Goal: Task Accomplishment & Management: Use online tool/utility

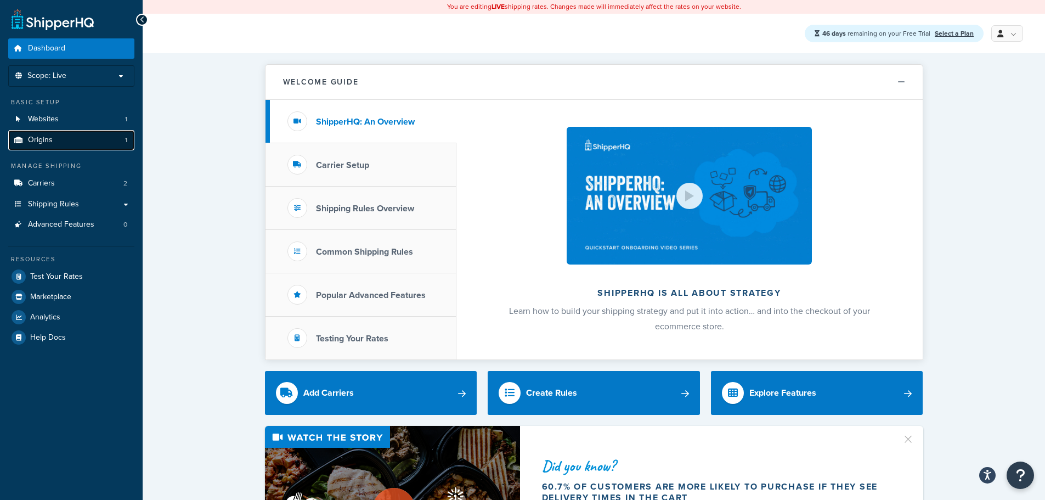
click at [89, 132] on link "Origins 1" at bounding box center [71, 140] width 126 height 20
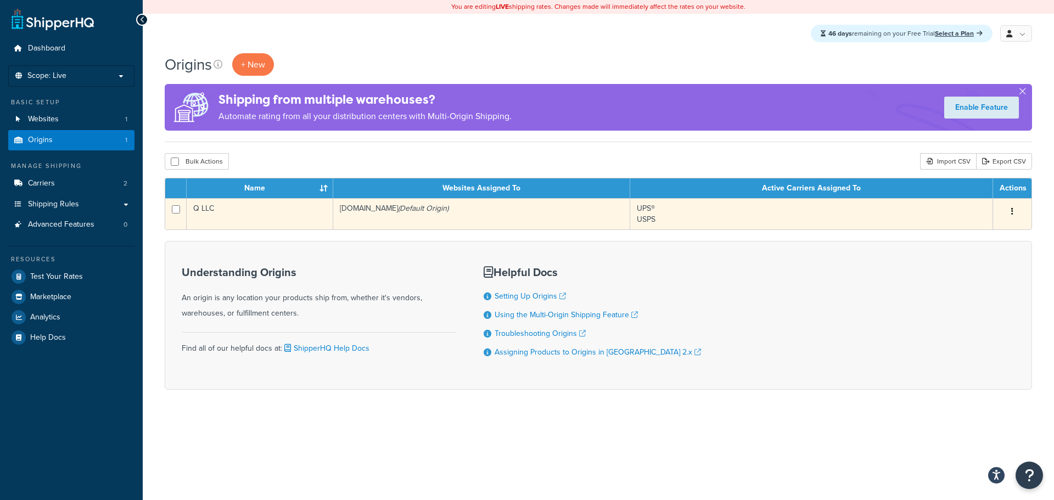
click at [1012, 213] on icon "button" at bounding box center [1012, 211] width 2 height 8
click at [994, 232] on link "Edit" at bounding box center [975, 232] width 87 height 22
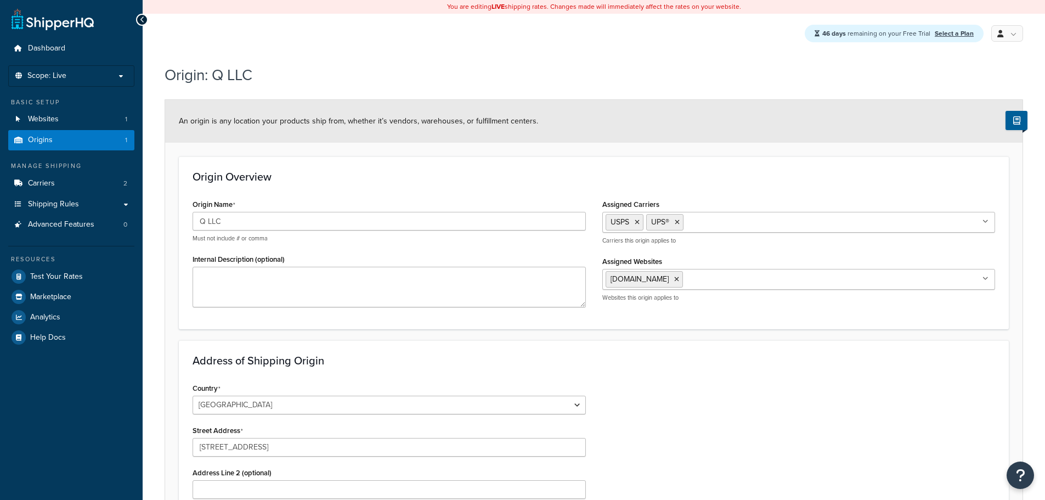
select select "29"
click at [780, 216] on ul "USPS UPS®" at bounding box center [799, 222] width 393 height 21
click at [774, 228] on ul "USPS UPS®" at bounding box center [799, 222] width 393 height 21
click at [774, 224] on ul "USPS UPS®" at bounding box center [799, 222] width 393 height 21
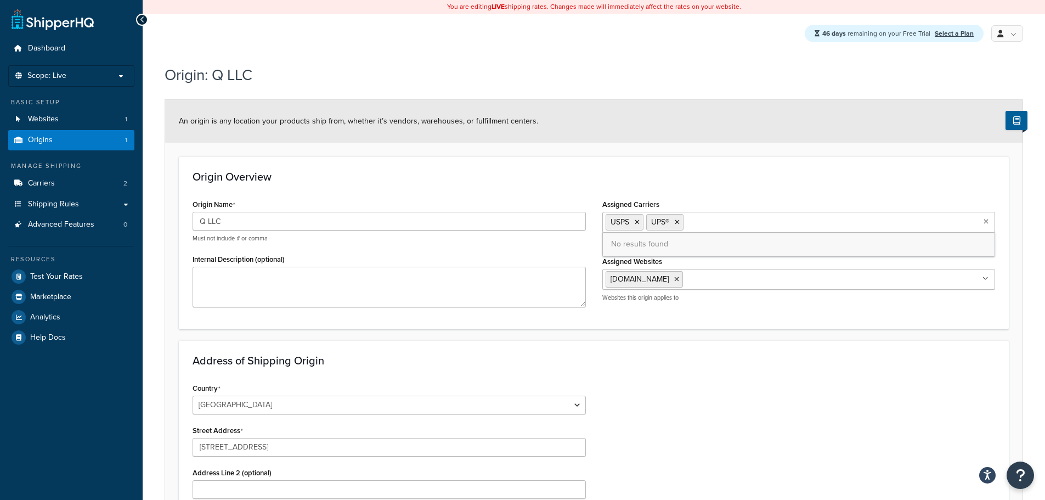
click at [734, 218] on ul "USPS UPS®" at bounding box center [799, 222] width 393 height 21
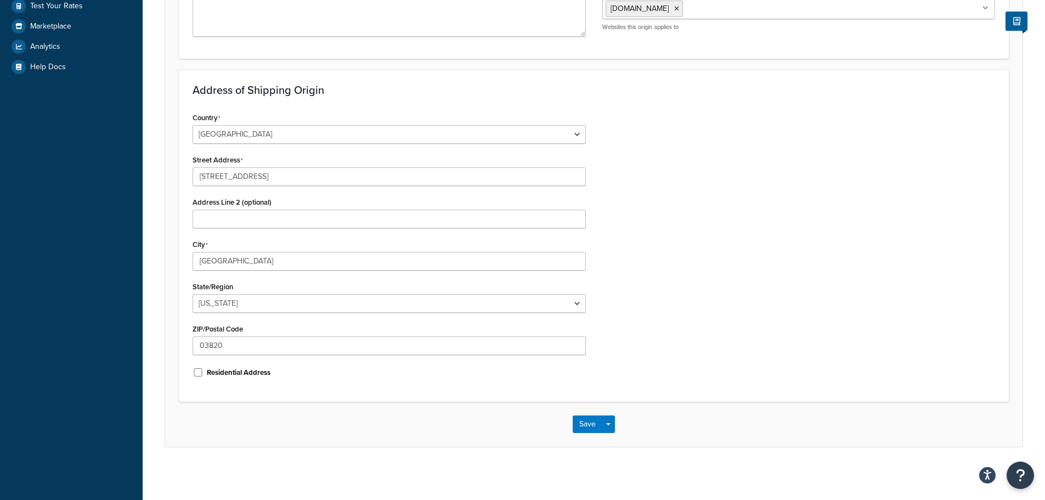
scroll to position [273, 0]
click at [589, 427] on button "Save" at bounding box center [588, 422] width 30 height 18
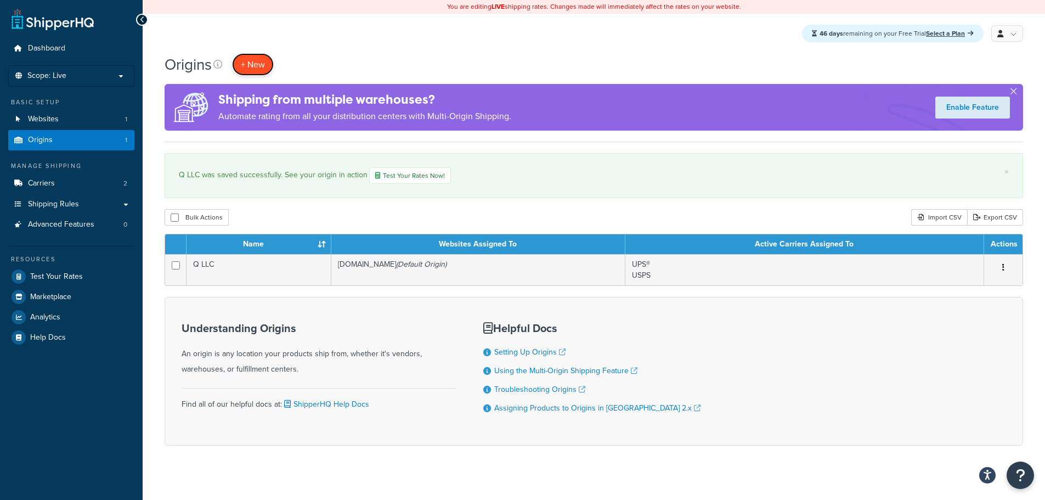
click at [249, 61] on span "+ New" at bounding box center [253, 64] width 24 height 13
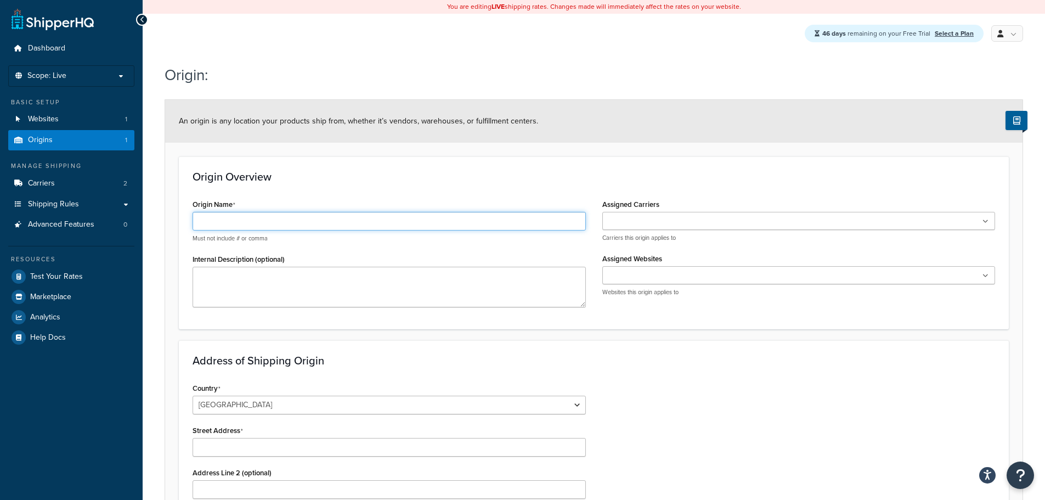
click at [243, 222] on input "Origin Name" at bounding box center [389, 221] width 393 height 19
type input "SWAG"
click at [649, 205] on label "Assigned Carriers" at bounding box center [631, 204] width 57 height 8
click at [649, 216] on input "Assigned Carriers" at bounding box center [654, 222] width 97 height 12
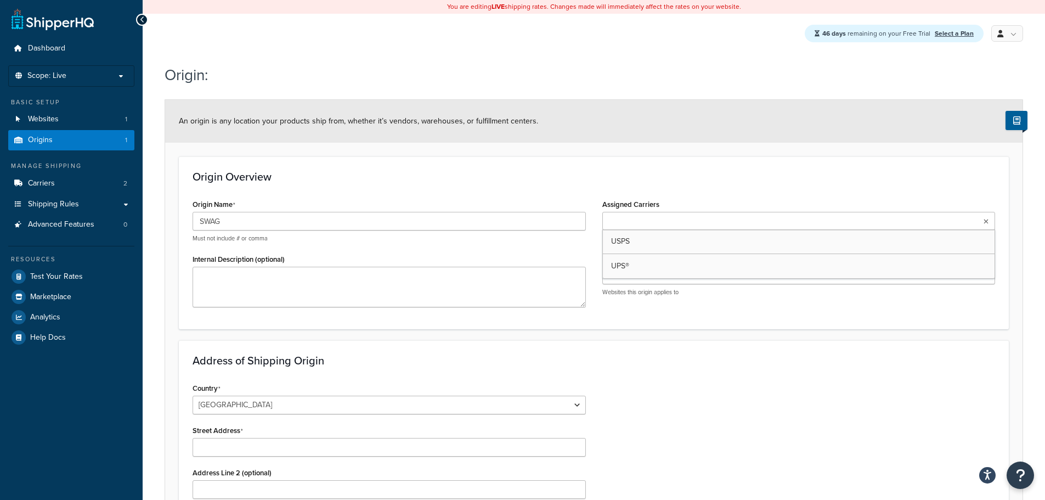
click at [647, 215] on ul at bounding box center [799, 221] width 393 height 18
click at [663, 219] on input "Assigned Carriers" at bounding box center [694, 222] width 97 height 12
click at [658, 251] on div "Assigned Carriers USPS UPS® No results found Carriers this origin applies to As…" at bounding box center [799, 251] width 410 height 111
click at [736, 222] on ul "USPS UPS®" at bounding box center [799, 222] width 393 height 21
click at [737, 222] on ul "USPS UPS®" at bounding box center [799, 222] width 393 height 21
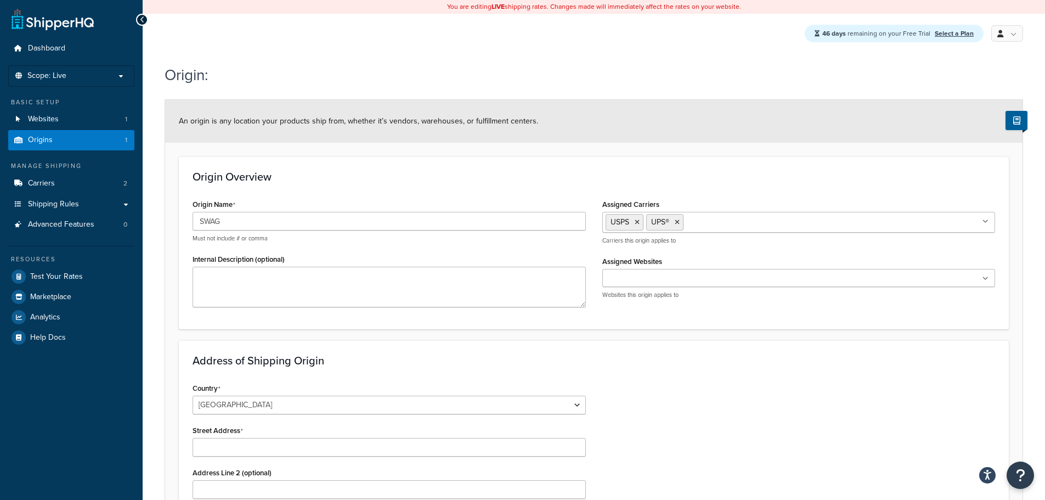
click at [739, 193] on div "Origin Overview Origin Name SWAG Must not include # or comma Internal Descripti…" at bounding box center [594, 242] width 830 height 172
click at [680, 275] on input "Assigned Websites" at bounding box center [654, 279] width 97 height 12
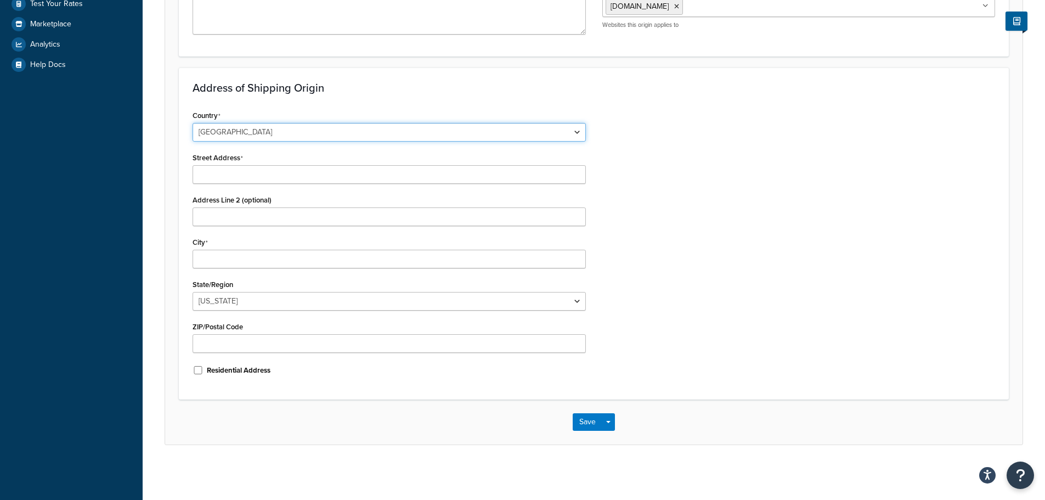
click at [245, 133] on select "United States United Kingdom Afghanistan Åland Islands Albania Algeria American…" at bounding box center [389, 132] width 393 height 19
click at [193, 123] on select "United States United Kingdom Afghanistan Åland Islands Albania Algeria American…" at bounding box center [389, 132] width 393 height 19
click at [252, 174] on input "Street Address" at bounding box center [389, 174] width 393 height 19
type input "110 Venture Drive"
click at [267, 233] on div "Country United States United Kingdom Afghanistan Åland Islands Albania Algeria …" at bounding box center [389, 247] width 410 height 278
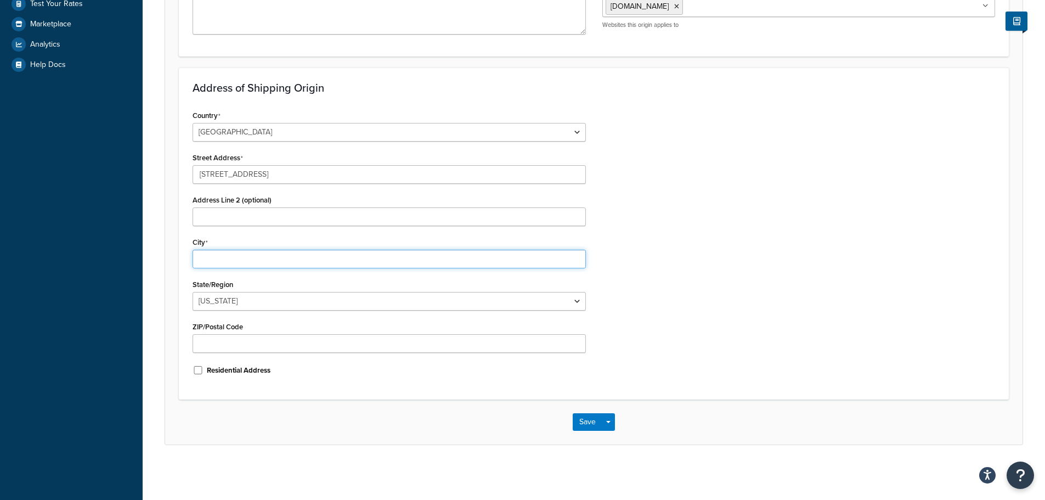
click at [248, 256] on input "City" at bounding box center [389, 259] width 393 height 19
drag, startPoint x: 238, startPoint y: 259, endPoint x: 20, endPoint y: 253, distance: 218.5
click at [20, 253] on div "Dashboard Scope: Live Basic Setup Websites 1 Origins 1 Manage Shipping Carriers…" at bounding box center [522, 113] width 1045 height 773
type input "Dover"
click at [227, 293] on select "Alabama Alaska American Samoa Arizona Arkansas Armed Forces Americas Armed Forc…" at bounding box center [389, 301] width 393 height 19
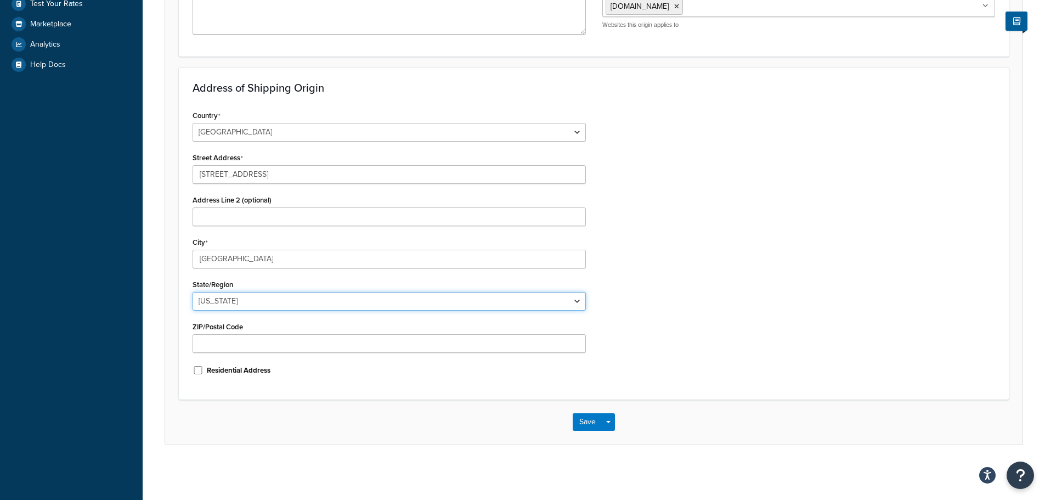
click at [226, 301] on select "Alabama Alaska American Samoa Arizona Arkansas Armed Forces Americas Armed Forc…" at bounding box center [389, 301] width 393 height 19
select select "29"
click at [193, 292] on select "Alabama Alaska American Samoa Arizona Arkansas Armed Forces Americas Armed Forc…" at bounding box center [389, 301] width 393 height 19
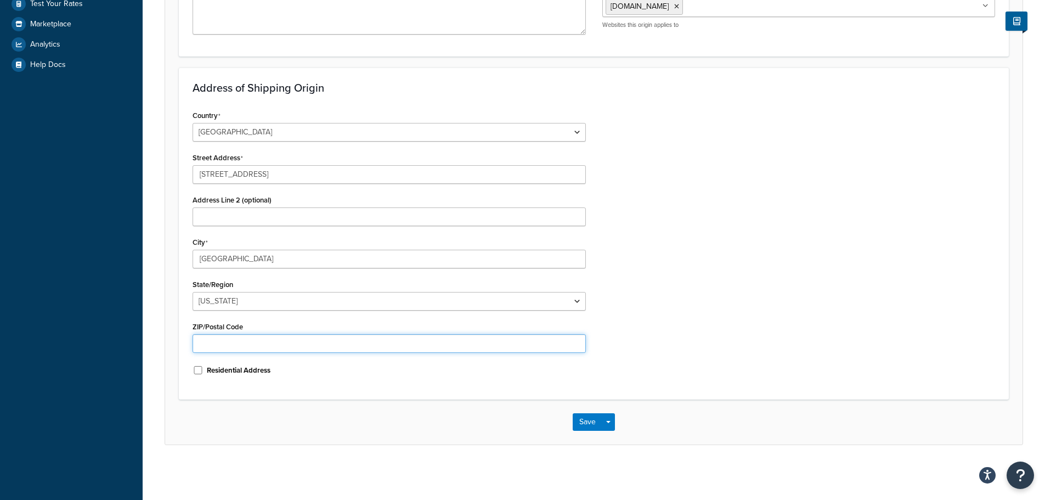
click at [255, 338] on input "ZIP/Postal Code" at bounding box center [389, 343] width 393 height 19
type input "03820"
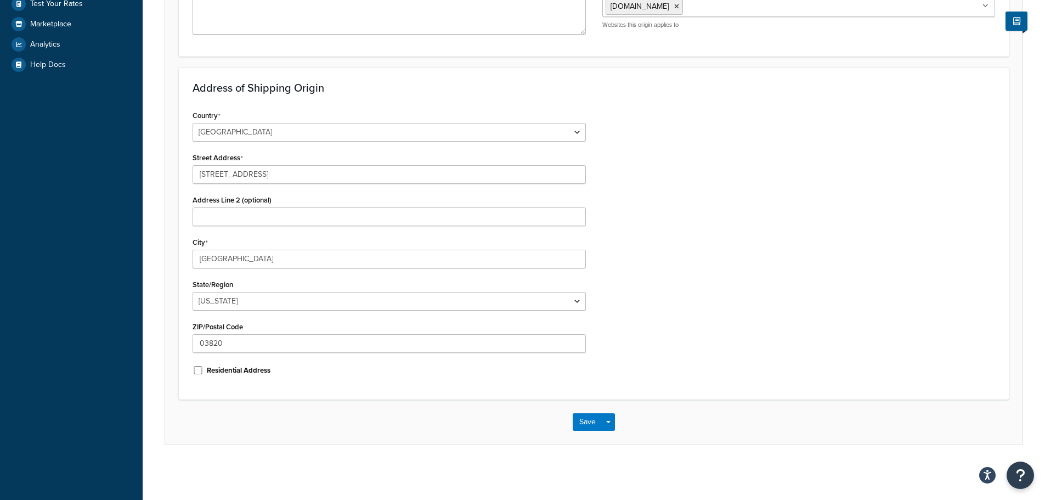
click at [360, 397] on div "Address of Shipping Origin Country United States United Kingdom Afghanistan Åla…" at bounding box center [594, 233] width 830 height 332
click at [584, 416] on button "Save" at bounding box center [588, 422] width 30 height 18
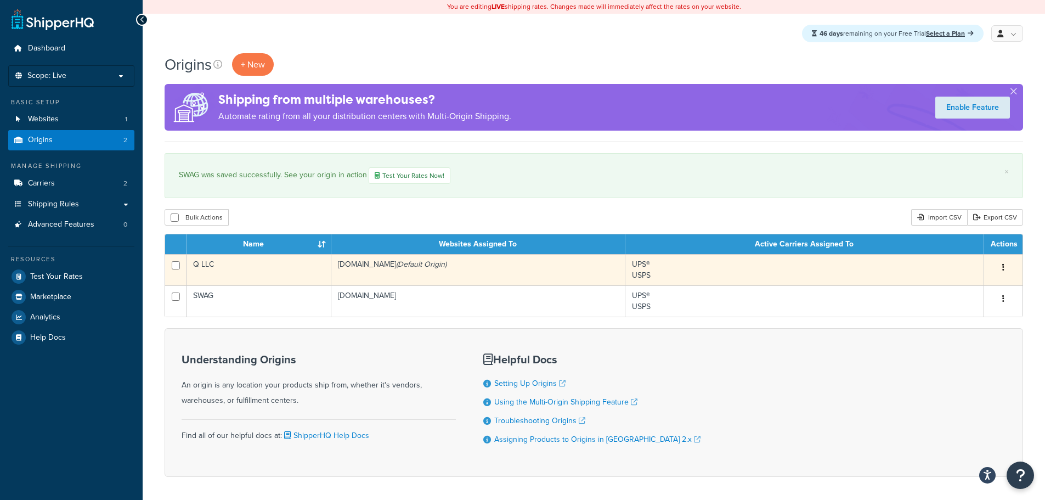
click at [1001, 266] on button "button" at bounding box center [1003, 268] width 15 height 18
click at [976, 288] on link "Edit" at bounding box center [967, 288] width 87 height 22
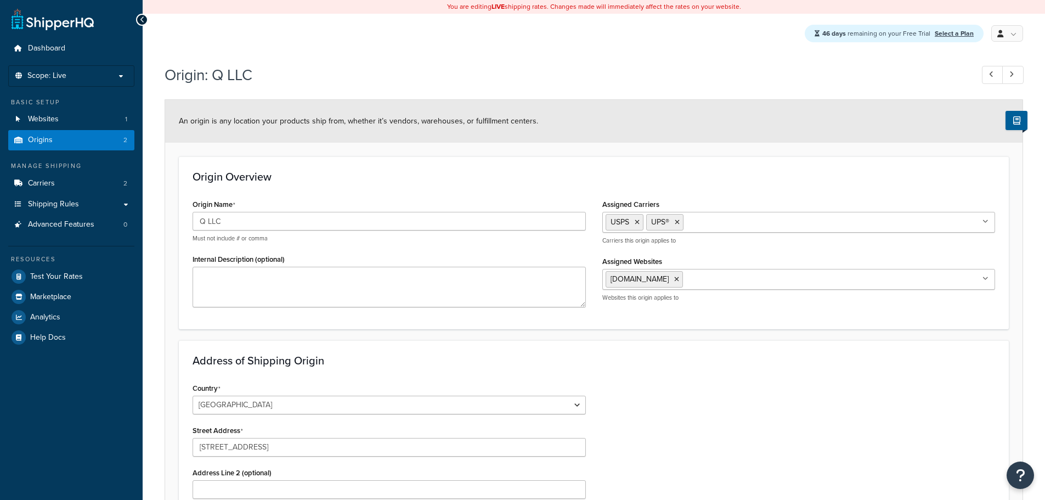
select select "29"
click at [88, 139] on link "Origins 2" at bounding box center [71, 140] width 126 height 20
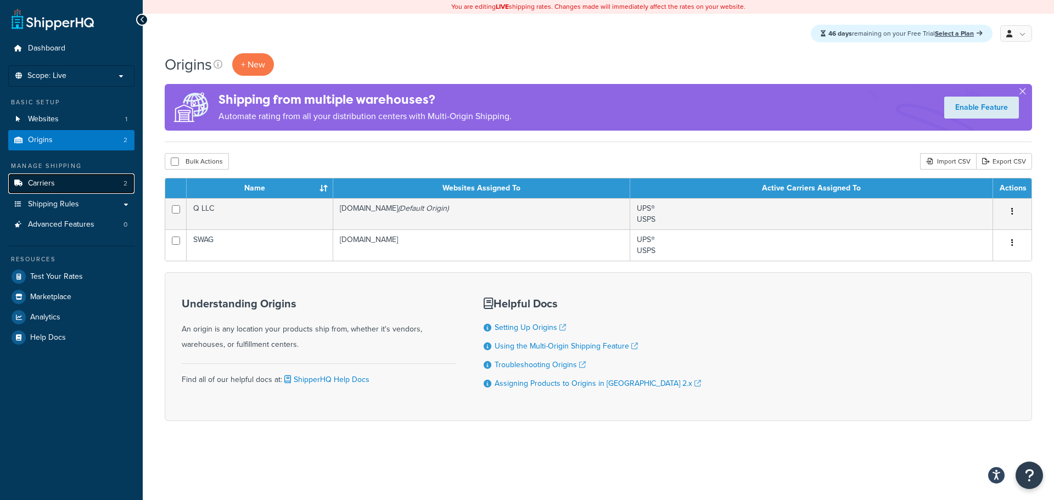
click at [87, 179] on link "Carriers 2" at bounding box center [71, 183] width 126 height 20
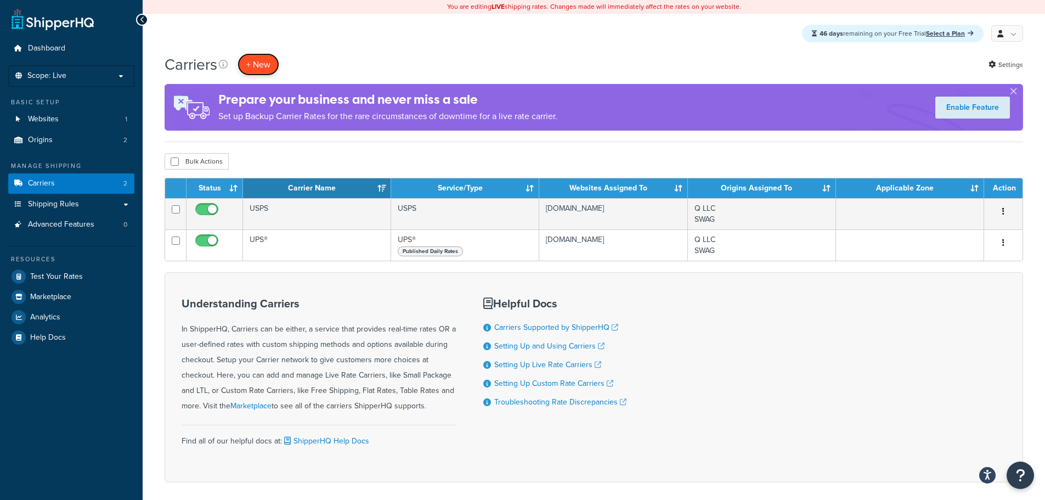
click at [245, 63] on button "+ New" at bounding box center [259, 64] width 42 height 22
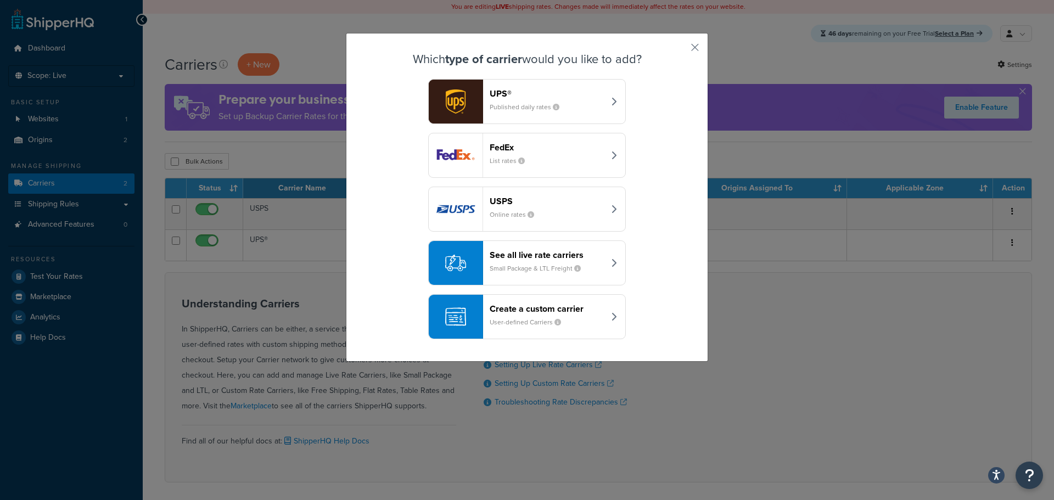
click at [543, 156] on div "FedEx List rates" at bounding box center [546, 155] width 115 height 26
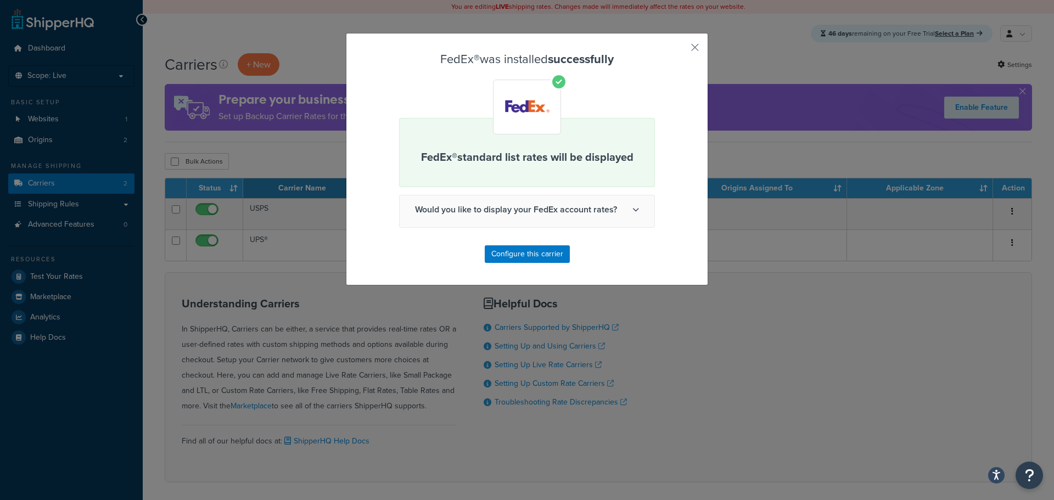
click at [560, 211] on span "Would you like to display your FedEx account rates?" at bounding box center [526, 209] width 255 height 29
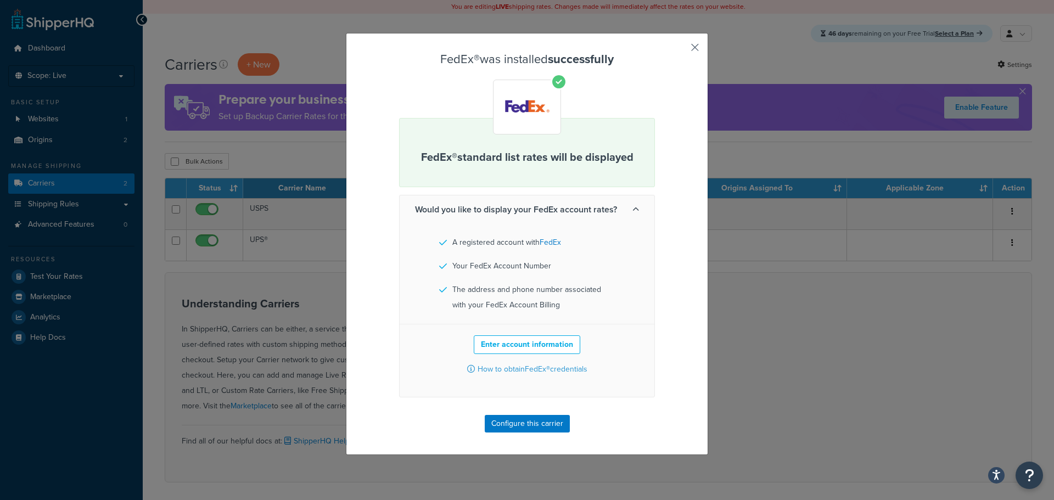
click at [680, 50] on button "button" at bounding box center [678, 51] width 3 height 3
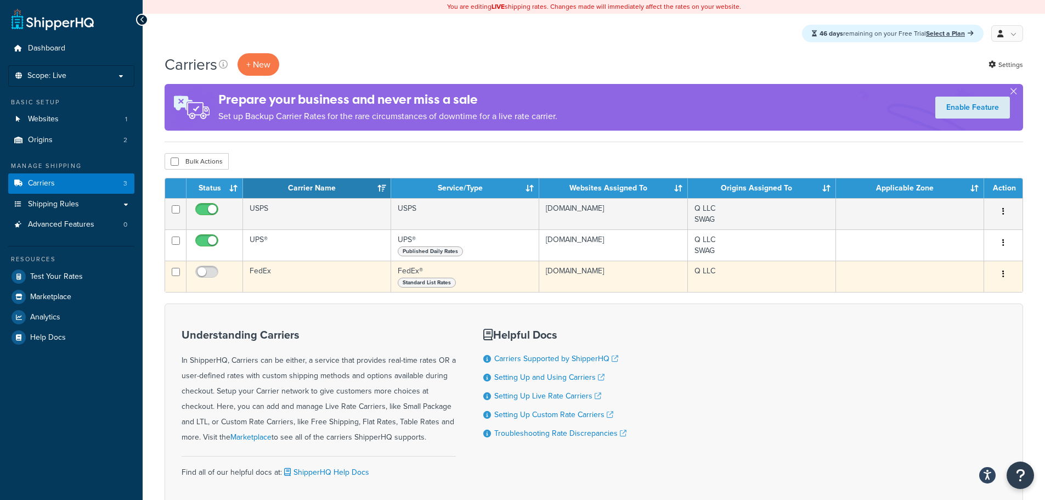
click at [1002, 271] on button "button" at bounding box center [1003, 275] width 15 height 18
click at [969, 299] on link "Edit" at bounding box center [959, 296] width 87 height 22
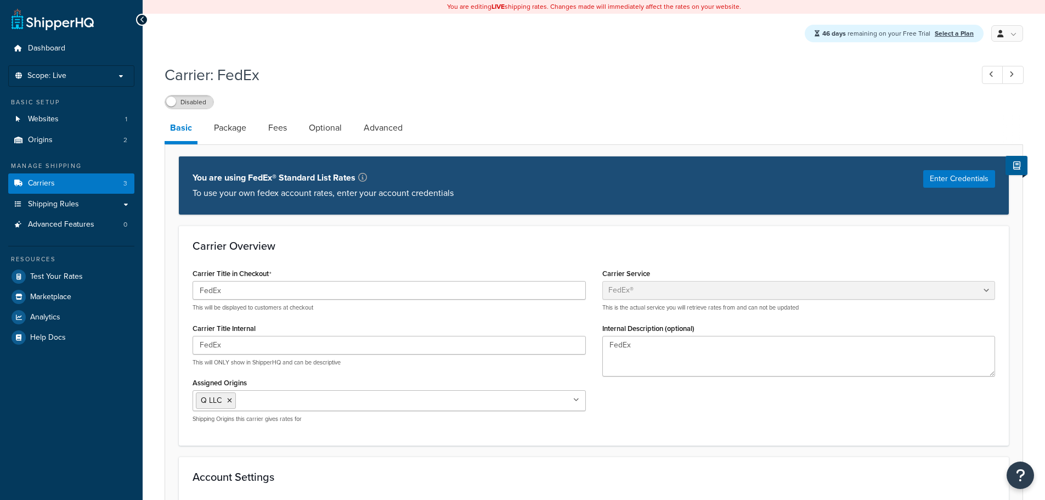
select select "fedEx"
select select "REGULAR_PICKUP"
select select "YOUR_PACKAGING"
click at [319, 402] on input "Assigned Origins" at bounding box center [287, 400] width 97 height 12
click at [278, 444] on div "Carrier Overview Carrier Title in Checkout FedEx This will be displayed to cust…" at bounding box center [594, 335] width 830 height 219
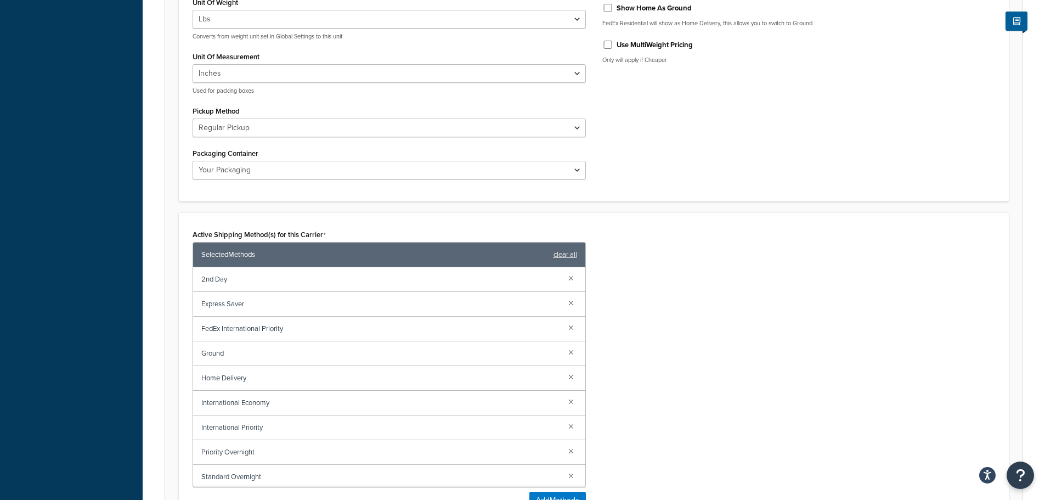
scroll to position [549, 0]
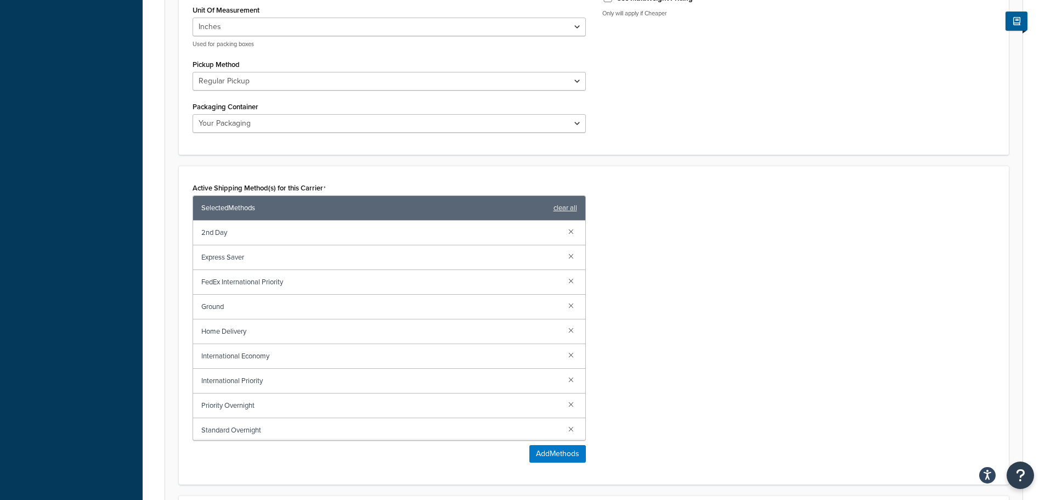
click at [321, 305] on span "Ground" at bounding box center [380, 306] width 358 height 15
click at [513, 311] on span "Ground" at bounding box center [380, 306] width 358 height 15
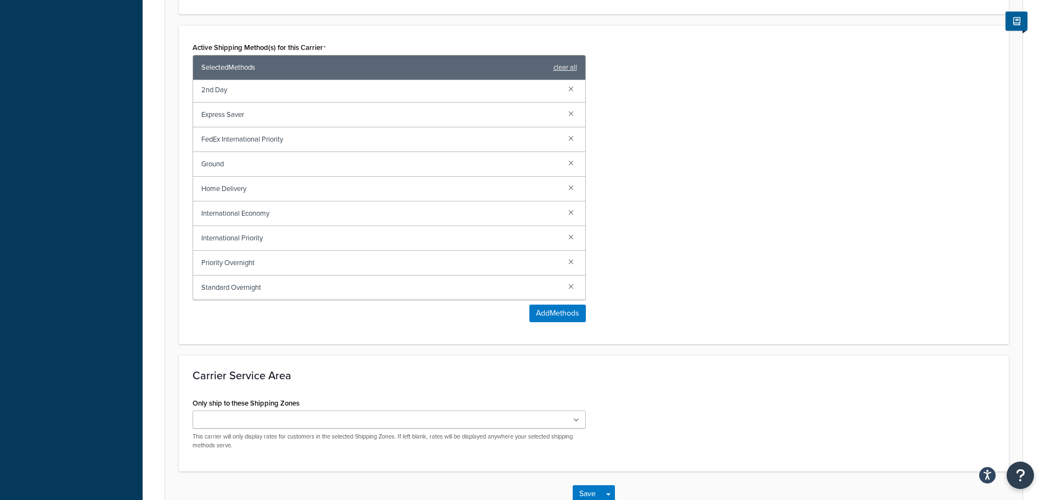
scroll to position [762, 0]
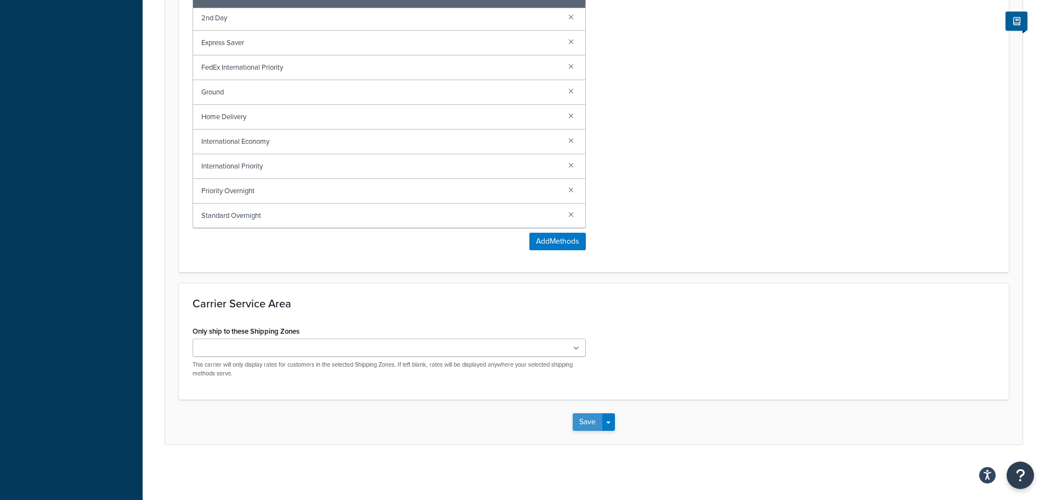
click at [594, 425] on button "Save" at bounding box center [588, 422] width 30 height 18
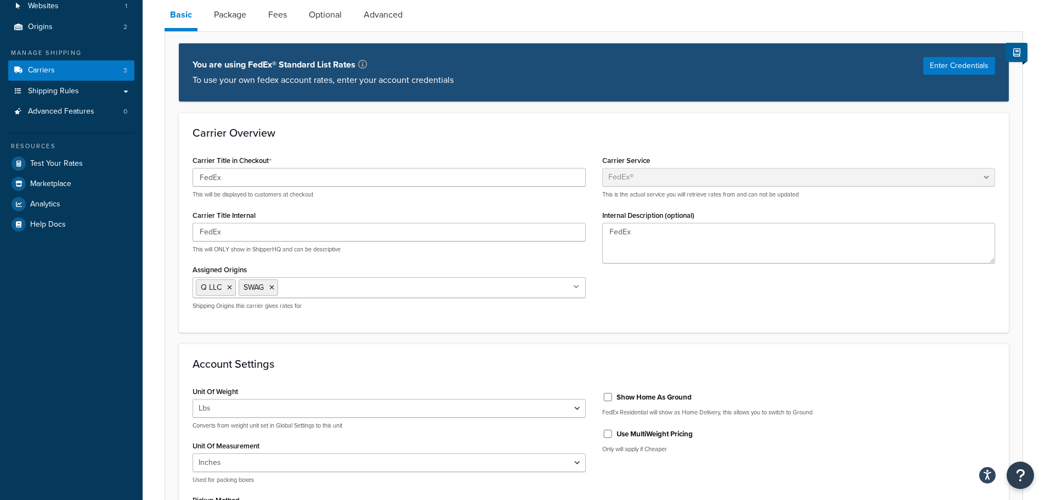
scroll to position [274, 0]
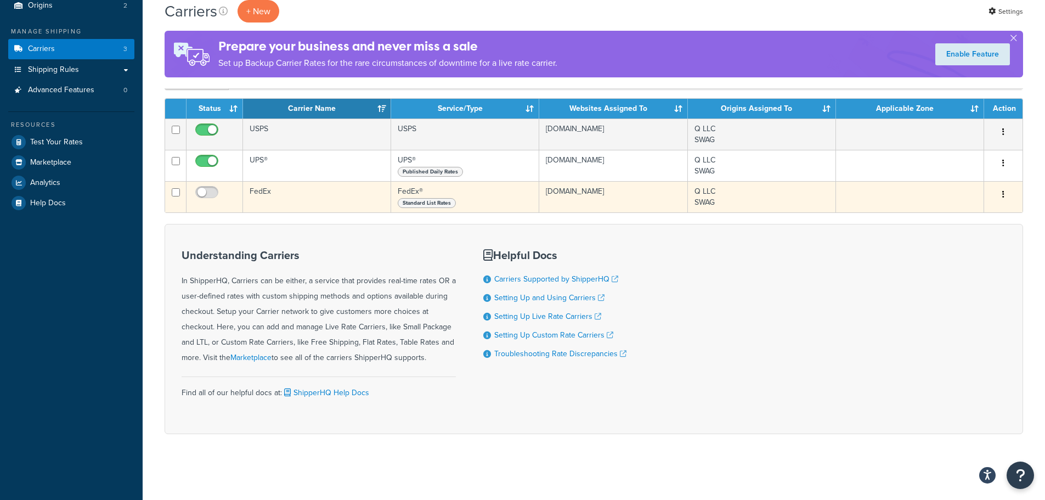
click at [1006, 195] on button "button" at bounding box center [1003, 195] width 15 height 18
click at [973, 213] on link "Edit" at bounding box center [959, 216] width 87 height 22
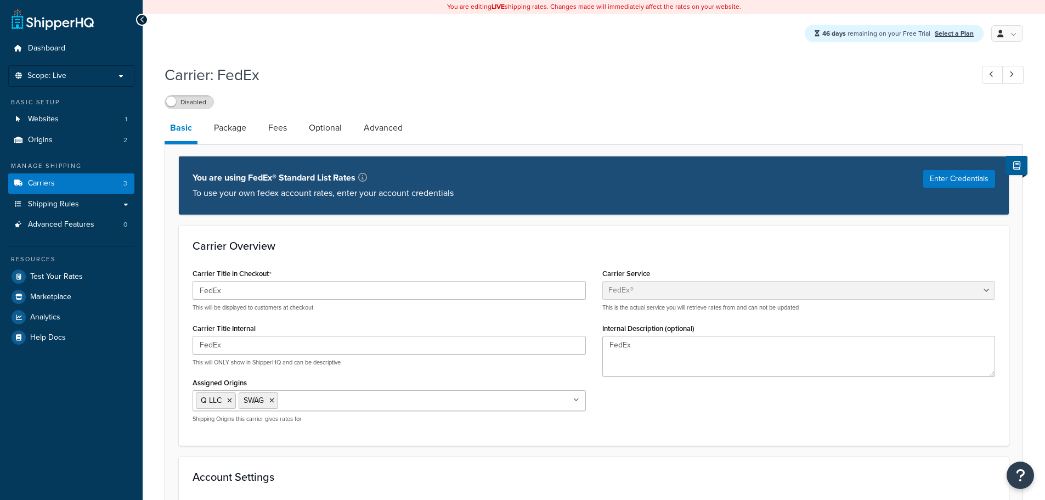
select select "fedEx"
select select "REGULAR_PICKUP"
select select "YOUR_PACKAGING"
click at [235, 137] on link "Package" at bounding box center [230, 128] width 43 height 26
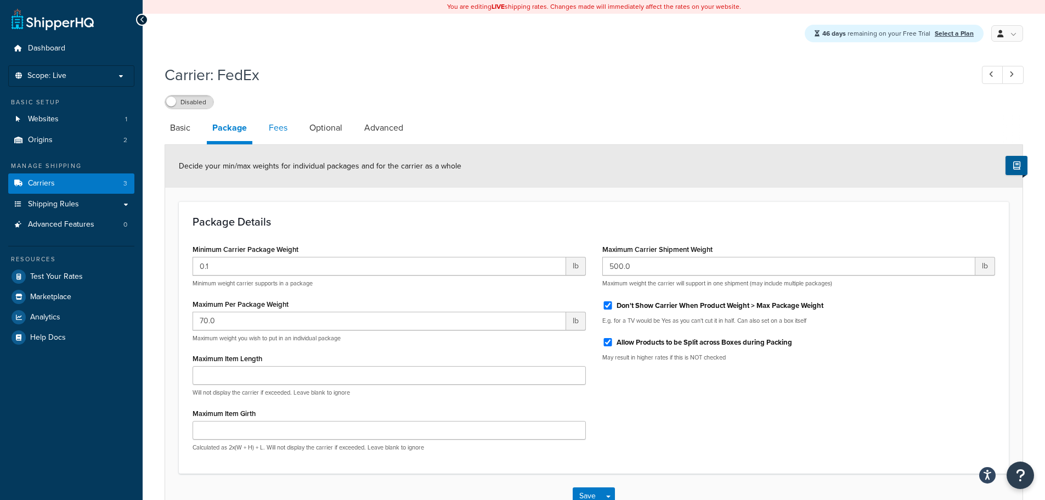
click at [266, 131] on link "Fees" at bounding box center [278, 128] width 30 height 26
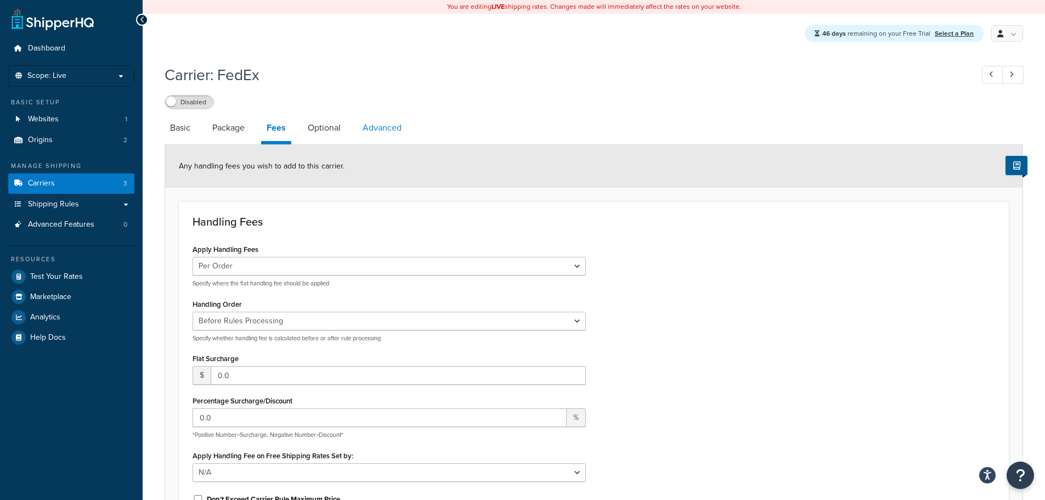
click at [384, 125] on link "Advanced" at bounding box center [382, 128] width 50 height 26
select select "false"
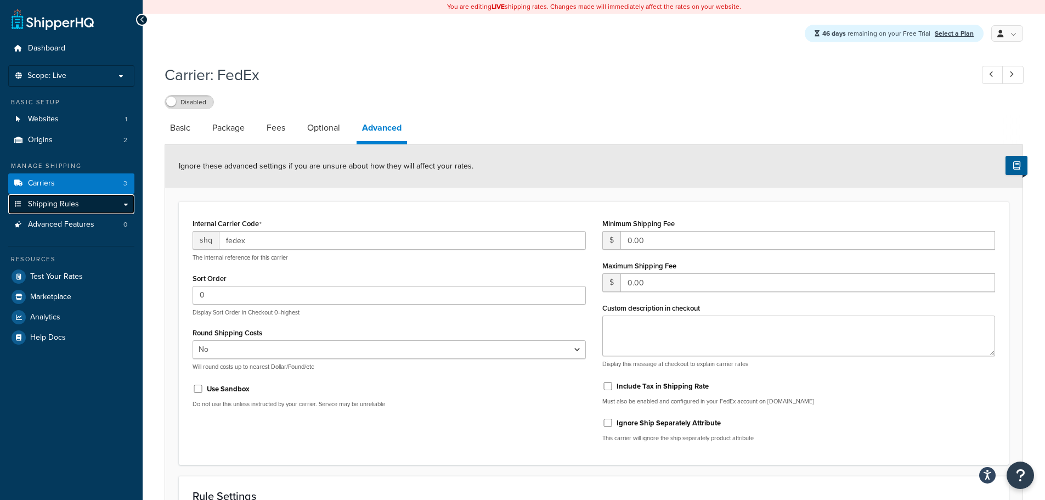
click at [58, 200] on span "Shipping Rules" at bounding box center [53, 204] width 51 height 9
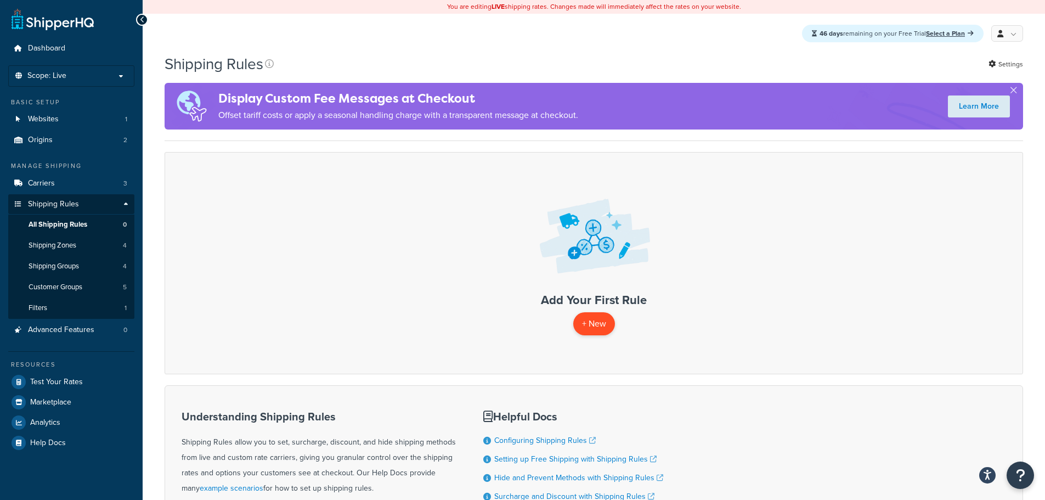
click at [603, 329] on p "+ New" at bounding box center [594, 323] width 42 height 22
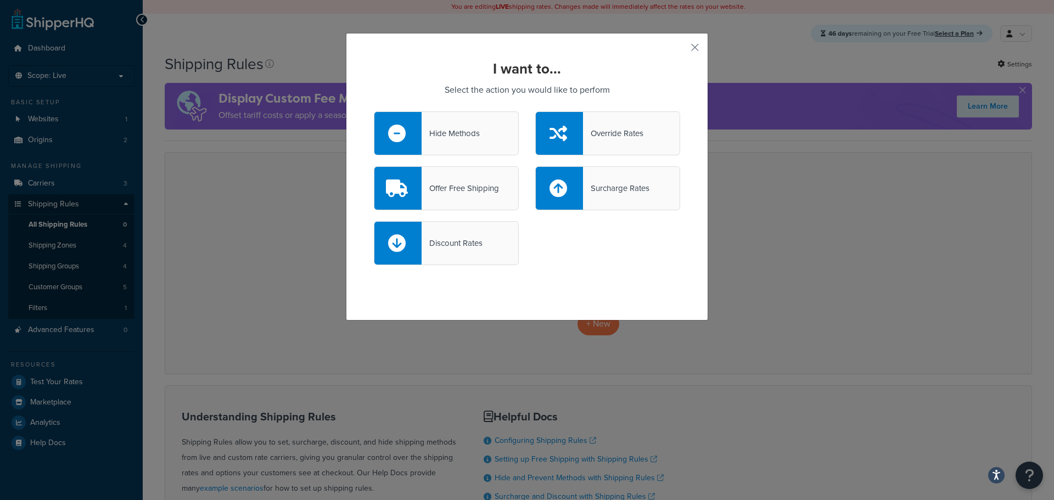
click at [479, 127] on div "Hide Methods" at bounding box center [446, 133] width 145 height 44
click at [0, 0] on input "Hide Methods" at bounding box center [0, 0] width 0 height 0
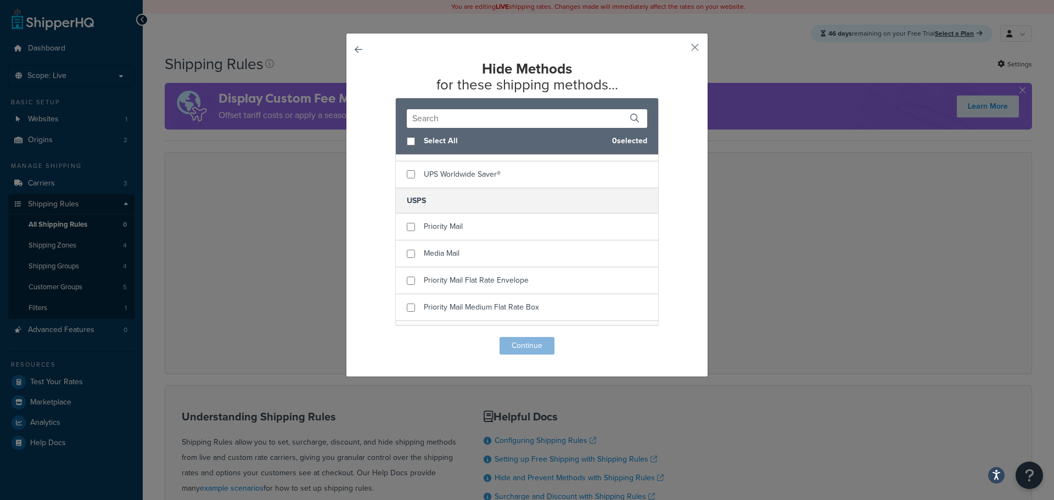
scroll to position [550, 0]
click at [458, 114] on input "text" at bounding box center [527, 118] width 240 height 19
paste input "Hide all methods Except Free Shipping"
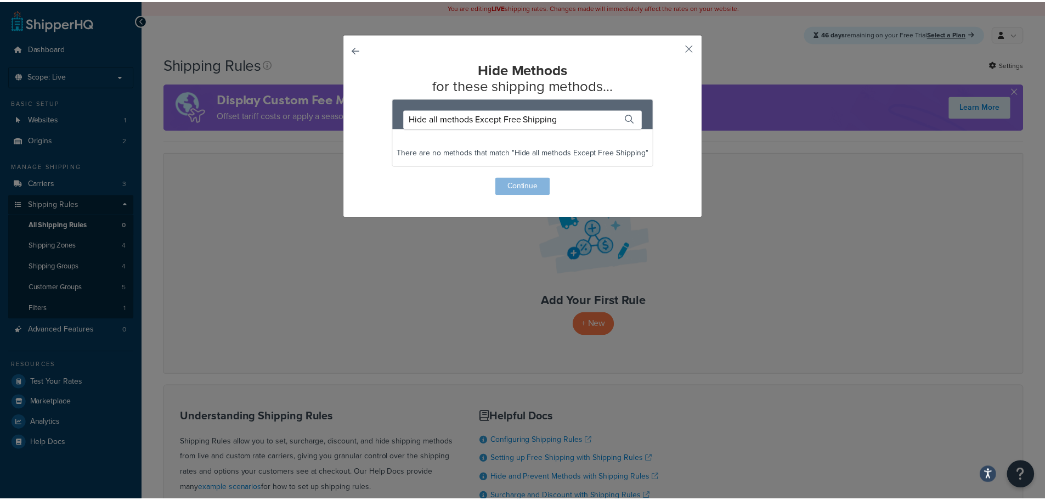
scroll to position [0, 0]
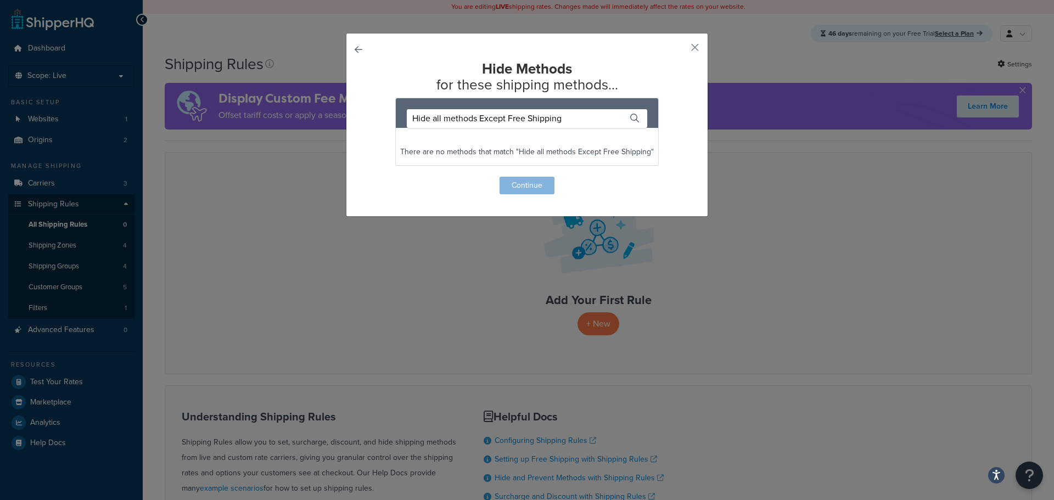
drag, startPoint x: 600, startPoint y: 122, endPoint x: 399, endPoint y: 122, distance: 200.8
click at [399, 122] on div "Hide all methods Except Free Shipping" at bounding box center [527, 113] width 262 height 30
type input "Hide all methods Except Free Shipping"
drag, startPoint x: 374, startPoint y: 123, endPoint x: 358, endPoint y: 83, distance: 42.6
click at [364, 122] on div "Hide Methods for these shipping methods... Hide all methods Except Free Shippin…" at bounding box center [527, 125] width 362 height 184
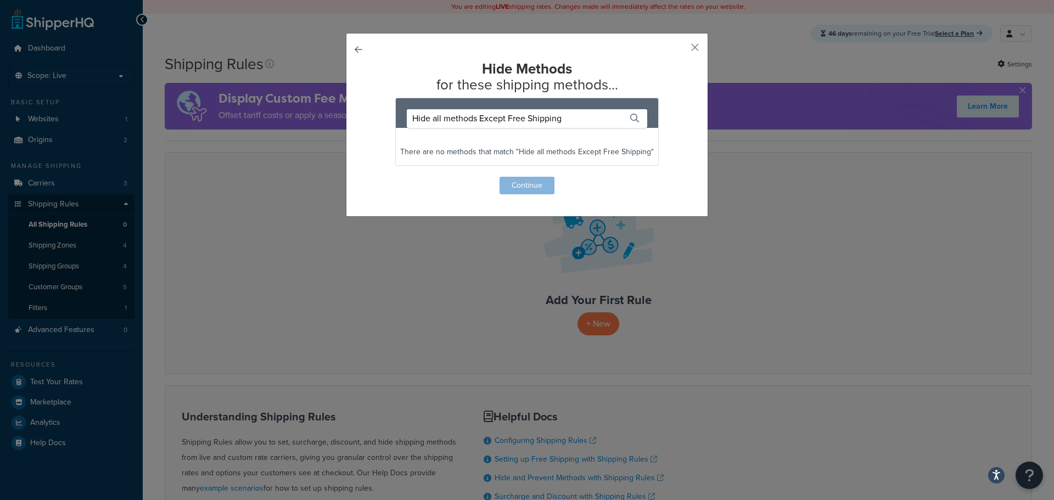
click at [348, 49] on div "Hide Methods for these shipping methods... Hide all methods Except Free Shippin…" at bounding box center [527, 125] width 362 height 184
click at [374, 177] on button "button" at bounding box center [374, 177] width 0 height 0
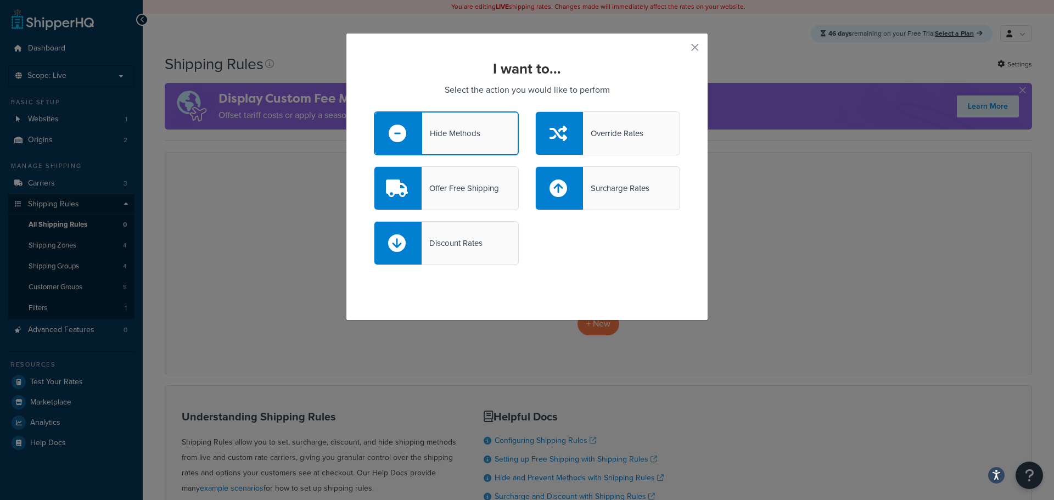
click at [450, 136] on div "Hide Methods" at bounding box center [451, 133] width 58 height 15
click at [0, 0] on input "Hide Methods" at bounding box center [0, 0] width 0 height 0
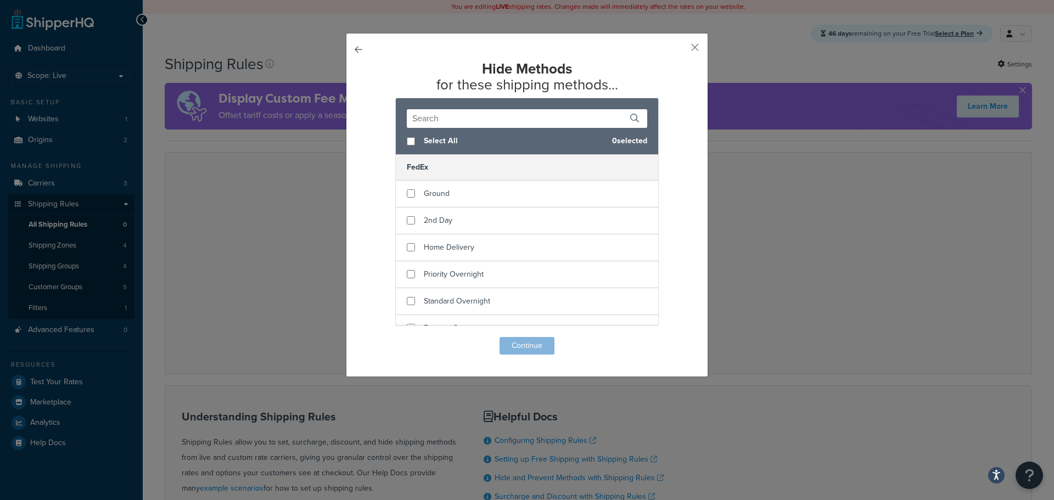
click at [692, 251] on div "Hide Methods for these shipping methods... Select All 0 selected FedEx Ground 2…" at bounding box center [527, 205] width 362 height 344
click at [680, 50] on button "button" at bounding box center [678, 51] width 3 height 3
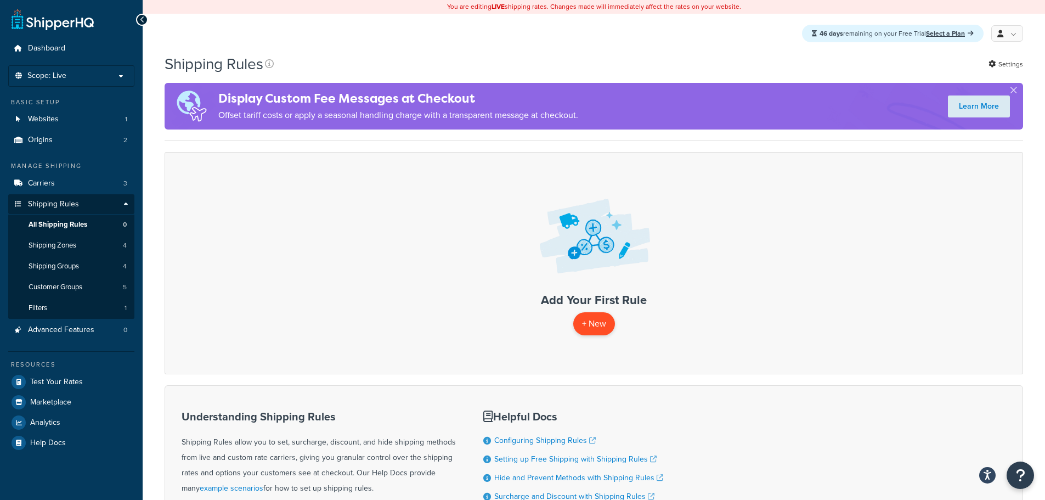
click at [593, 321] on p "+ New" at bounding box center [594, 323] width 42 height 22
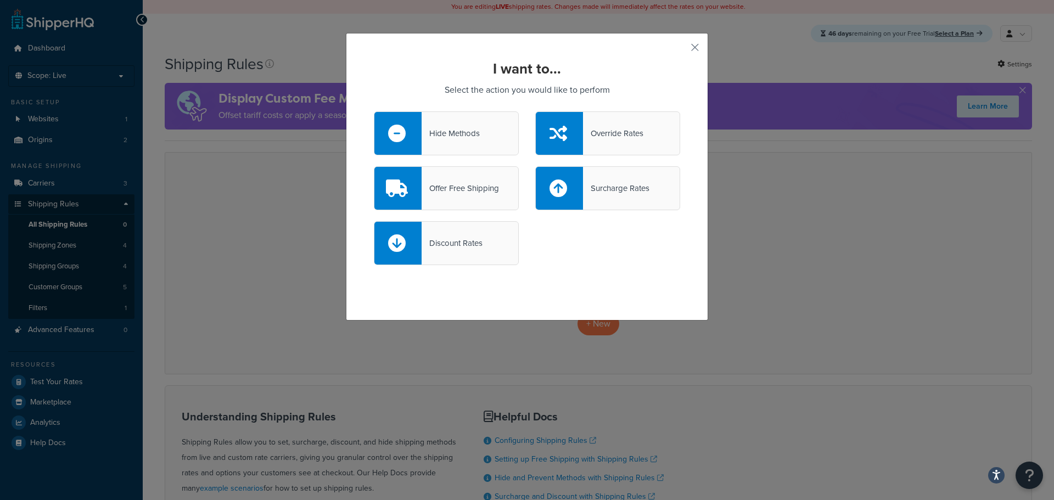
click at [465, 140] on div "Hide Methods" at bounding box center [450, 133] width 58 height 15
click at [0, 0] on input "Hide Methods" at bounding box center [0, 0] width 0 height 0
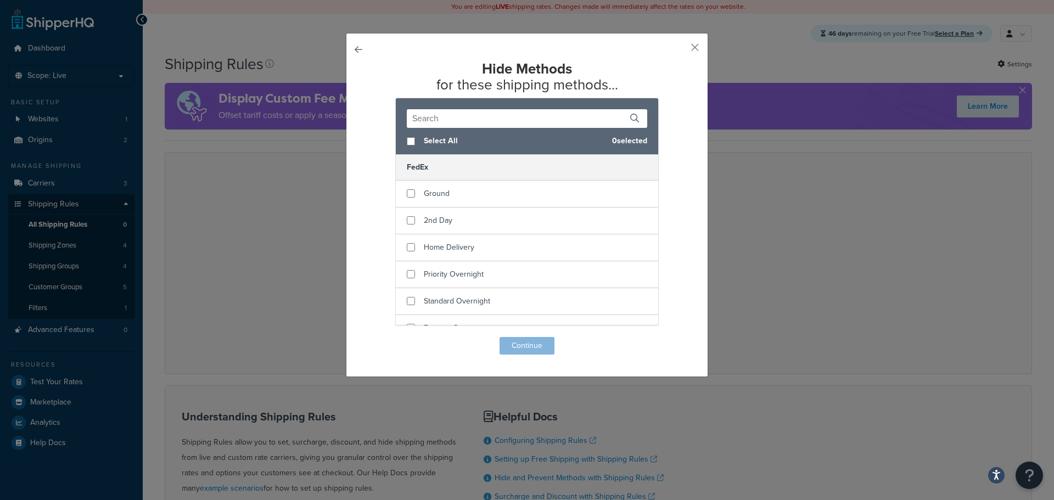
click at [424, 139] on span "Select All" at bounding box center [513, 140] width 179 height 15
checkbox input "true"
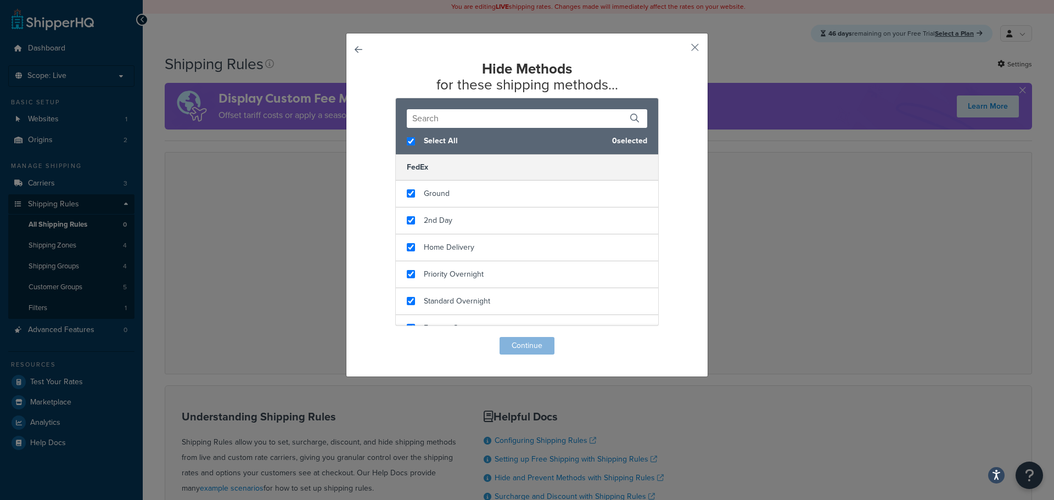
checkbox input "true"
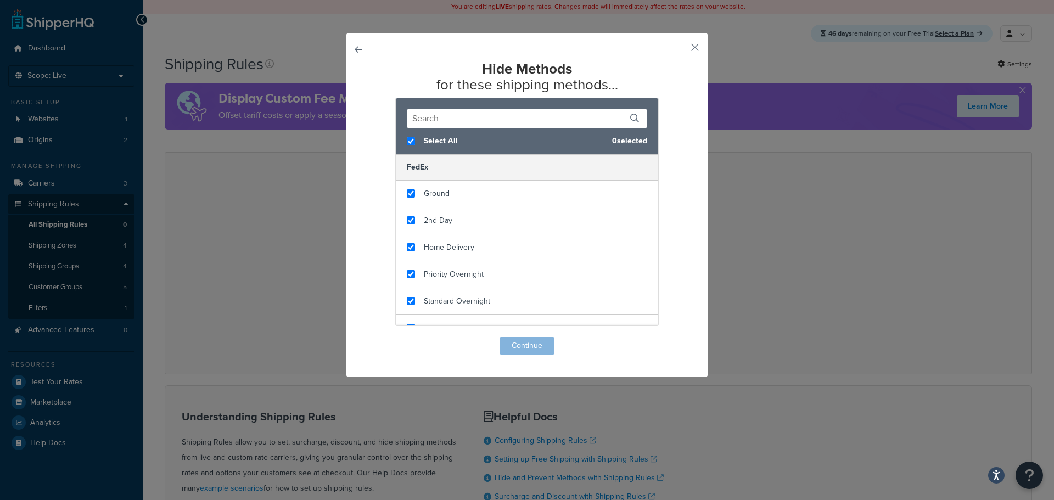
checkbox input "true"
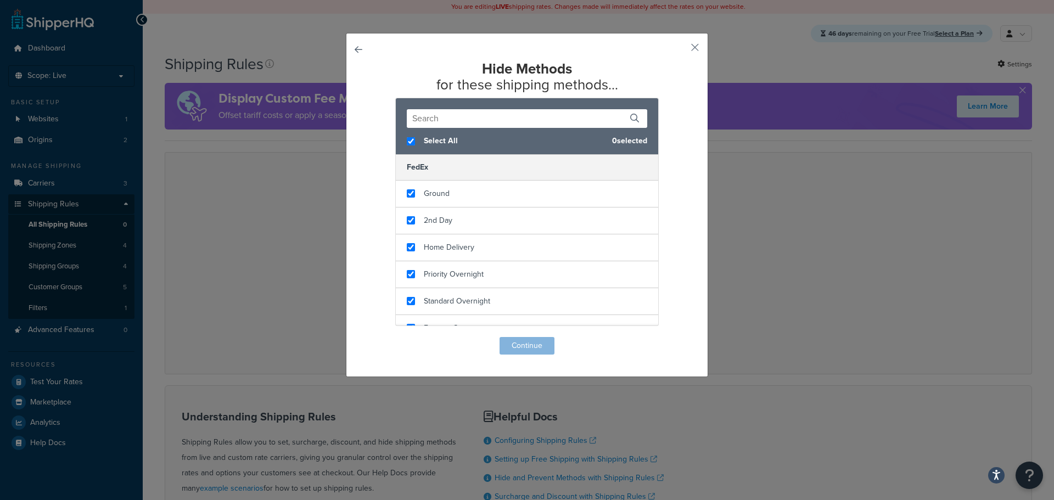
checkbox input "true"
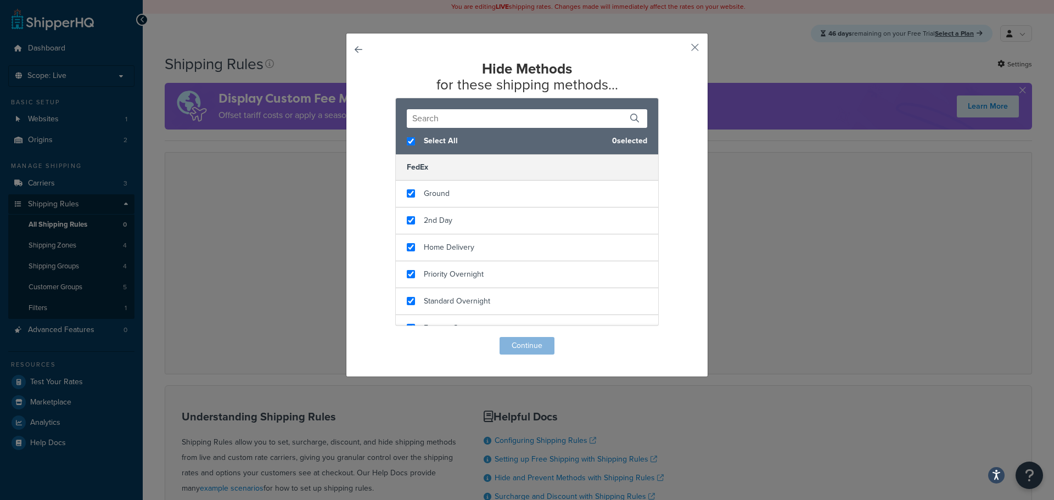
checkbox input "true"
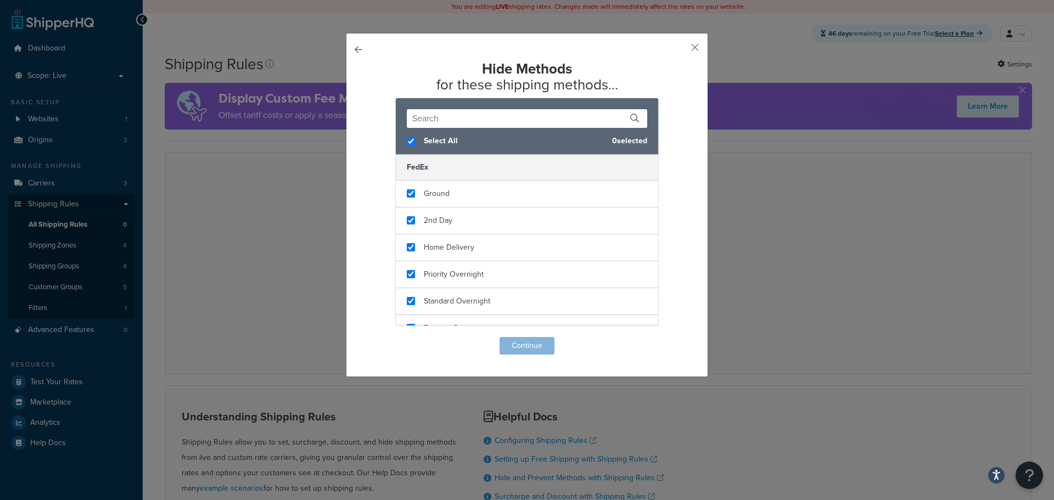
checkbox input "true"
click at [512, 348] on button "Continue" at bounding box center [526, 346] width 55 height 18
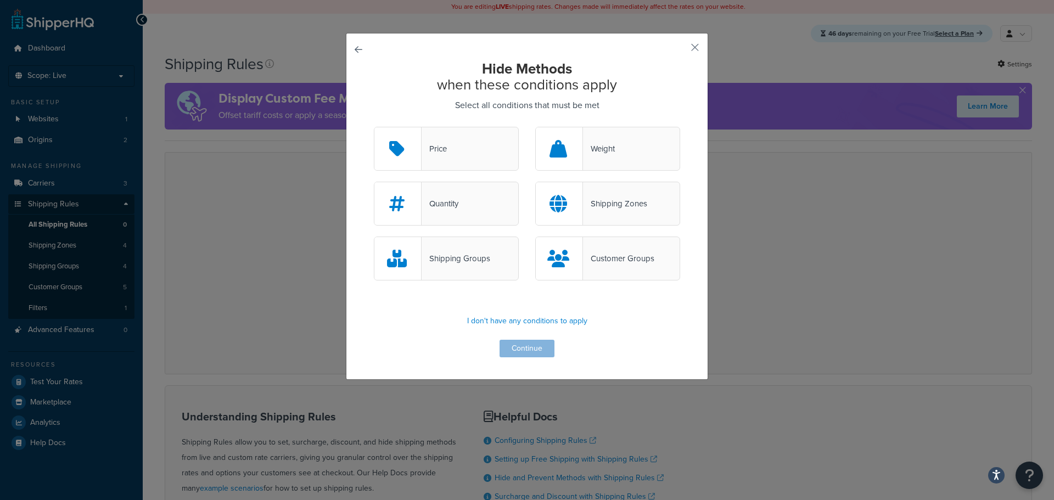
click at [695, 40] on div "Hide Methods when these conditions apply Select all conditions that must be met…" at bounding box center [527, 206] width 362 height 347
drag, startPoint x: 692, startPoint y: 44, endPoint x: 688, endPoint y: 49, distance: 6.6
click at [680, 50] on button "button" at bounding box center [678, 51] width 3 height 3
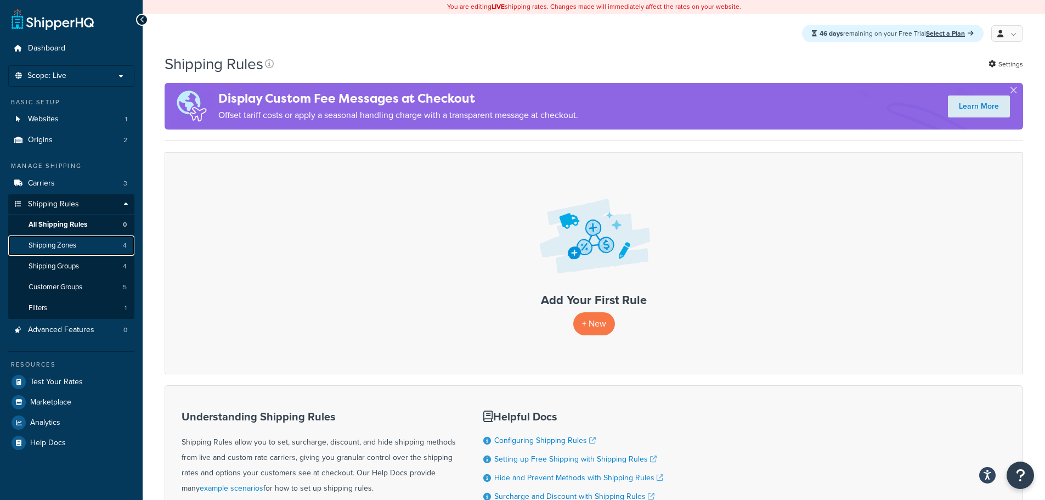
click at [54, 245] on span "Shipping Zones" at bounding box center [53, 245] width 48 height 9
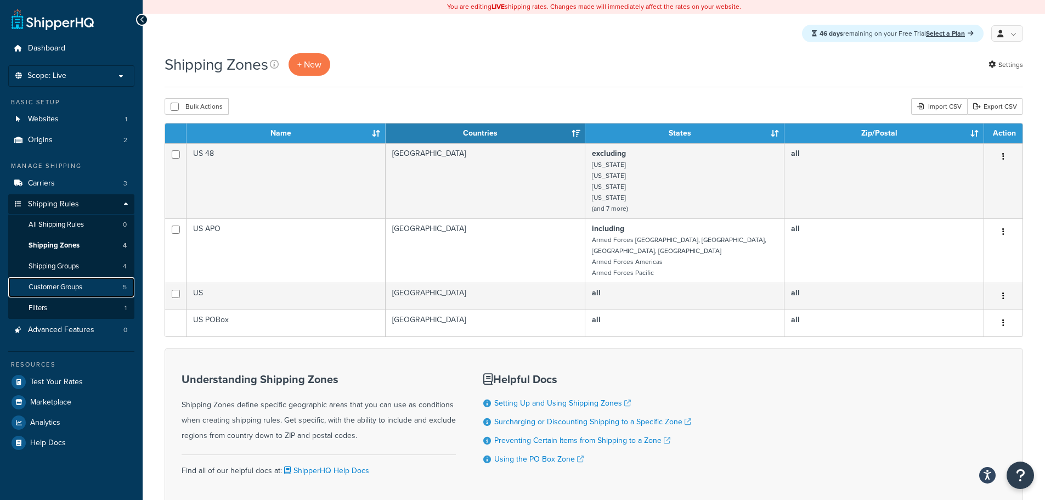
click at [92, 288] on link "Customer Groups 5" at bounding box center [71, 287] width 126 height 20
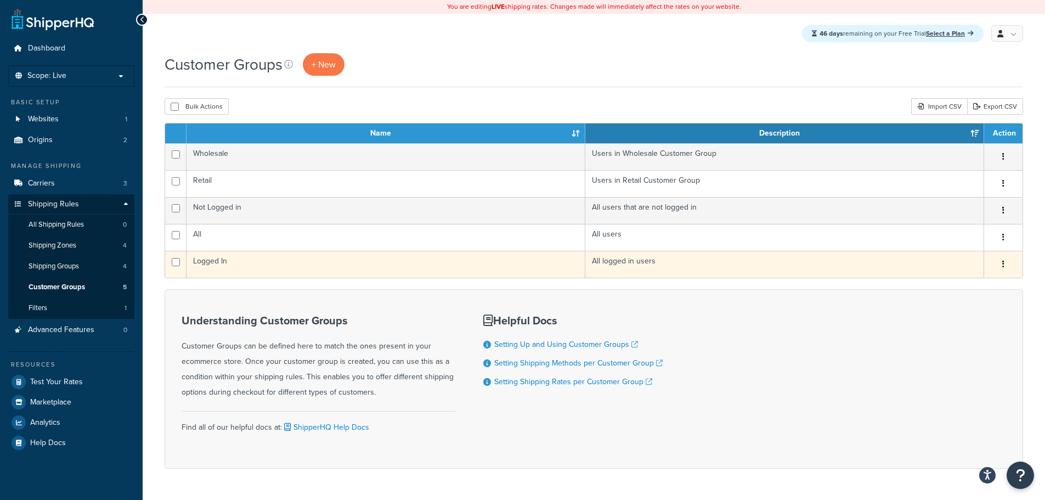
click at [1003, 263] on icon "button" at bounding box center [1004, 264] width 2 height 8
click at [972, 283] on link "Edit" at bounding box center [959, 286] width 87 height 22
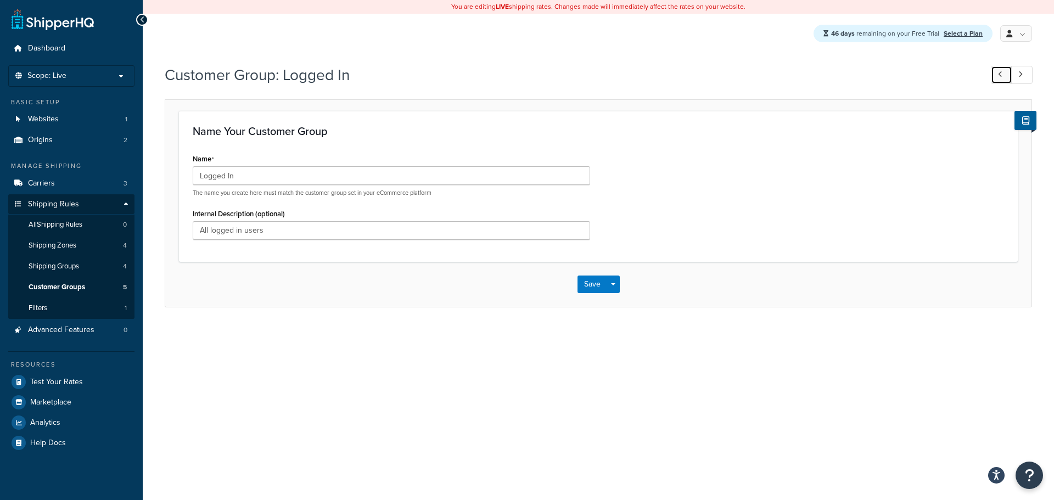
click at [1003, 72] on link at bounding box center [1000, 75] width 21 height 18
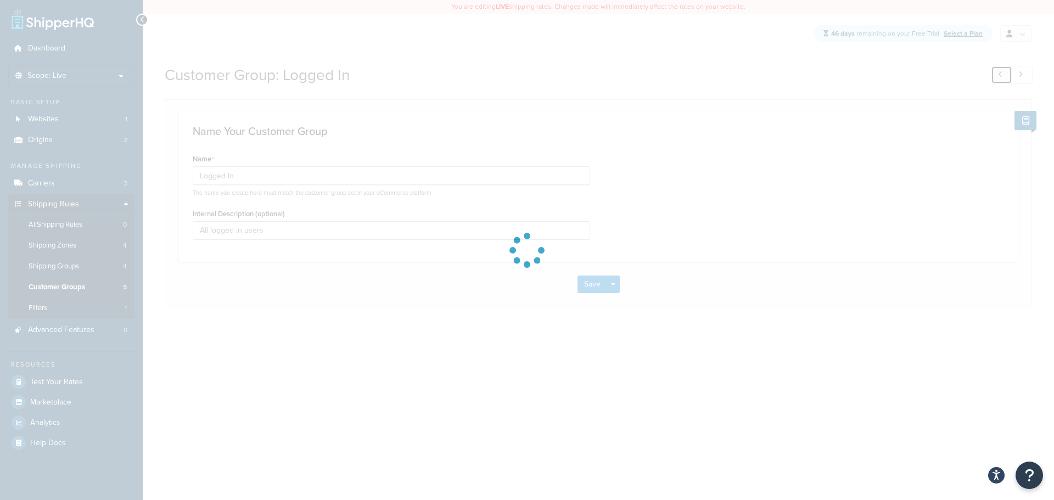
type input "Wholesale"
type input "Users in Wholesale Customer Group"
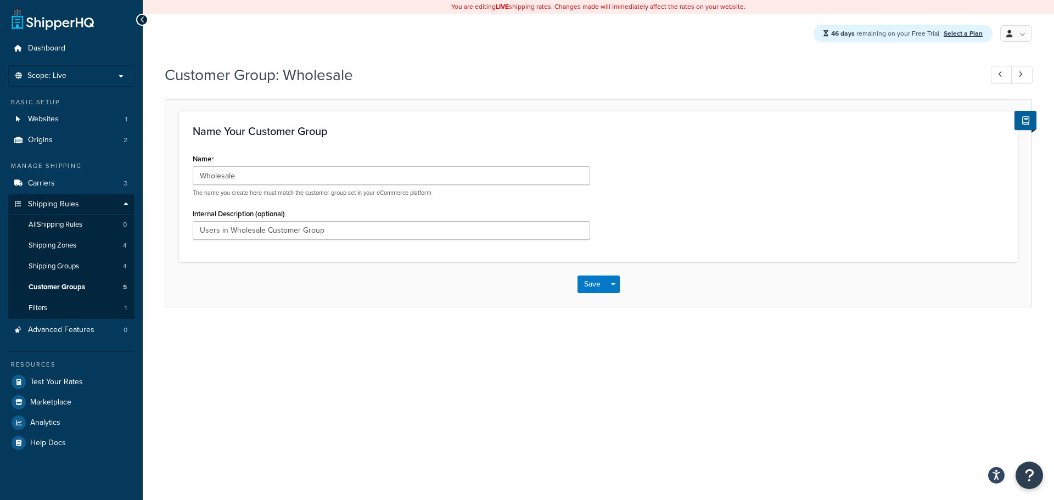
click at [145, 25] on div "46 days remaining on your Free Trial Select a Plan My Profile Billing Global Se…" at bounding box center [598, 34] width 911 height 40
click at [70, 280] on link "Customer Groups 5" at bounding box center [71, 287] width 126 height 20
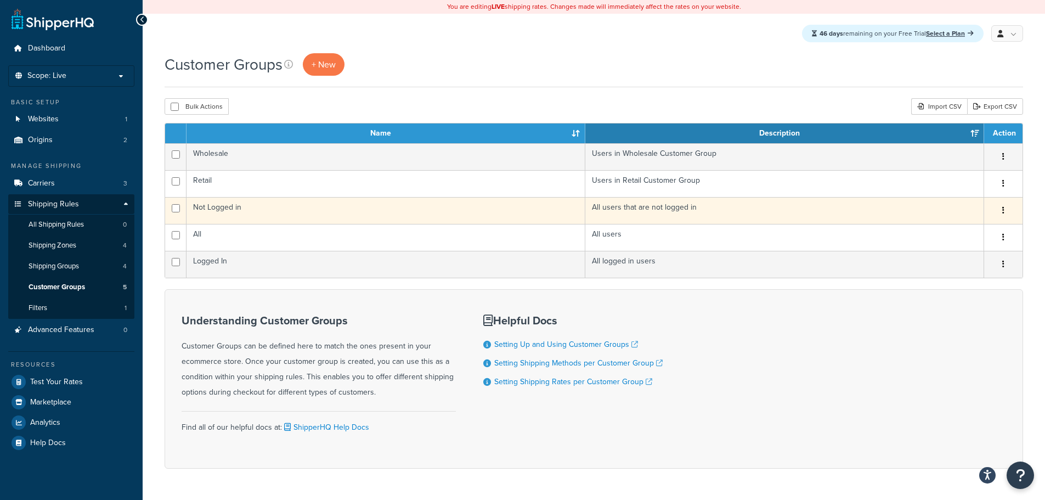
click at [1008, 210] on button "button" at bounding box center [1003, 211] width 15 height 18
click at [962, 281] on link "Delete" at bounding box center [959, 278] width 87 height 22
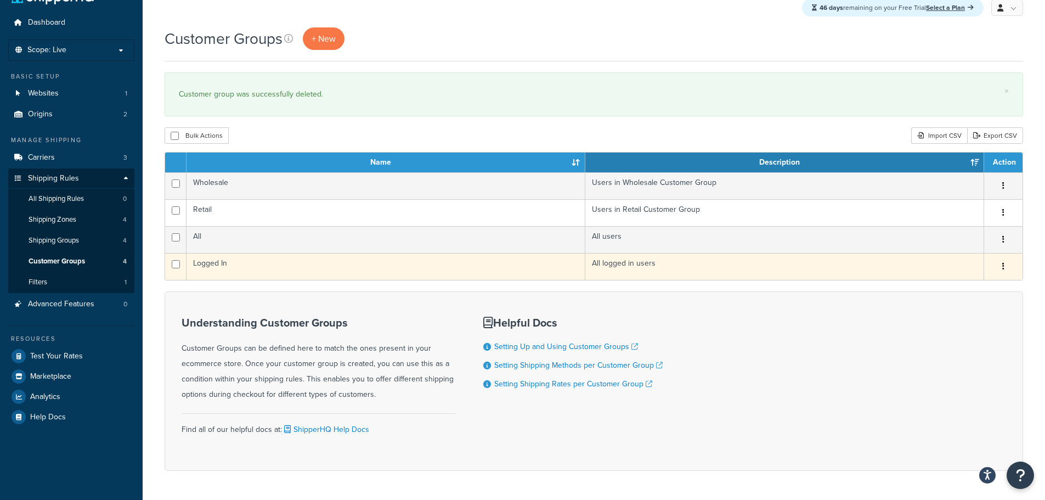
scroll to position [63, 0]
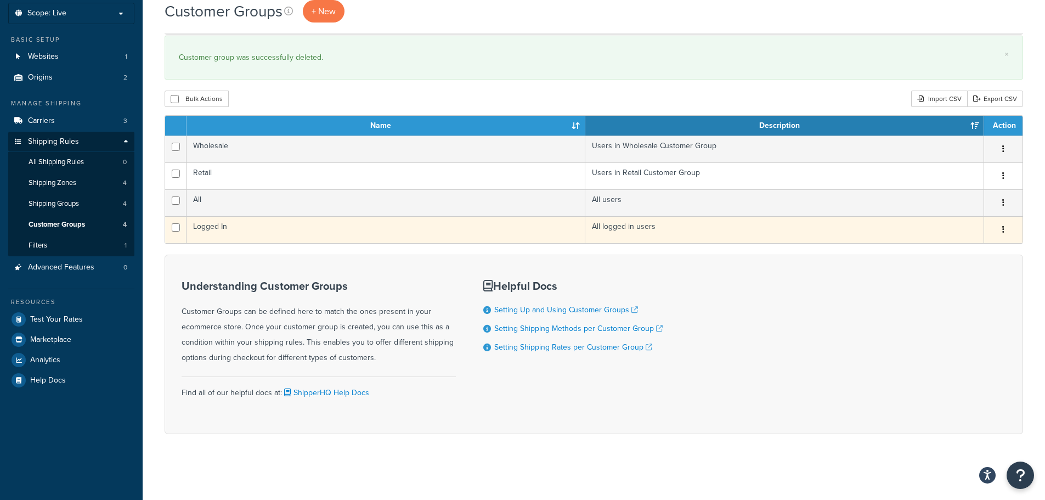
click at [1003, 228] on icon "button" at bounding box center [1004, 230] width 2 height 8
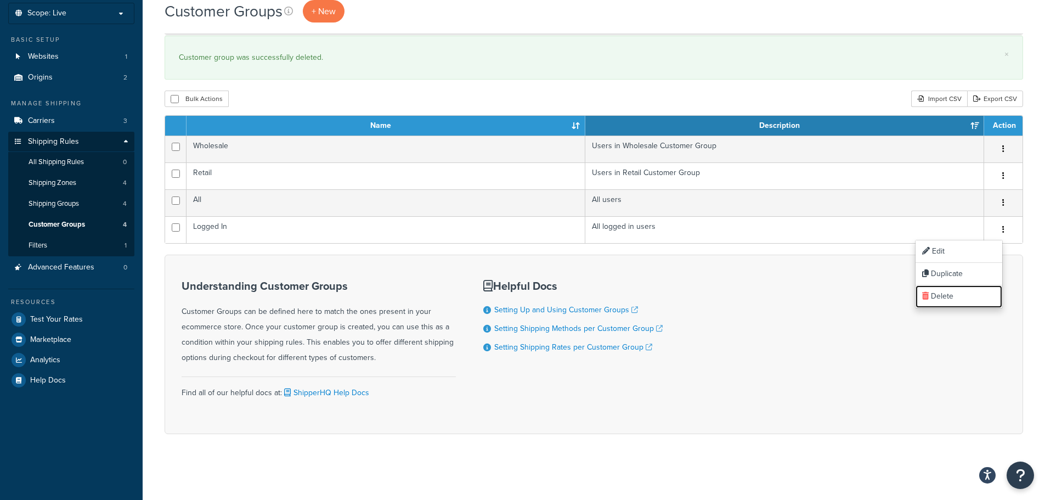
click at [951, 291] on link "Delete" at bounding box center [959, 296] width 87 height 22
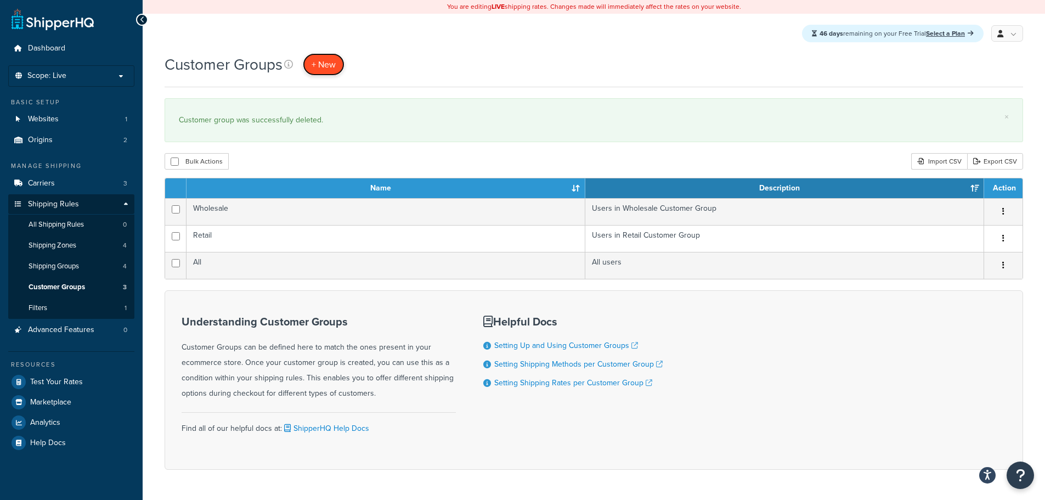
click at [328, 61] on span "+ New" at bounding box center [324, 64] width 24 height 13
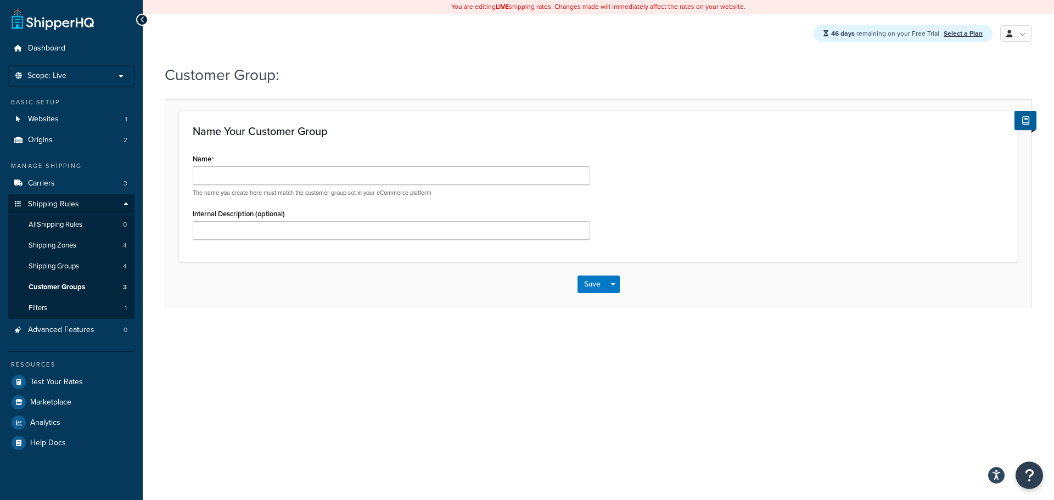
click at [260, 163] on div "Name The name you create here must match the customer group set in your eCommer…" at bounding box center [391, 174] width 397 height 46
click at [260, 168] on input "Name" at bounding box center [391, 175] width 397 height 19
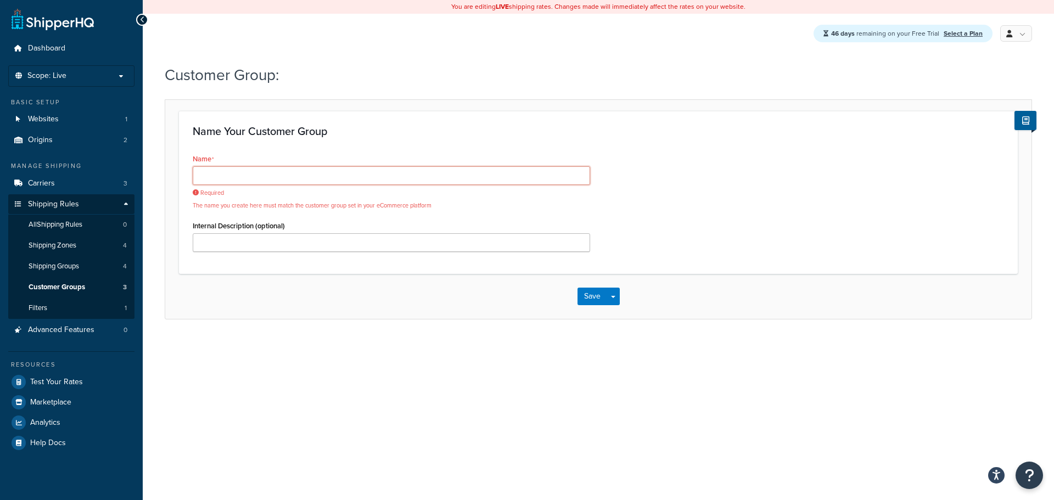
click at [249, 170] on input "Name" at bounding box center [391, 175] width 397 height 19
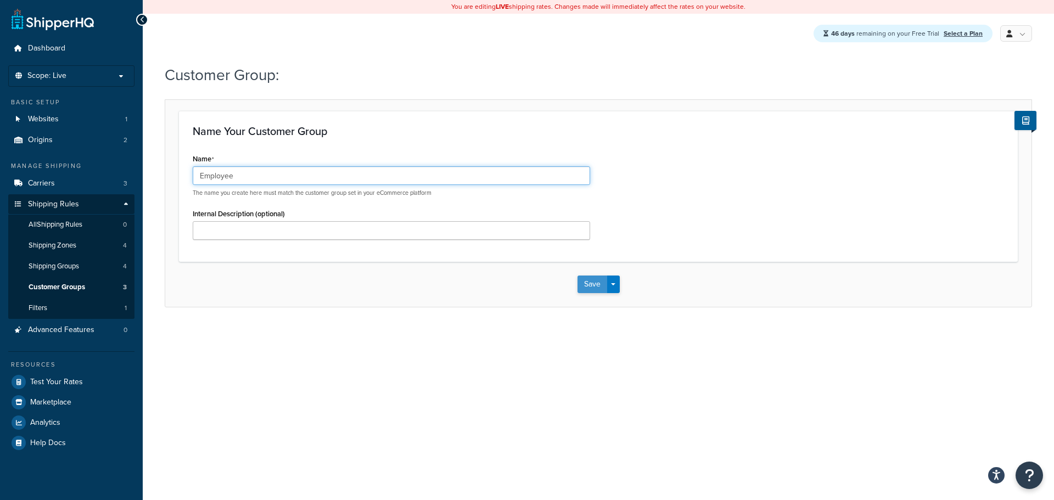
type input "Employee"
click at [584, 284] on button "Save" at bounding box center [592, 284] width 30 height 18
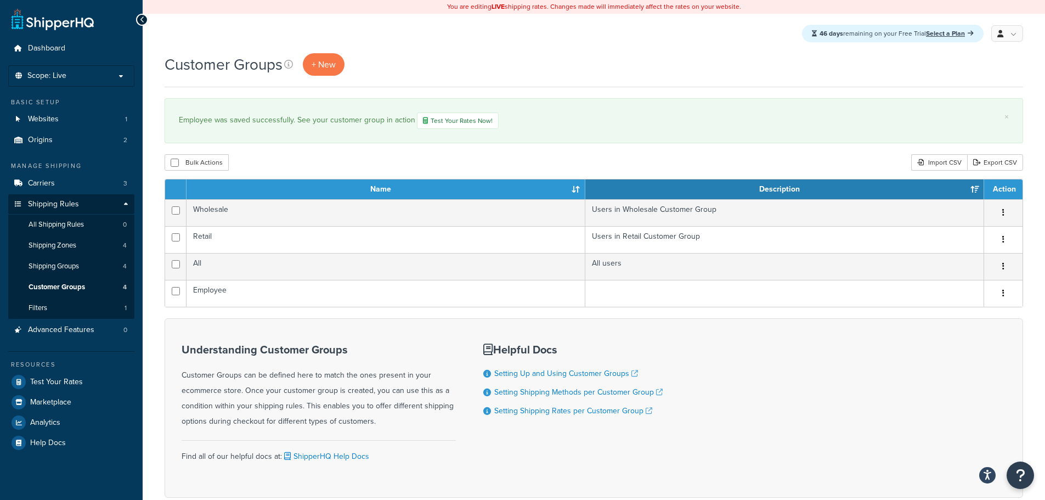
scroll to position [64, 0]
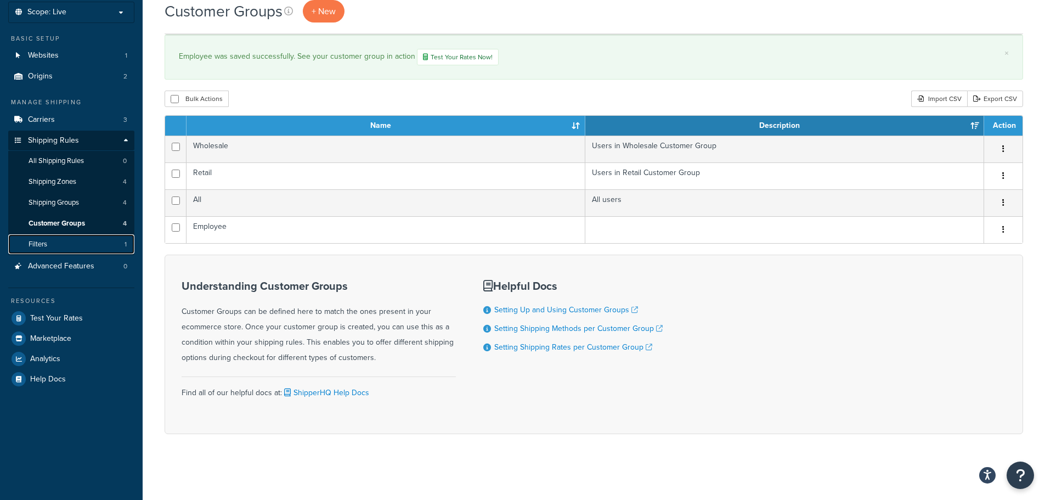
click at [30, 241] on span "Filters" at bounding box center [38, 244] width 19 height 9
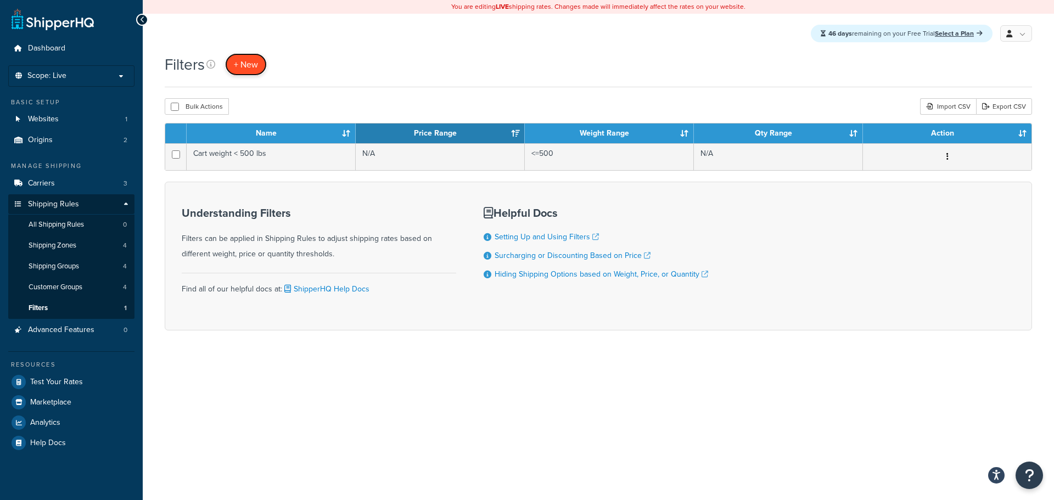
click at [237, 71] on span "+ New" at bounding box center [246, 64] width 24 height 13
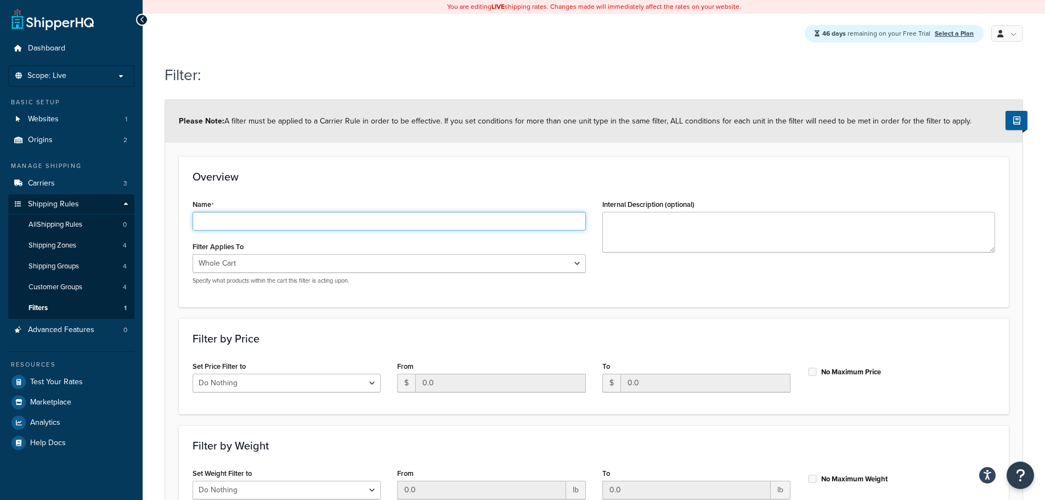
drag, startPoint x: 277, startPoint y: 224, endPoint x: 241, endPoint y: 227, distance: 35.2
click at [277, 224] on input "Name" at bounding box center [389, 221] width 393 height 19
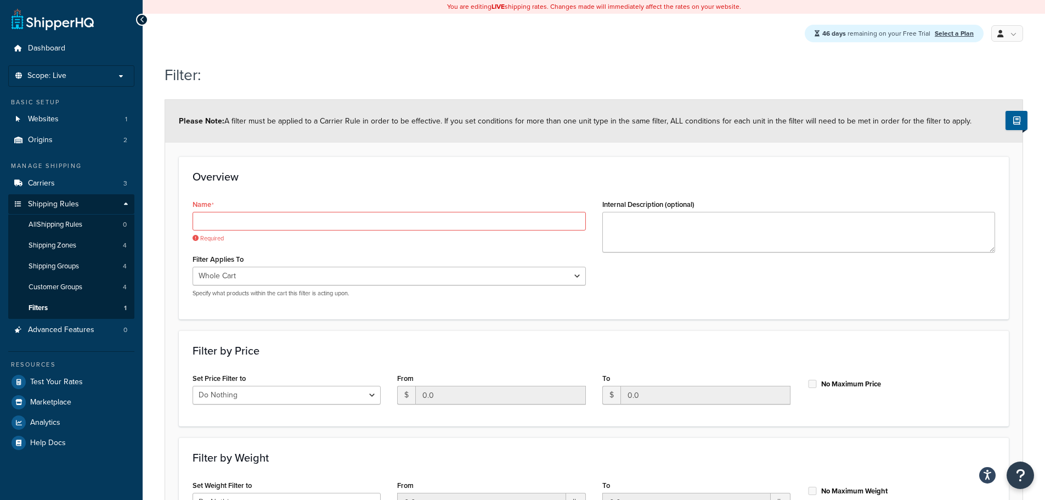
drag, startPoint x: 307, startPoint y: 200, endPoint x: 307, endPoint y: 206, distance: 6.1
click at [307, 204] on div "Name Required" at bounding box center [389, 219] width 393 height 46
click at [298, 217] on input "Name" at bounding box center [389, 221] width 393 height 19
paste input "FREE SHIPPING ON SWAG"
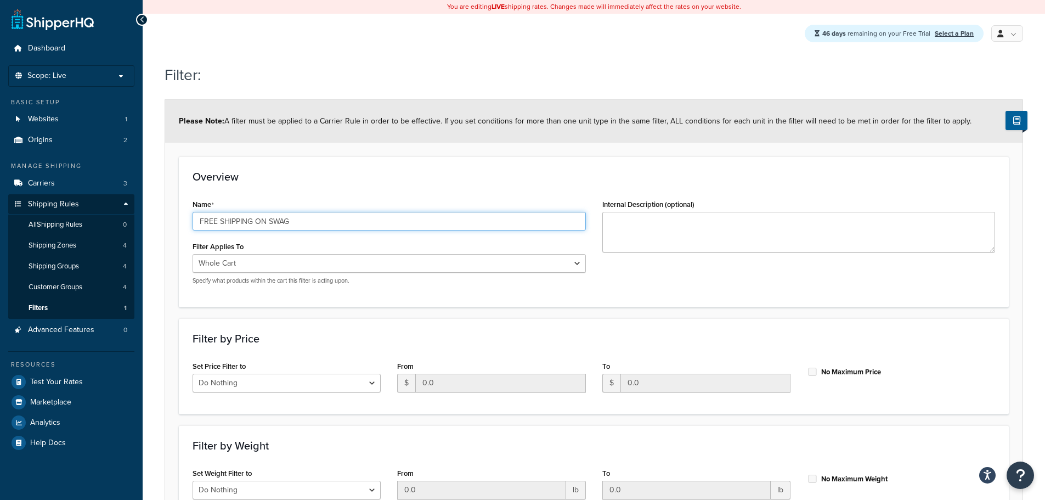
type input "FREE SHIPPING ON SWAG"
click at [346, 199] on div "Name FREE SHIPPING ON SWAG" at bounding box center [389, 213] width 393 height 34
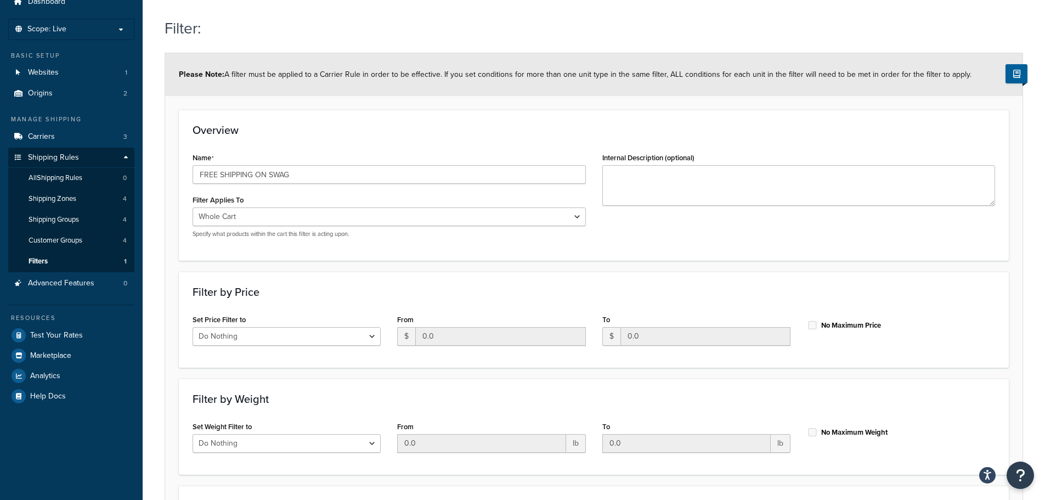
scroll to position [110, 0]
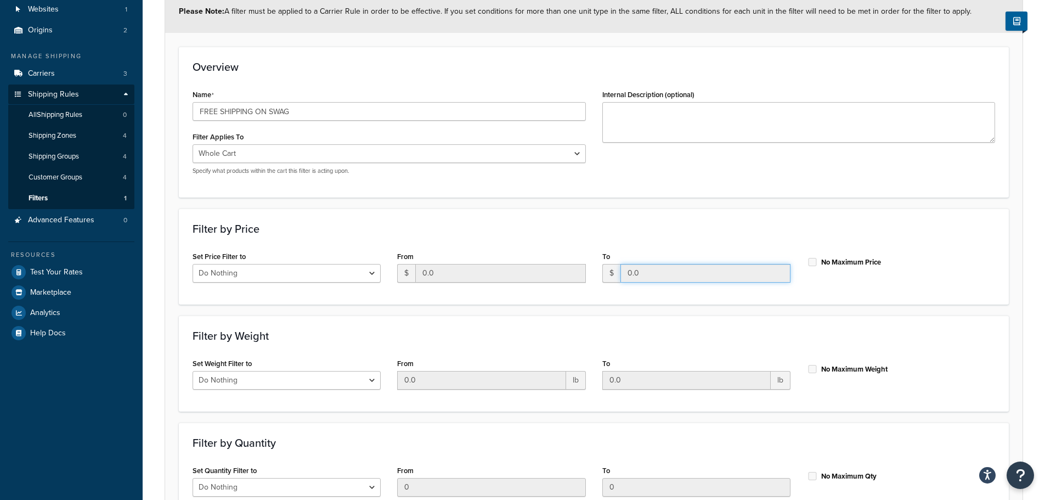
click at [665, 279] on input "0.0" at bounding box center [706, 273] width 170 height 19
click at [655, 267] on input "0.0" at bounding box center [706, 273] width 170 height 19
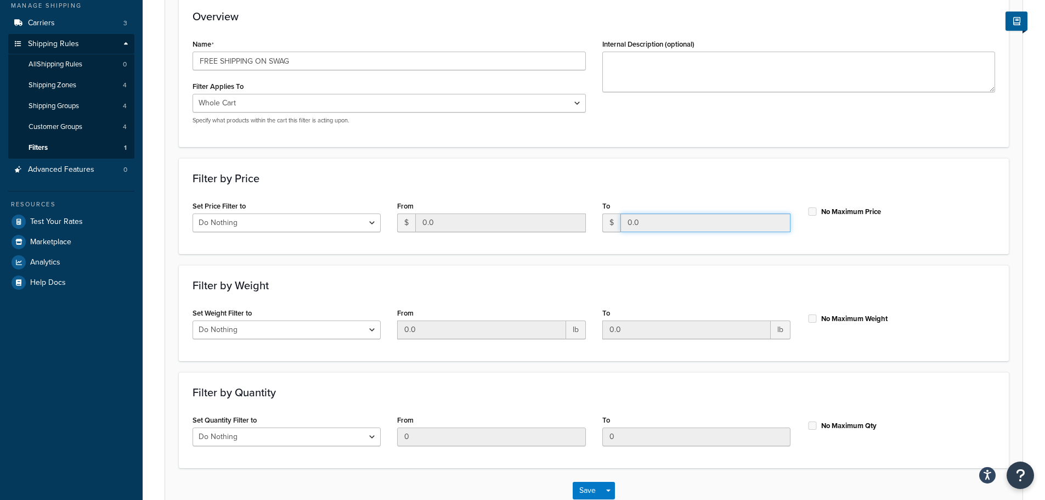
scroll to position [165, 0]
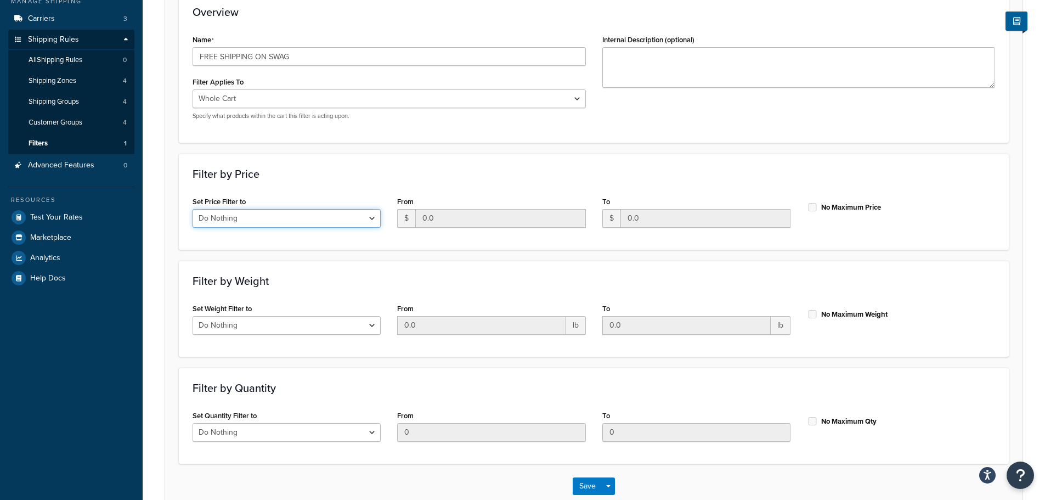
click at [360, 223] on select "Do Nothing Apply to a Range" at bounding box center [287, 218] width 188 height 19
click at [193, 210] on select "Do Nothing Apply to a Range" at bounding box center [287, 218] width 188 height 19
click at [332, 223] on select "Do Nothing Apply to a Range" at bounding box center [287, 218] width 188 height 19
select select "range"
click at [193, 210] on select "Do Nothing Apply to a Range" at bounding box center [287, 218] width 188 height 19
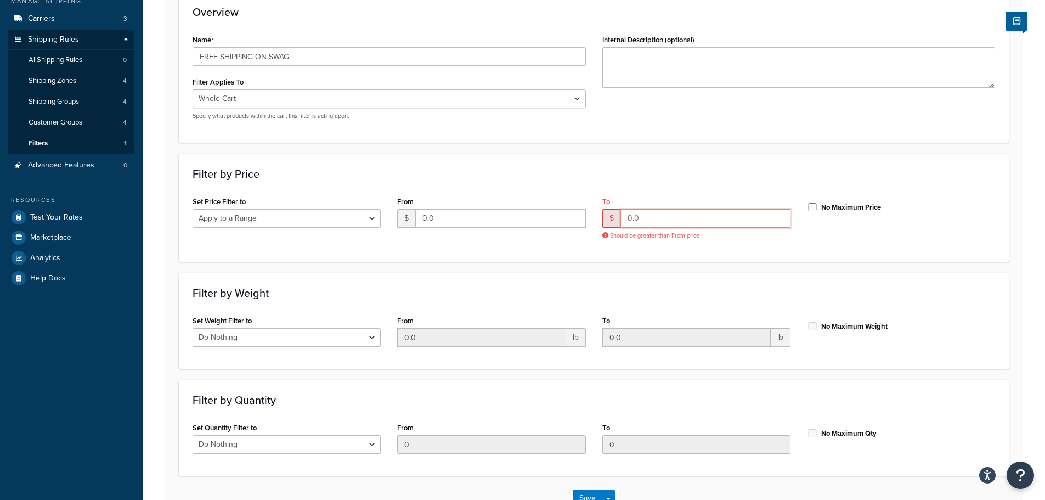
drag, startPoint x: 665, startPoint y: 218, endPoint x: 542, endPoint y: 198, distance: 124.0
click at [542, 198] on div "Set Price Filter to Do Nothing Apply to a Range From $ 0.0 To $ 0.0 Should be g…" at bounding box center [593, 221] width 819 height 54
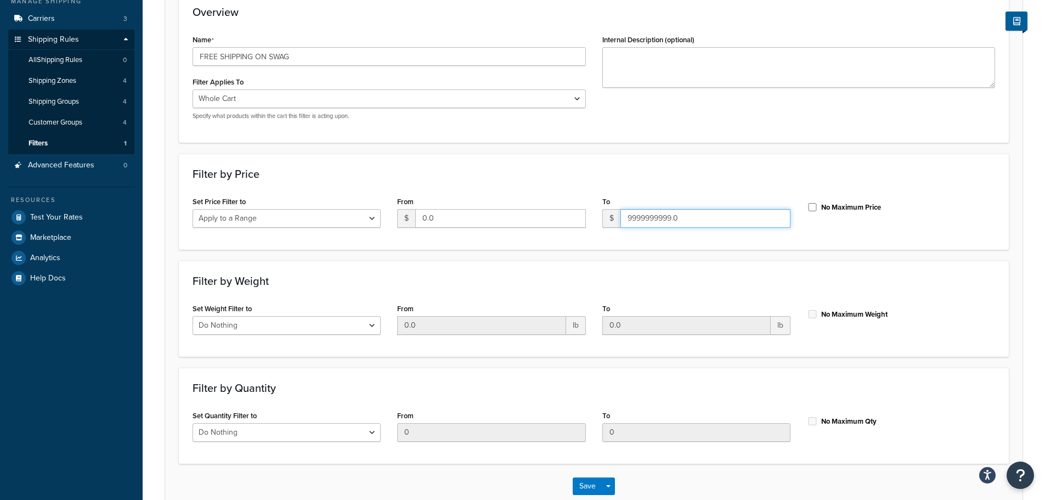
type input "9999999999.0"
click at [575, 255] on form "Please Note: A filter must be applied to a Carrier Rule in order to be effectiv…" at bounding box center [594, 221] width 858 height 573
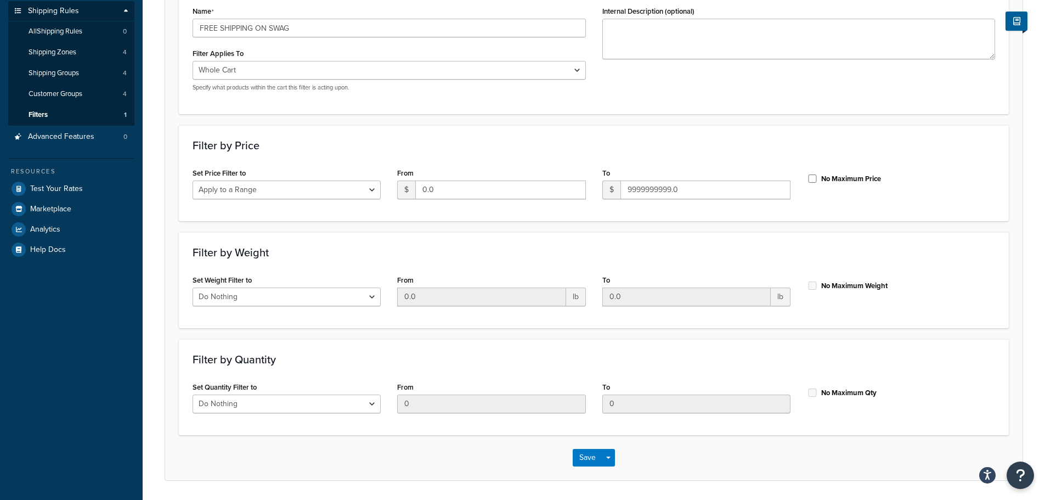
scroll to position [230, 0]
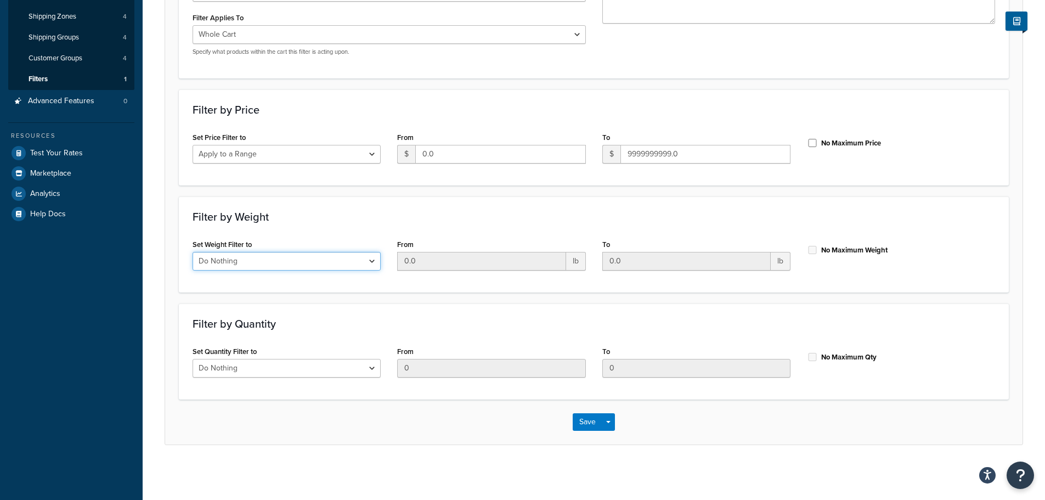
click at [240, 261] on select "Do Nothing Apply to a Range" at bounding box center [287, 261] width 188 height 19
click at [193, 252] on select "Do Nothing Apply to a Range" at bounding box center [287, 261] width 188 height 19
click at [242, 266] on select "Do Nothing Apply to a Range" at bounding box center [287, 261] width 188 height 19
select select "ignore"
click at [193, 252] on select "Do Nothing Apply to a Range" at bounding box center [287, 261] width 188 height 19
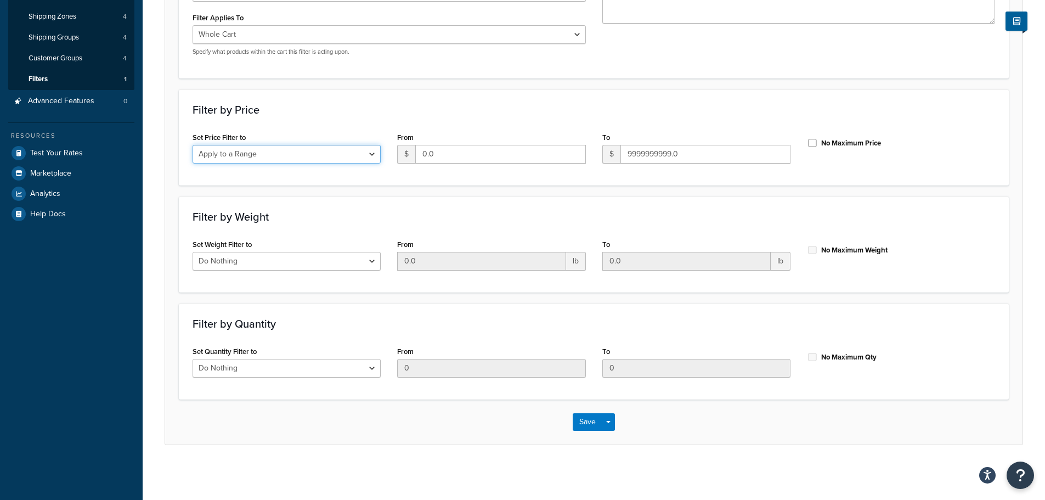
drag, startPoint x: 269, startPoint y: 154, endPoint x: 268, endPoint y: 161, distance: 7.2
click at [269, 154] on select "Do Nothing Apply to a Range" at bounding box center [287, 154] width 188 height 19
select select "ignore"
click at [193, 145] on select "Do Nothing Apply to a Range" at bounding box center [287, 154] width 188 height 19
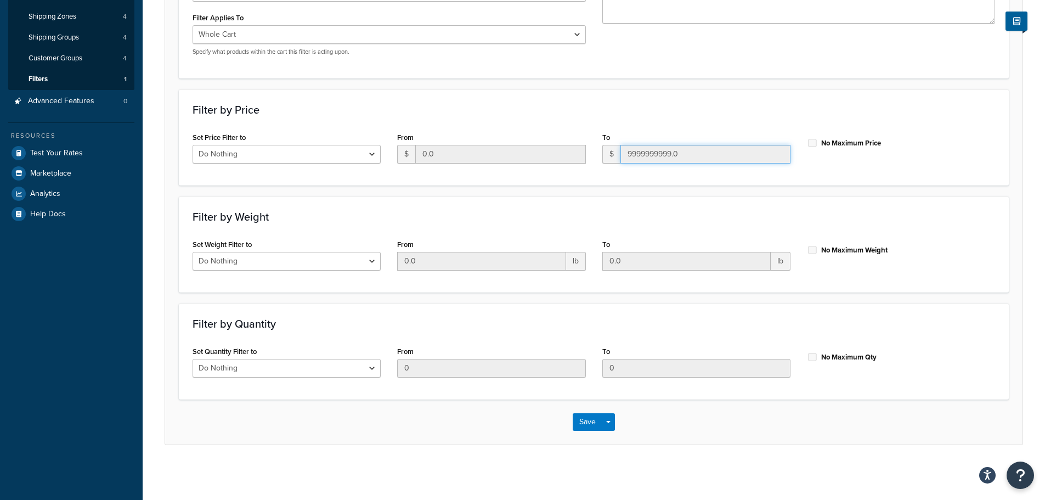
drag, startPoint x: 741, startPoint y: 154, endPoint x: 735, endPoint y: 154, distance: 6.0
click at [737, 154] on input "9999999999.0" at bounding box center [706, 154] width 170 height 19
click at [680, 257] on input "0.0" at bounding box center [687, 261] width 168 height 19
click at [682, 162] on input "9999999999.0" at bounding box center [706, 154] width 170 height 19
click at [694, 150] on input "9999999999.0" at bounding box center [706, 154] width 170 height 19
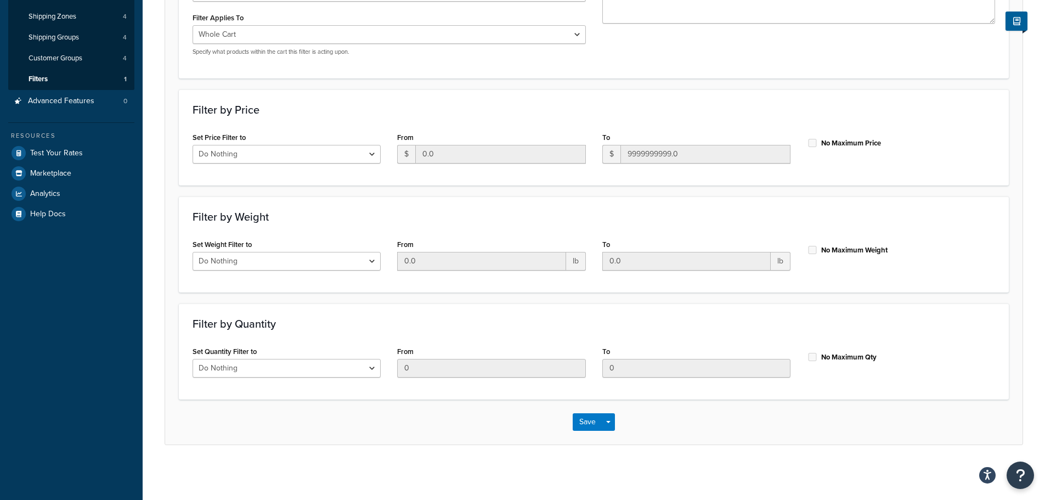
click at [803, 142] on div "No Maximum Price" at bounding box center [901, 143] width 205 height 29
click at [840, 142] on label "No Maximum Price" at bounding box center [851, 143] width 60 height 10
click at [581, 423] on button "Save" at bounding box center [588, 422] width 30 height 18
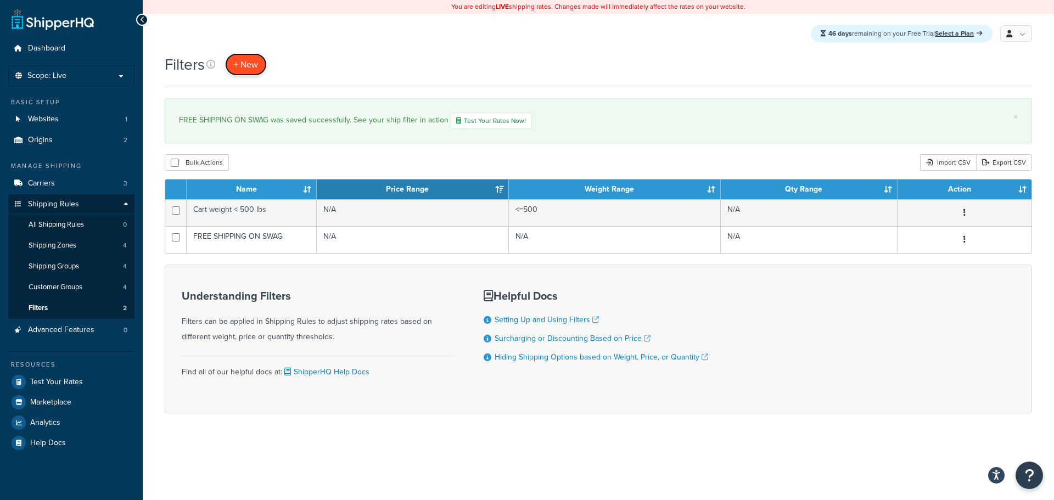
click at [246, 67] on span "+ New" at bounding box center [246, 64] width 24 height 13
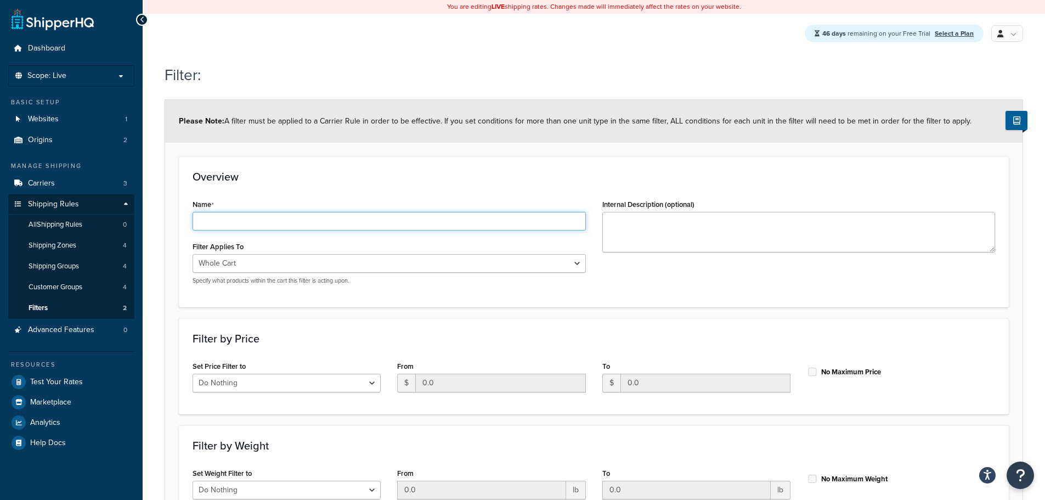
click at [224, 225] on input "Name" at bounding box center [389, 221] width 393 height 19
paste input "FREE SHIPPING ON SWAG"
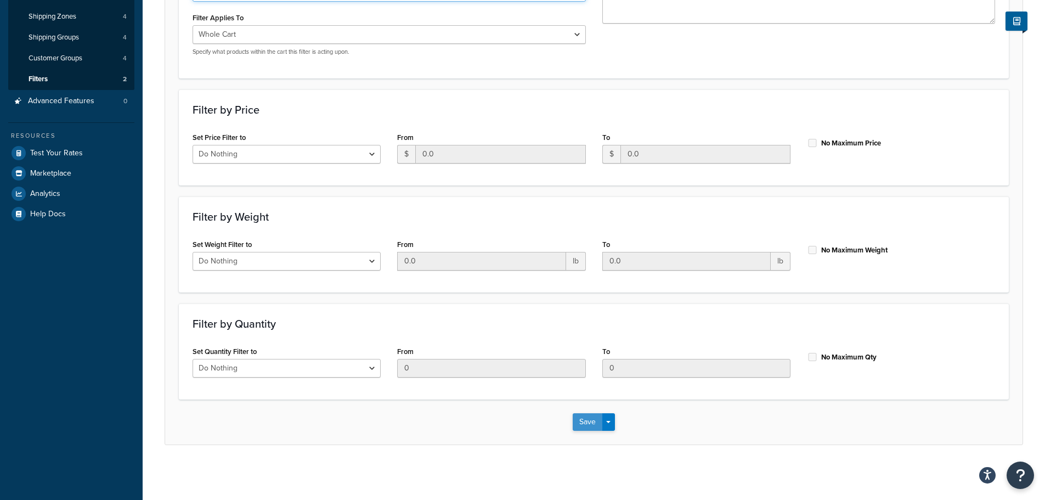
type input "FREE SHIPPING ON SWAG"
click at [590, 424] on button "Save" at bounding box center [588, 422] width 30 height 18
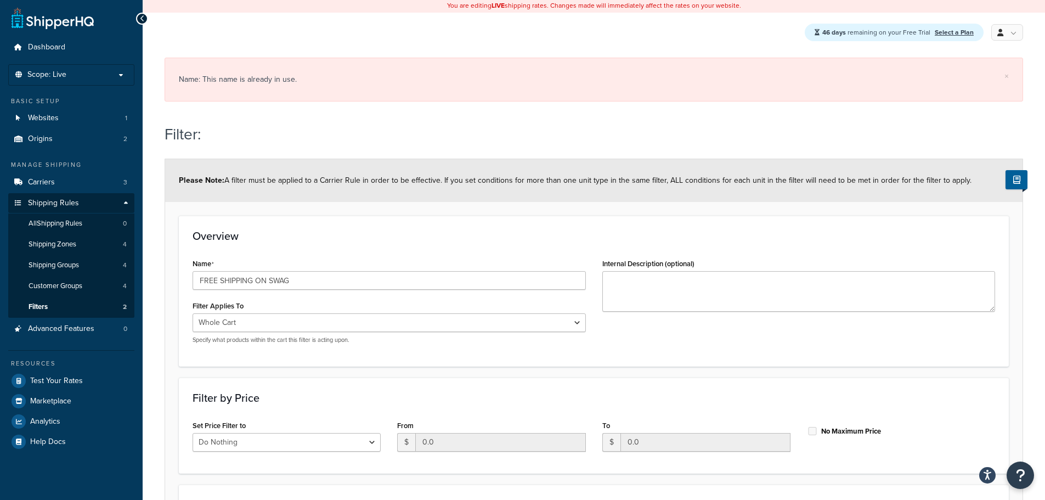
scroll to position [0, 0]
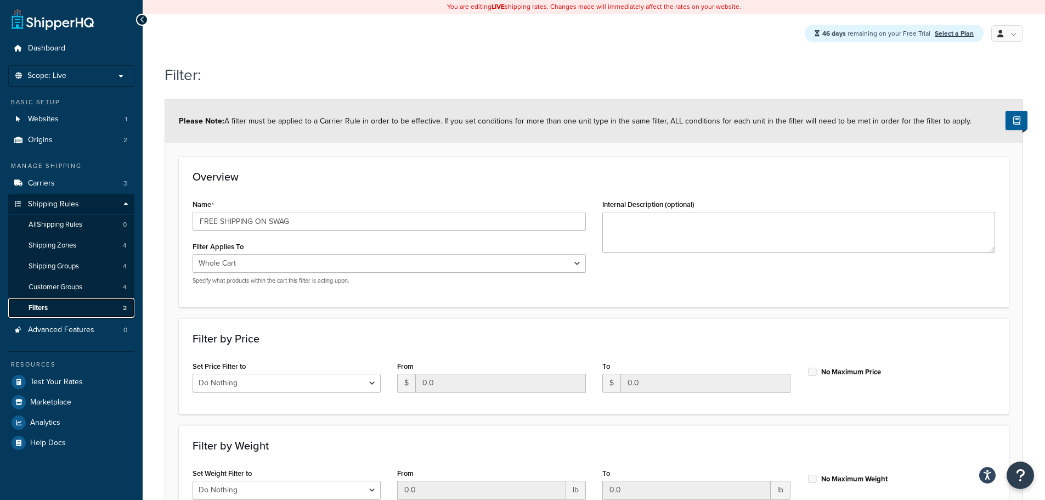
click at [46, 306] on span "Filters" at bounding box center [38, 307] width 19 height 9
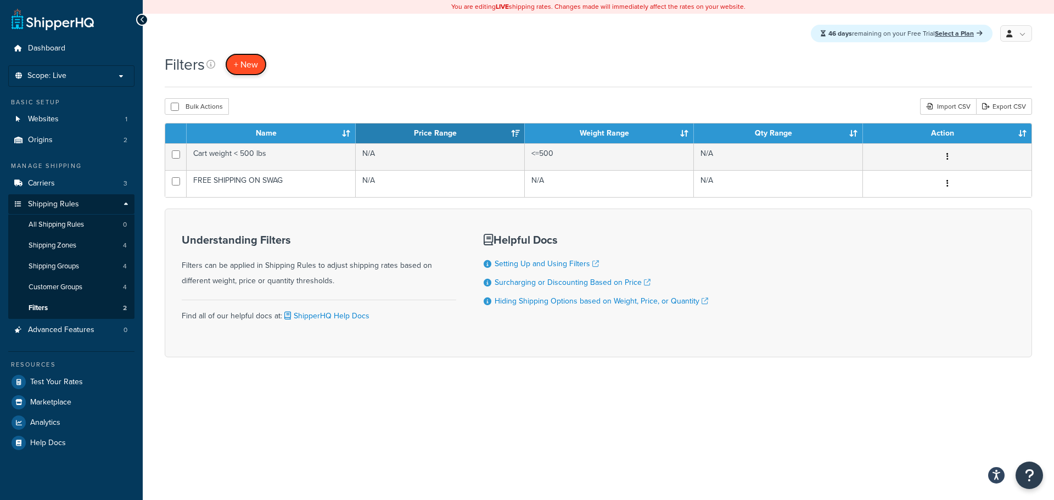
click at [245, 67] on span "+ New" at bounding box center [246, 64] width 24 height 13
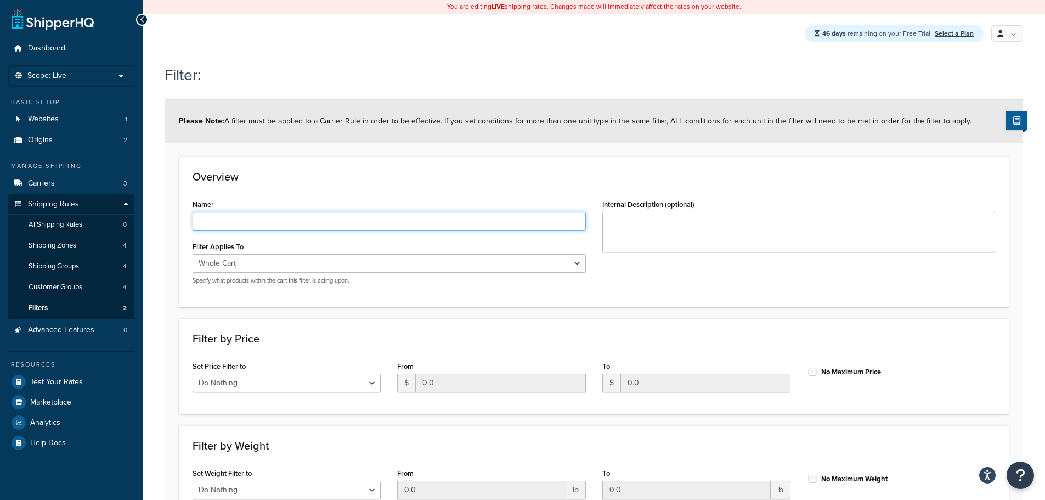
click at [238, 230] on input "Name" at bounding box center [389, 221] width 393 height 19
click at [245, 218] on input "Name" at bounding box center [389, 221] width 393 height 19
click at [244, 217] on input "Name" at bounding box center [389, 221] width 393 height 19
paste input "FREE SHIPPING ON SWAG"
type input "FREE SHIPPING ON SWAG SALE"
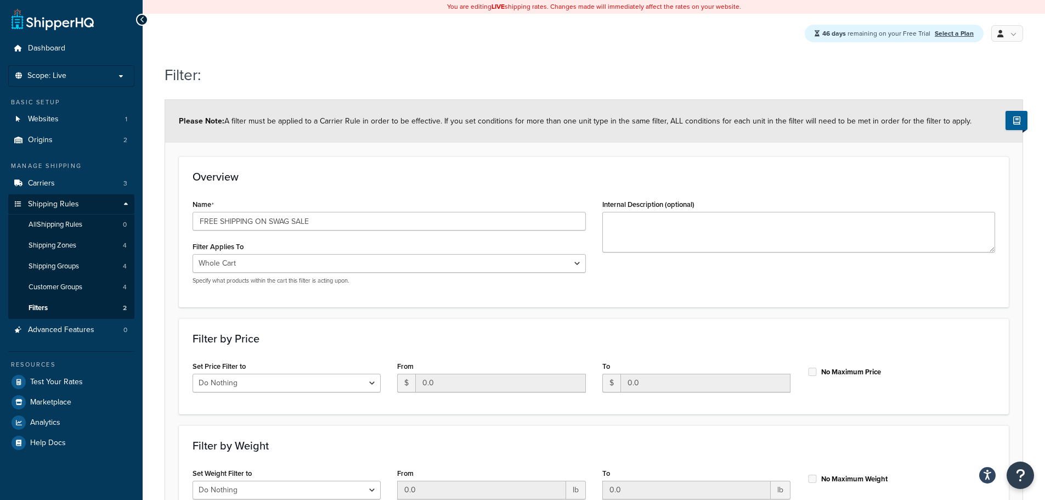
click at [339, 316] on form "Please Note: A filter must be applied to a Carrier Rule in order to be effectiv…" at bounding box center [594, 386] width 858 height 573
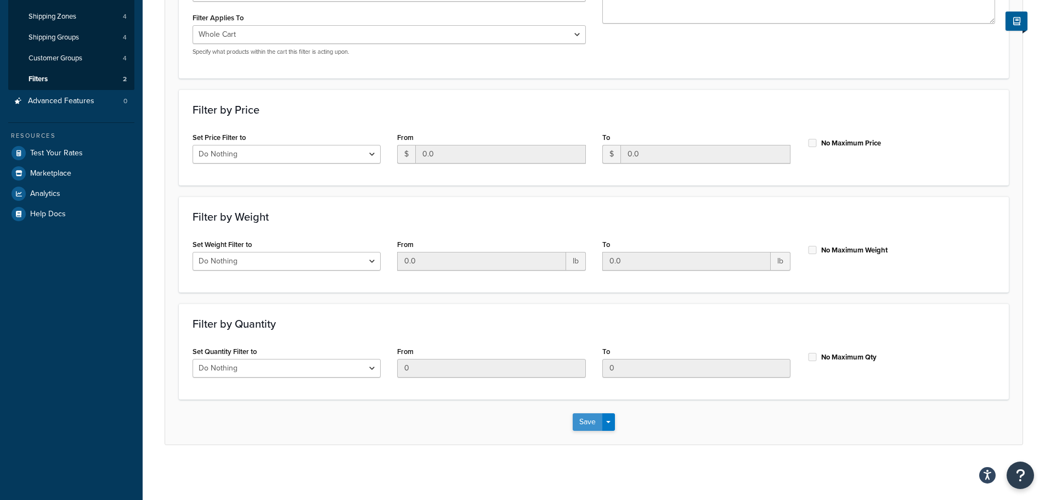
click at [592, 421] on button "Save" at bounding box center [588, 422] width 30 height 18
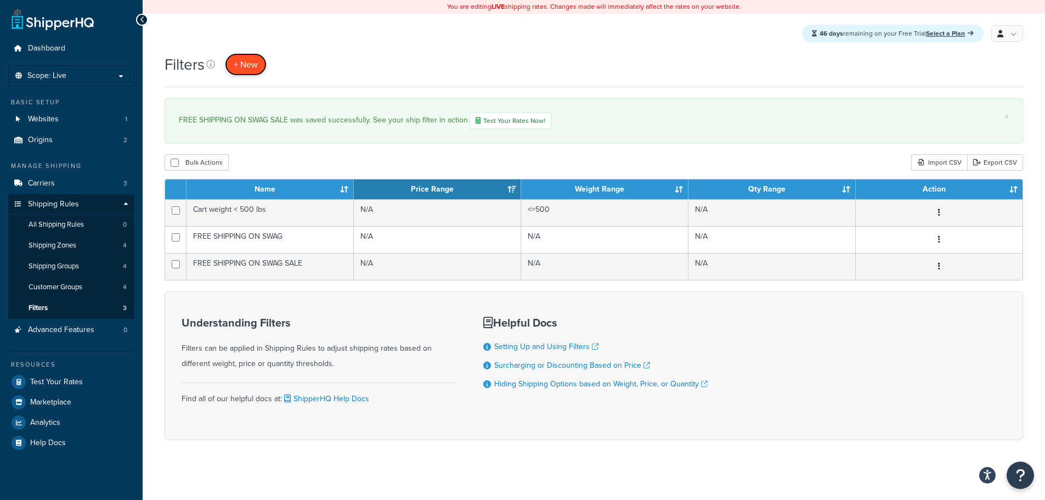
click at [241, 61] on span "+ New" at bounding box center [246, 64] width 24 height 13
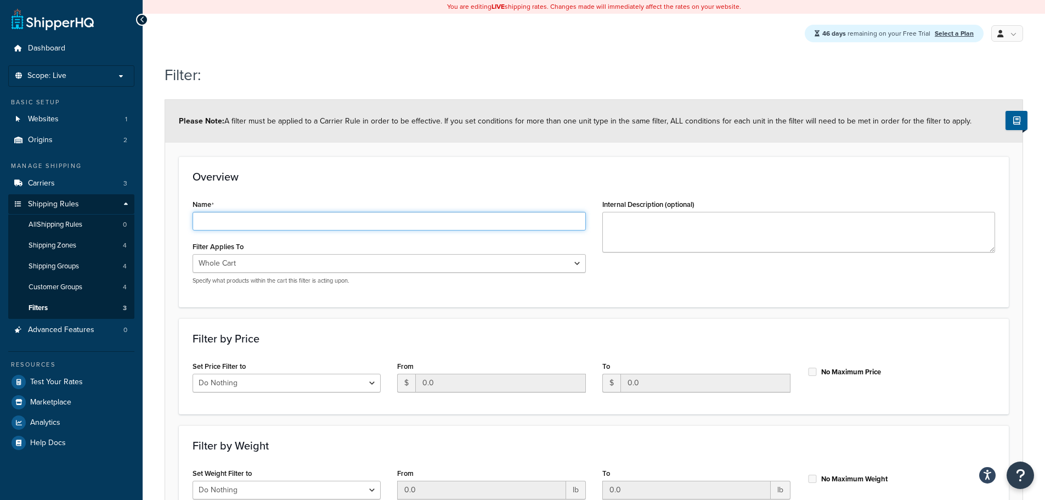
drag, startPoint x: 268, startPoint y: 224, endPoint x: 251, endPoint y: 226, distance: 16.5
click at [268, 224] on input "Name" at bounding box center [389, 221] width 393 height 19
paste input "$200 or more Price Filter"
click at [213, 223] on input "$200 or more Price Filter" at bounding box center [389, 221] width 393 height 19
drag, startPoint x: 215, startPoint y: 223, endPoint x: 136, endPoint y: 217, distance: 79.8
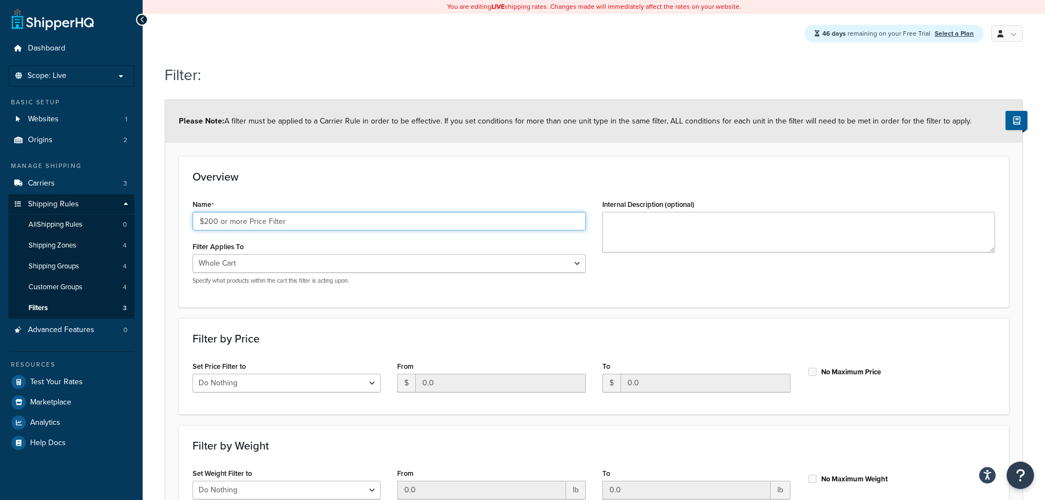
click at [136, 217] on div "Dashboard Scope: Live Basic Setup Websites 1 Origins 2 Manage Shipping Carriers…" at bounding box center [522, 364] width 1045 height 729
type input "$200 or more Price Filter"
drag, startPoint x: 209, startPoint y: 384, endPoint x: 210, endPoint y: 392, distance: 7.8
click at [209, 384] on select "Do Nothing Apply to a Range" at bounding box center [287, 383] width 188 height 19
select select "range"
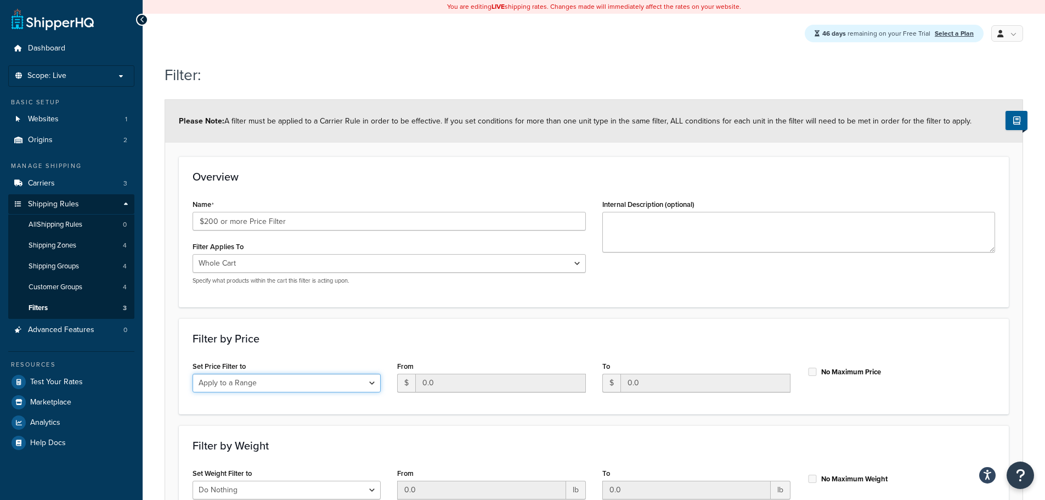
click at [193, 374] on select "Do Nothing Apply to a Range" at bounding box center [287, 383] width 188 height 19
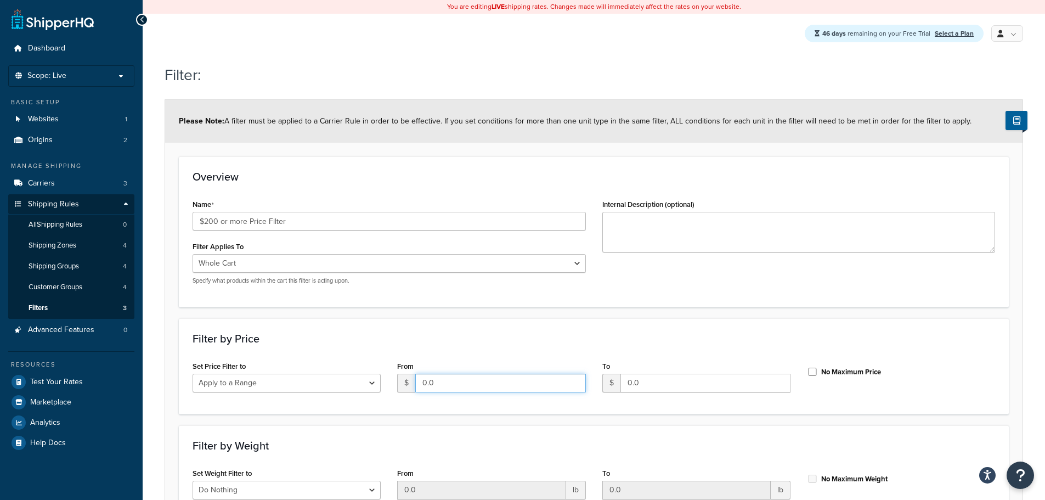
drag, startPoint x: 449, startPoint y: 387, endPoint x: 354, endPoint y: 374, distance: 95.8
click at [353, 375] on div "Set Price Filter to Do Nothing Apply to a Range From $ 0.0 To $ 0.0 No Maximum …" at bounding box center [593, 379] width 819 height 42
type input "200.00"
drag, startPoint x: 690, startPoint y: 382, endPoint x: 589, endPoint y: 371, distance: 102.0
click at [594, 373] on div "To $ 0.0" at bounding box center [696, 379] width 205 height 42
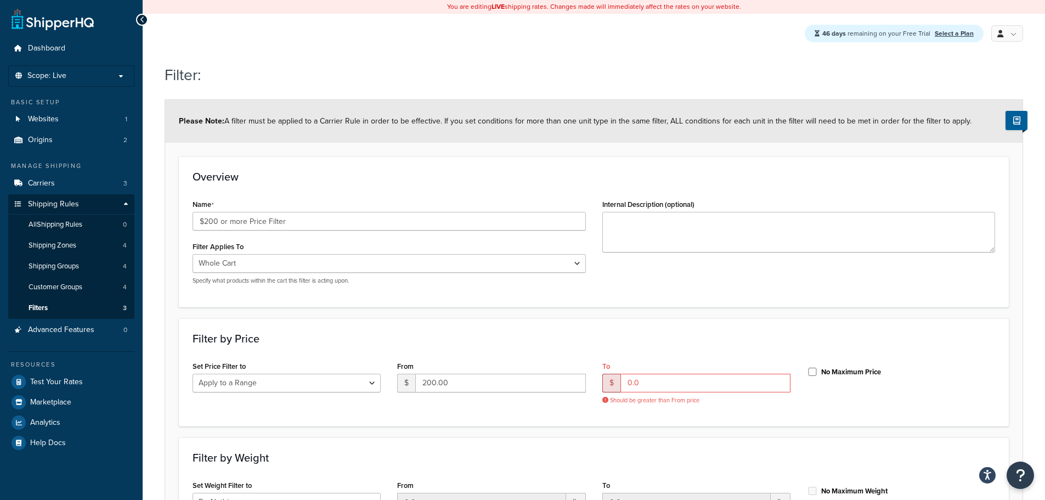
click at [589, 371] on div "From $ 200.00" at bounding box center [491, 379] width 205 height 42
click at [513, 380] on div "Set Price Filter to Do Nothing Apply to a Range From $ 200.00 To $ 0.0 Should b…" at bounding box center [593, 385] width 819 height 54
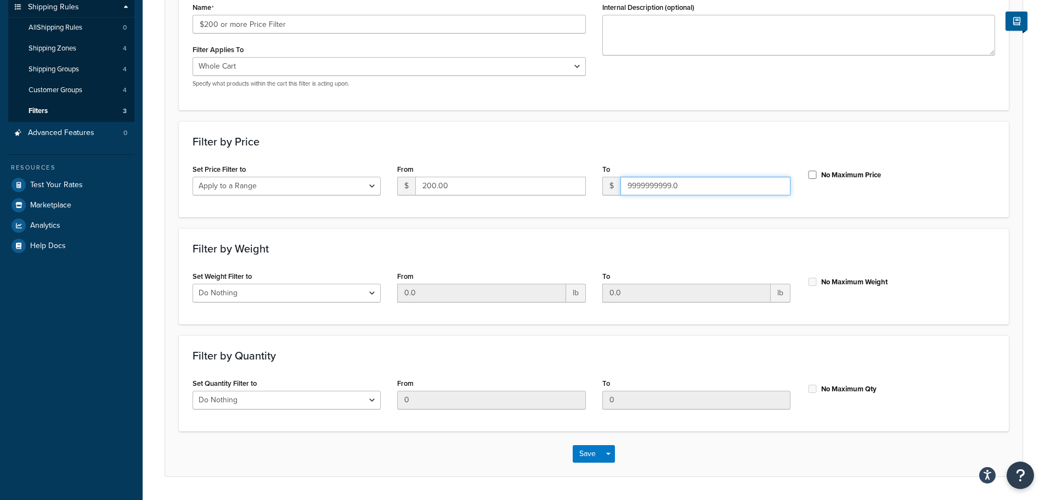
scroll to position [230, 0]
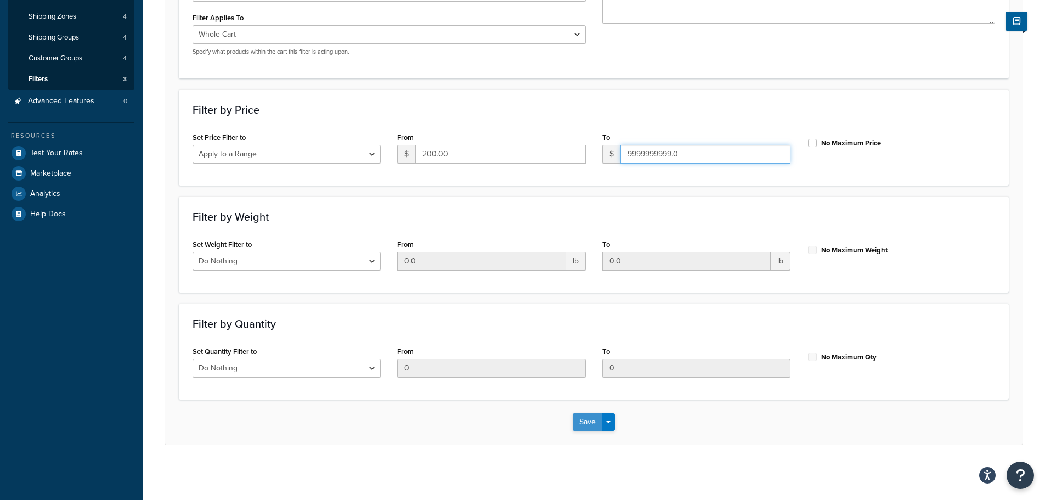
type input "9999999999.0"
click at [592, 421] on button "Save" at bounding box center [588, 422] width 30 height 18
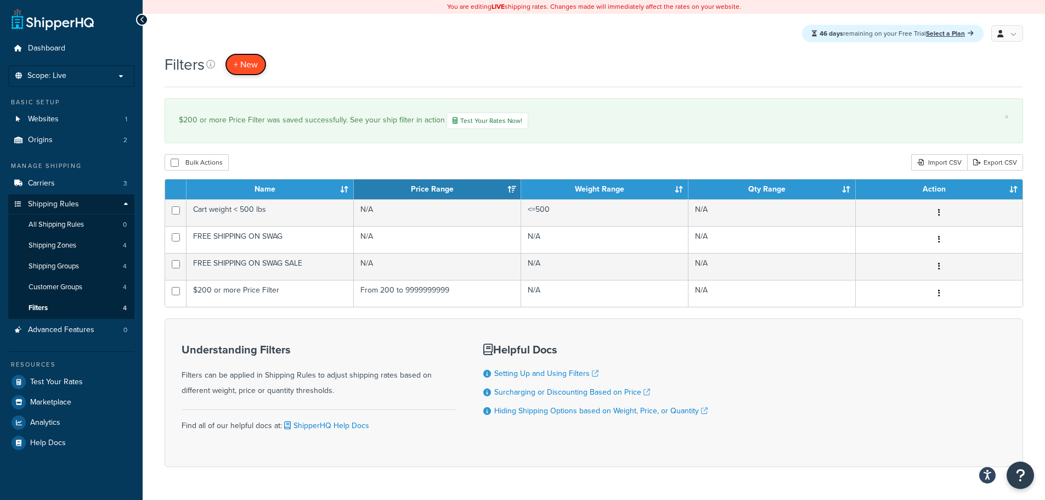
click at [233, 59] on link "+ New" at bounding box center [246, 64] width 42 height 22
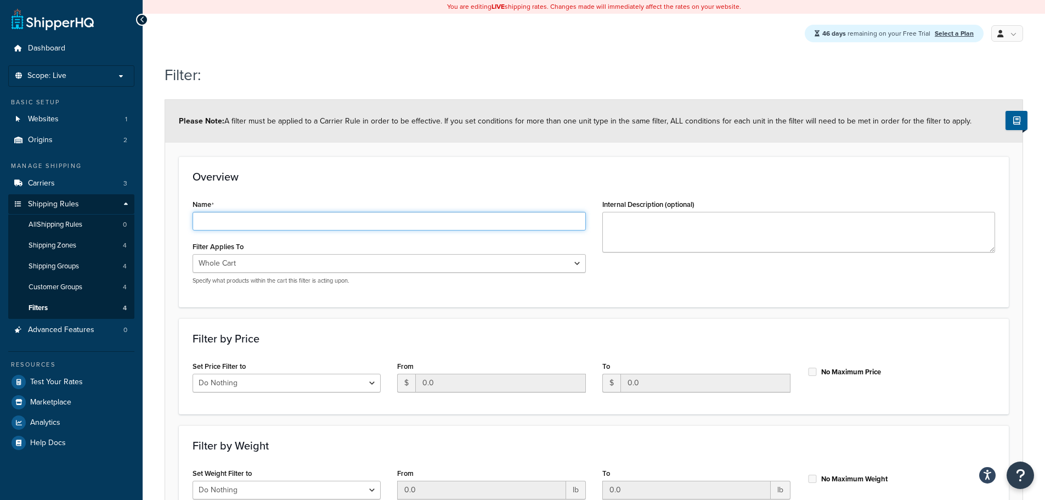
click at [221, 223] on input "Name" at bounding box center [389, 221] width 393 height 19
paste input "Price filter 0-199.99"
type input "Price filter 0-199.99"
click at [303, 370] on div "Set Price Filter to Do Nothing Apply to a Range" at bounding box center [287, 375] width 188 height 34
drag, startPoint x: 294, startPoint y: 386, endPoint x: 285, endPoint y: 386, distance: 8.8
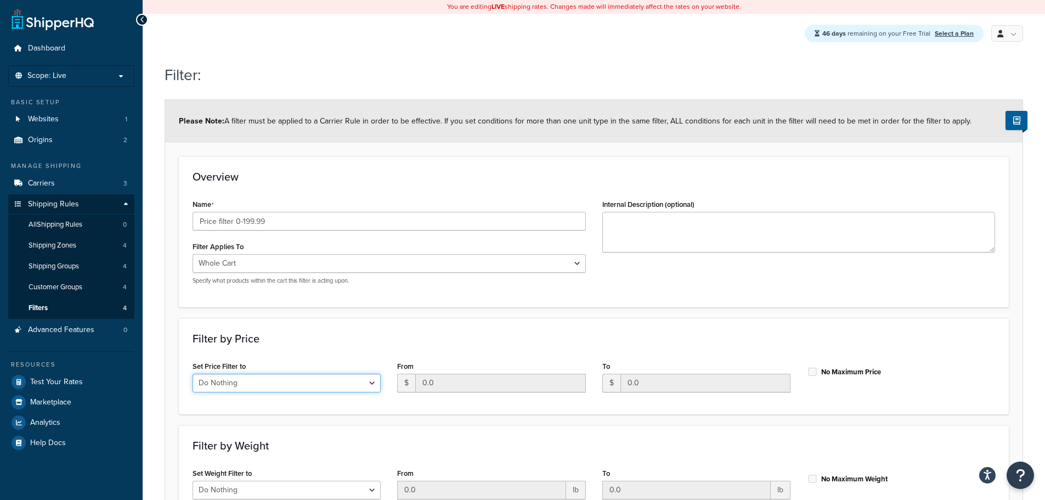
click at [292, 386] on select "Do Nothing Apply to a Range" at bounding box center [287, 383] width 188 height 19
select select "range"
click at [193, 374] on select "Do Nothing Apply to a Range" at bounding box center [287, 383] width 188 height 19
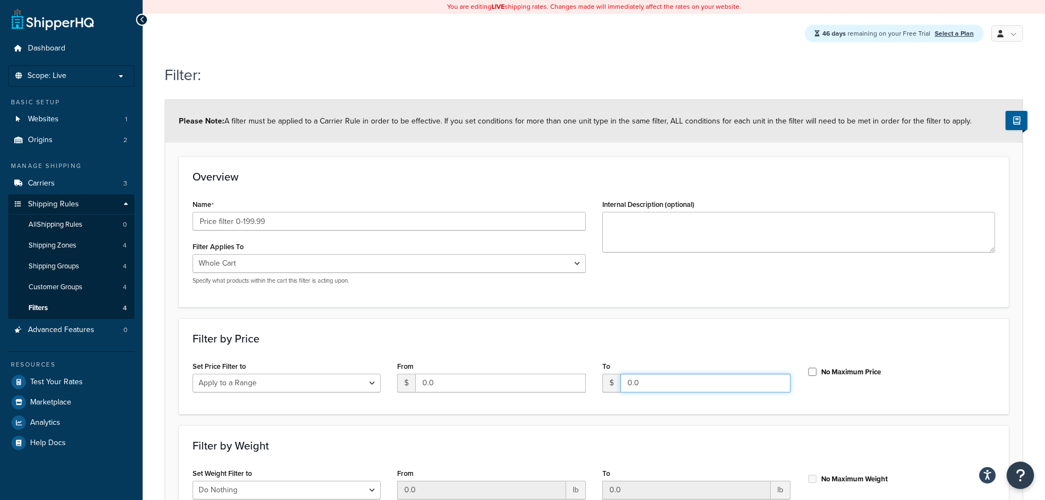
drag, startPoint x: 692, startPoint y: 384, endPoint x: 445, endPoint y: 348, distance: 249.5
click at [489, 358] on div "Filter by Price Set Price Filter to Do Nothing Apply to a Range From $ 0.0 To $…" at bounding box center [594, 366] width 830 height 96
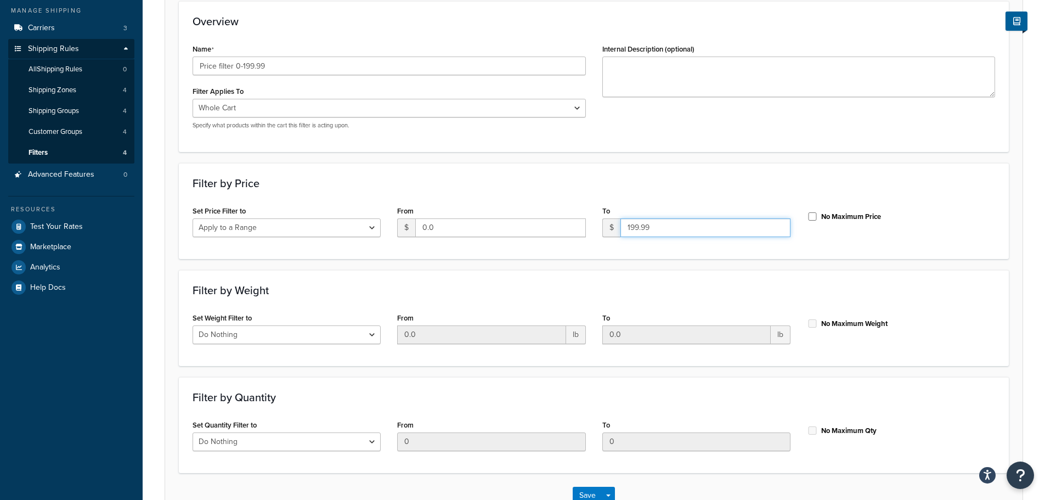
scroll to position [230, 0]
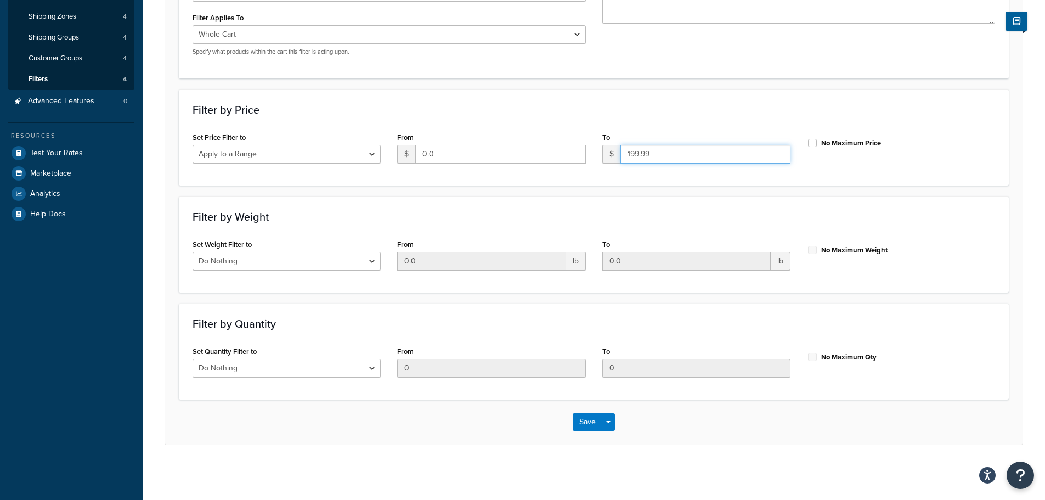
type input "199.99"
click at [636, 261] on input "0.0" at bounding box center [687, 261] width 168 height 19
click at [583, 418] on button "Save" at bounding box center [588, 422] width 30 height 18
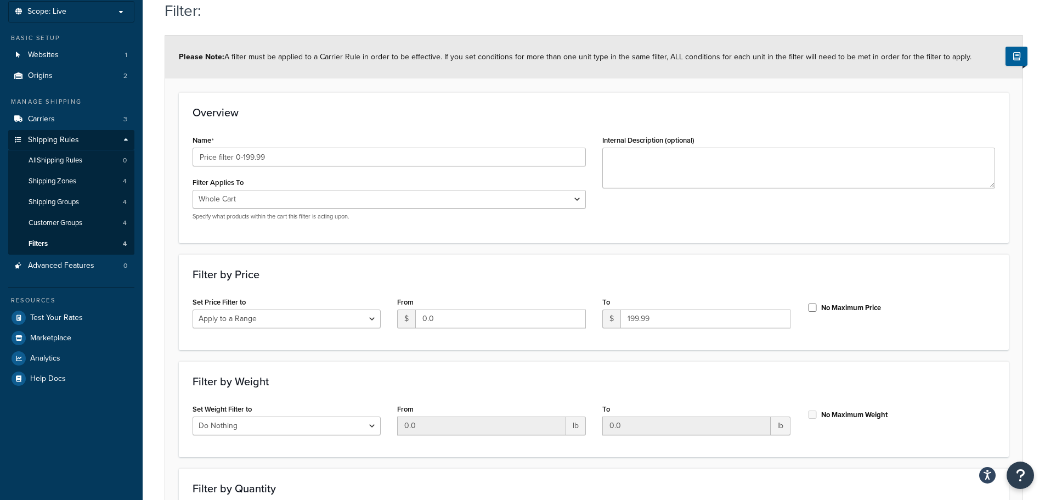
scroll to position [218, 0]
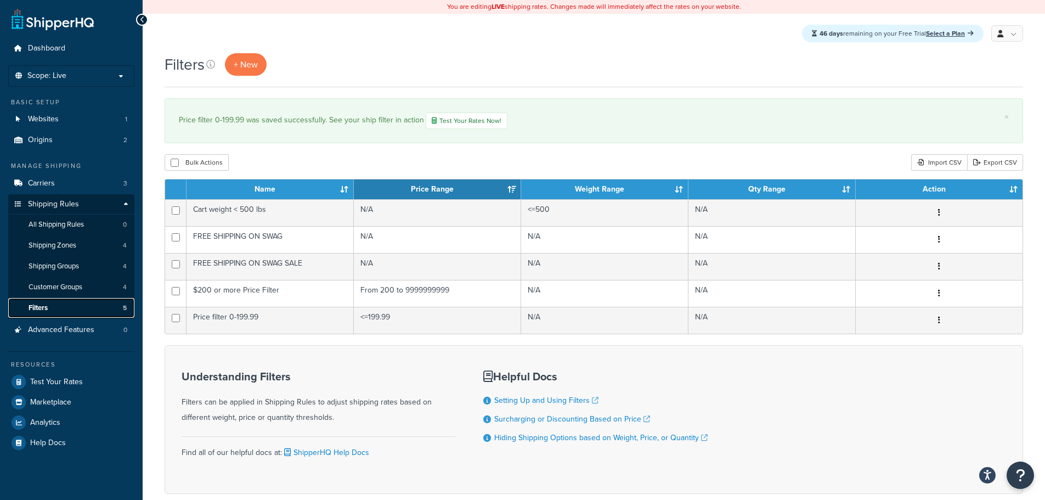
click at [78, 302] on link "Filters 5" at bounding box center [71, 308] width 126 height 20
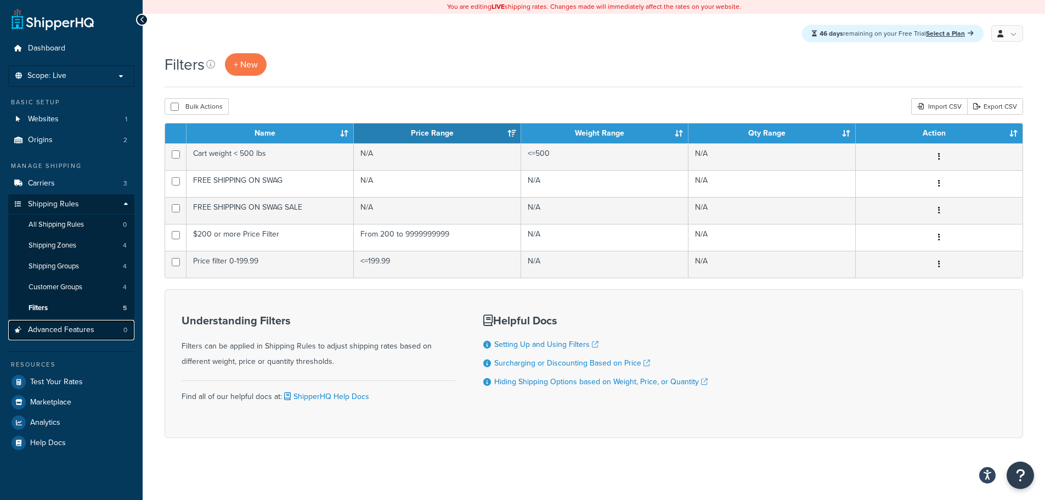
click at [85, 331] on span "Advanced Features" at bounding box center [61, 329] width 66 height 9
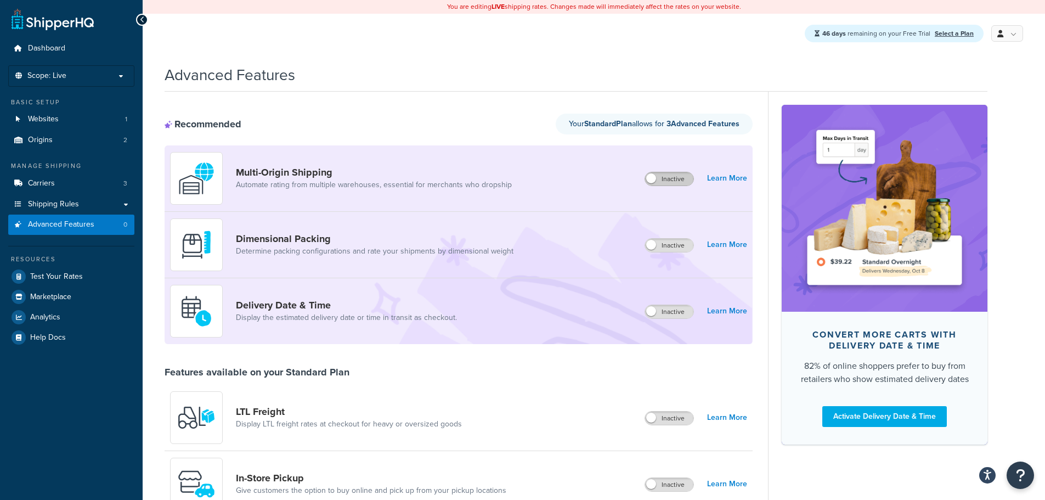
click at [668, 178] on label "Inactive" at bounding box center [669, 178] width 48 height 13
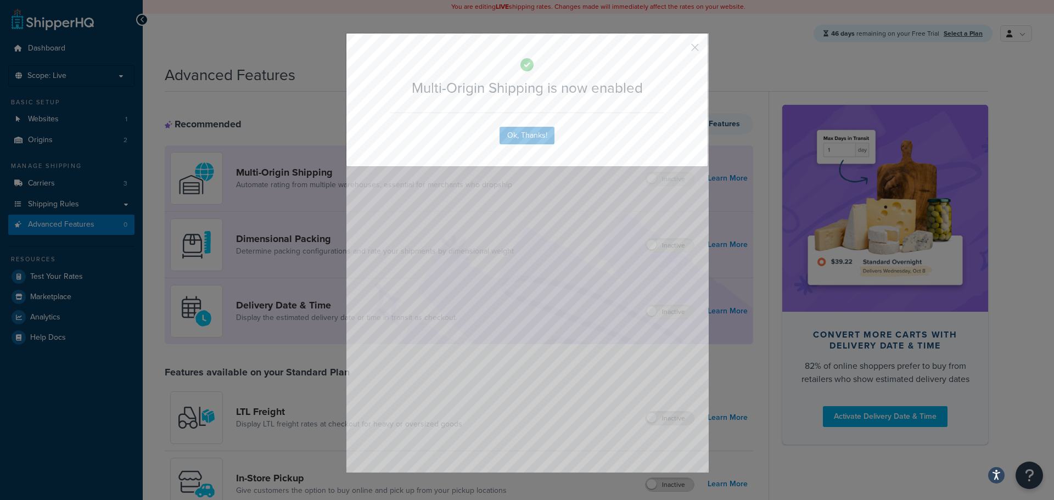
click at [521, 177] on div "Multi-Origin Shipping is now enabled Ok, Thanks!" at bounding box center [527, 250] width 1054 height 500
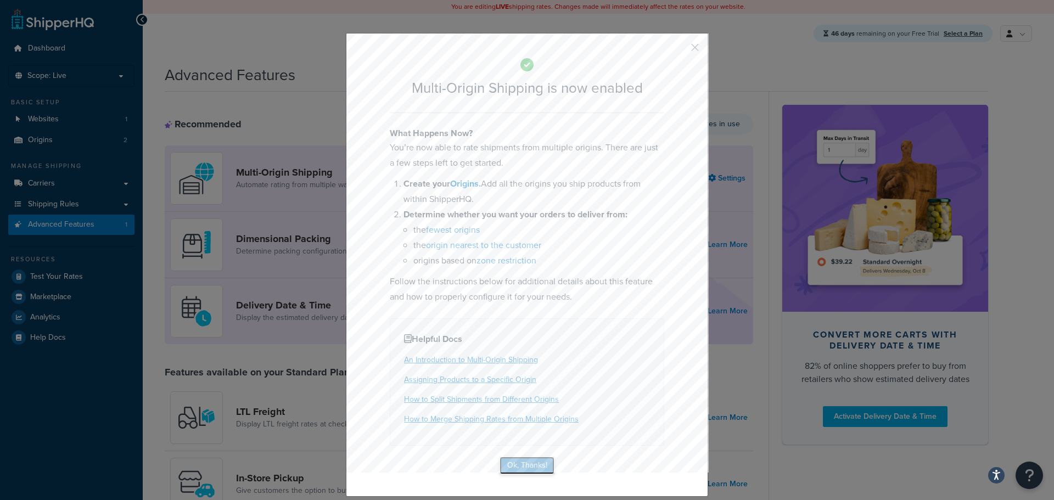
click at [499, 458] on button "Ok, Thanks!" at bounding box center [526, 466] width 55 height 18
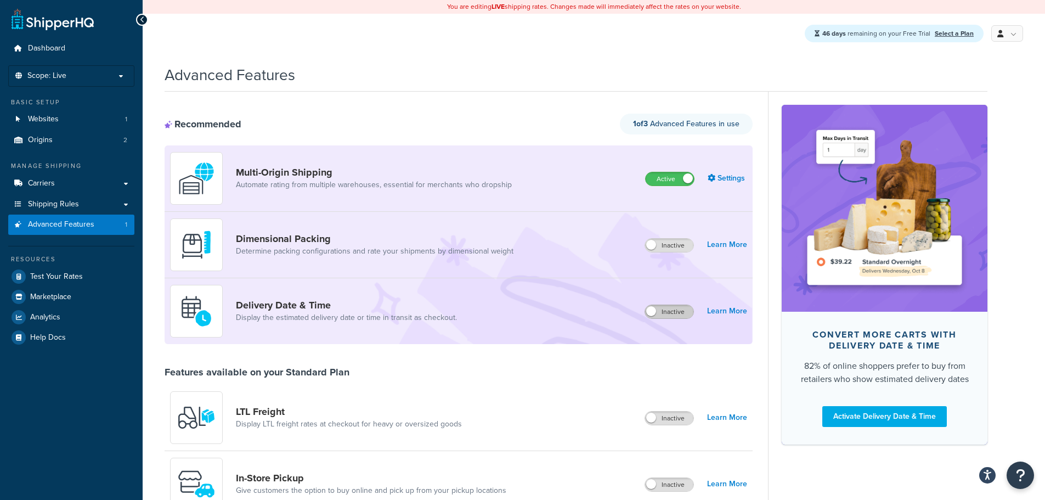
click at [670, 313] on label "Inactive" at bounding box center [669, 311] width 48 height 13
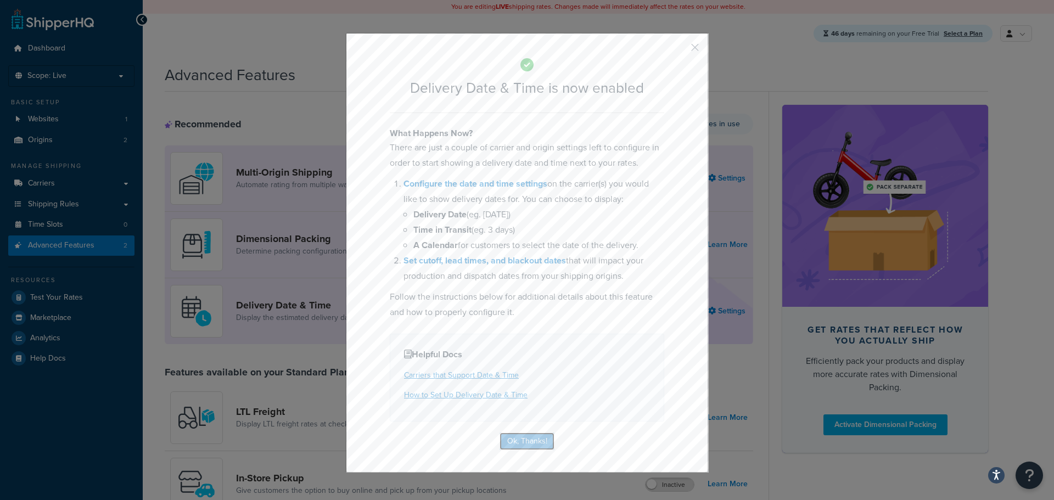
click at [540, 442] on button "Ok, Thanks!" at bounding box center [526, 441] width 55 height 18
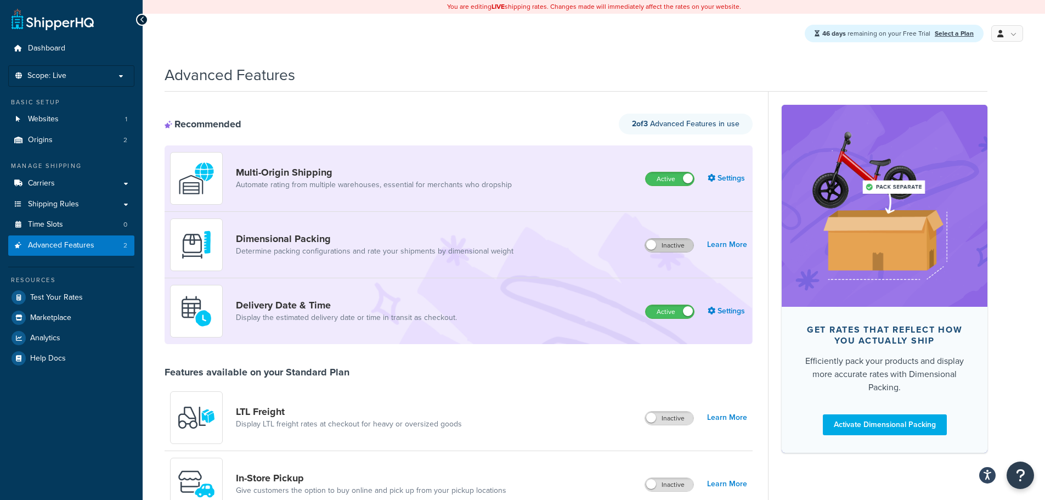
click at [679, 245] on label "Inactive" at bounding box center [669, 245] width 48 height 13
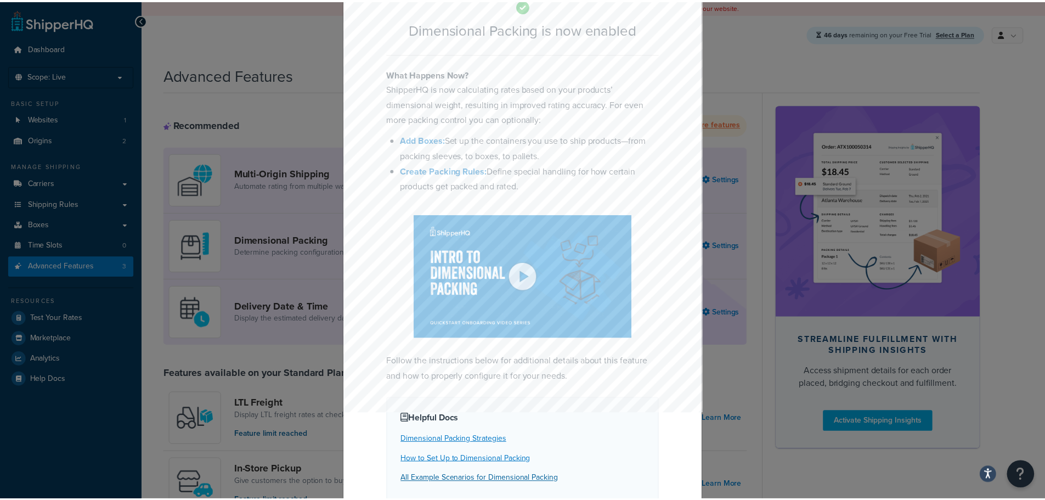
scroll to position [116, 0]
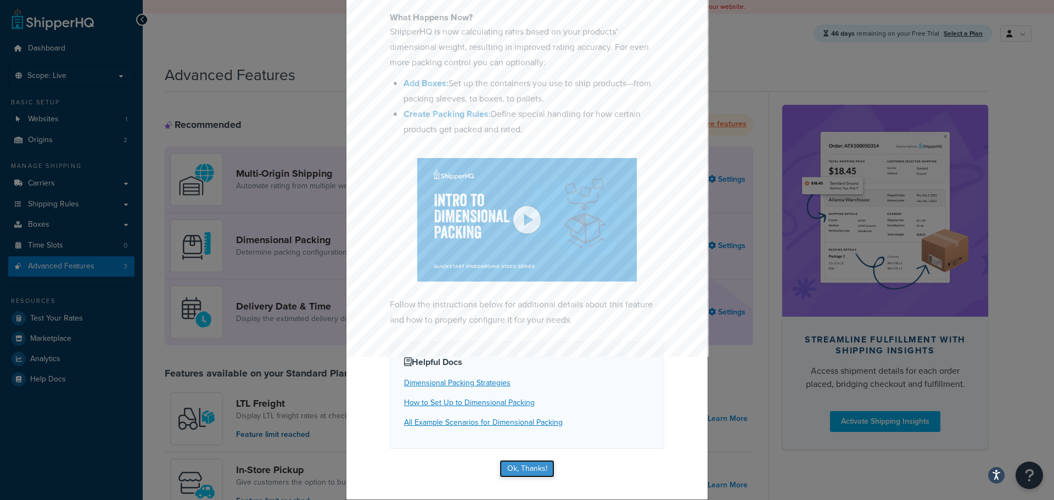
click at [509, 474] on button "Ok, Thanks!" at bounding box center [526, 469] width 55 height 18
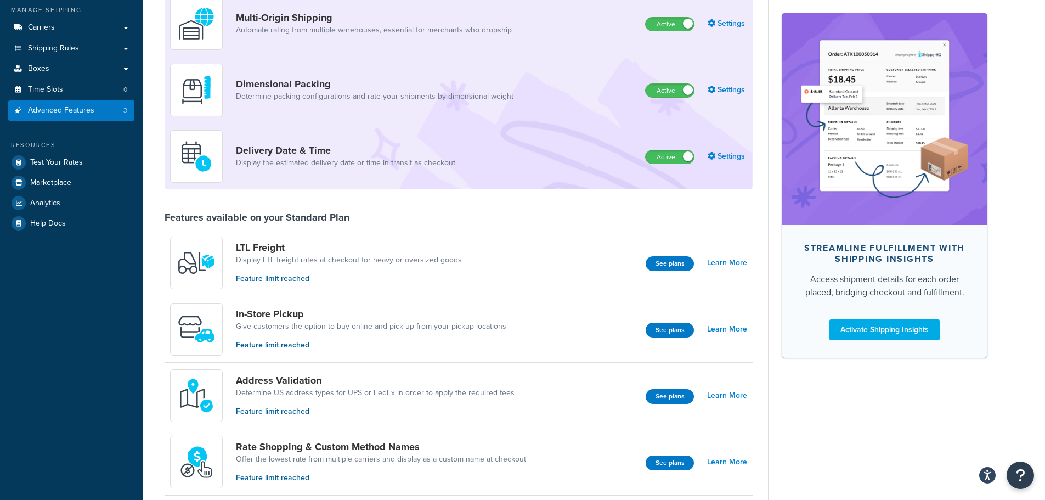
scroll to position [55, 0]
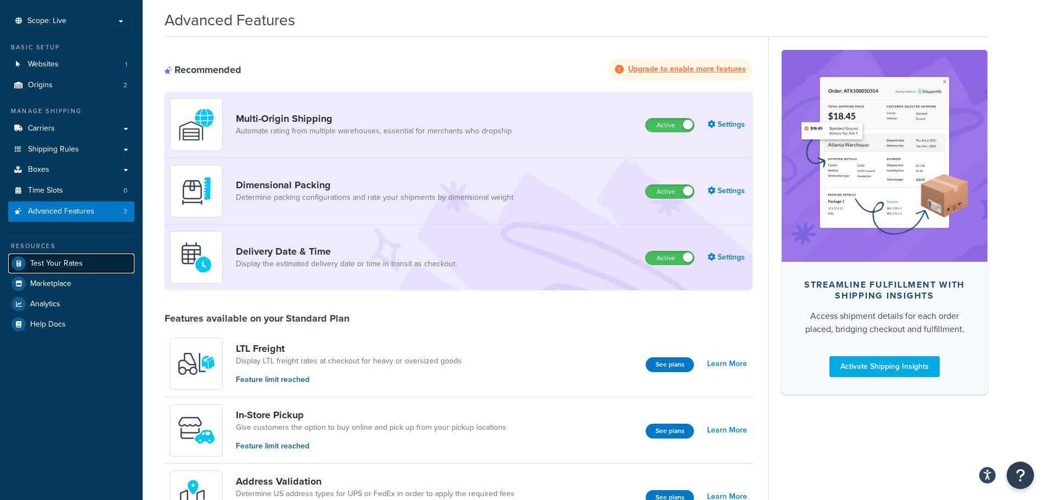
click at [71, 263] on span "Test Your Rates" at bounding box center [56, 263] width 53 height 9
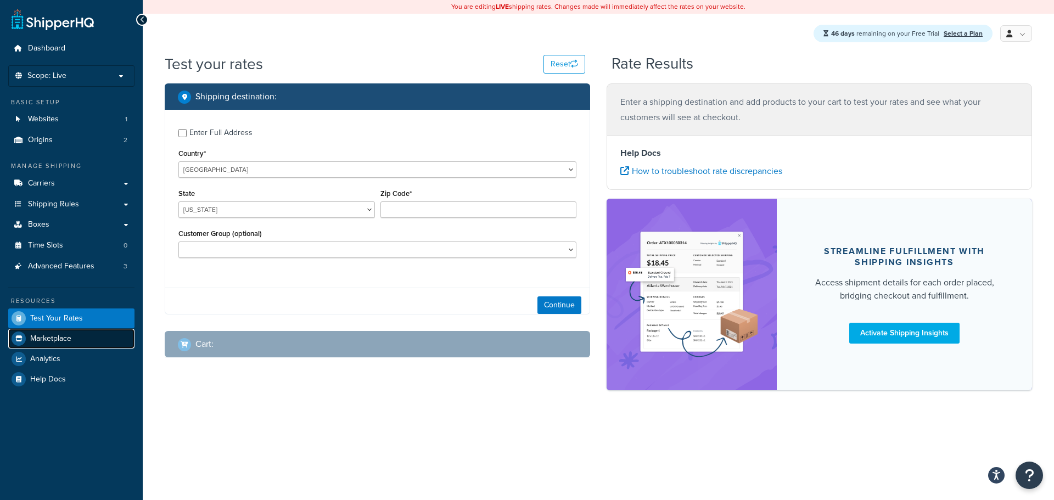
click at [53, 339] on span "Marketplace" at bounding box center [50, 338] width 41 height 9
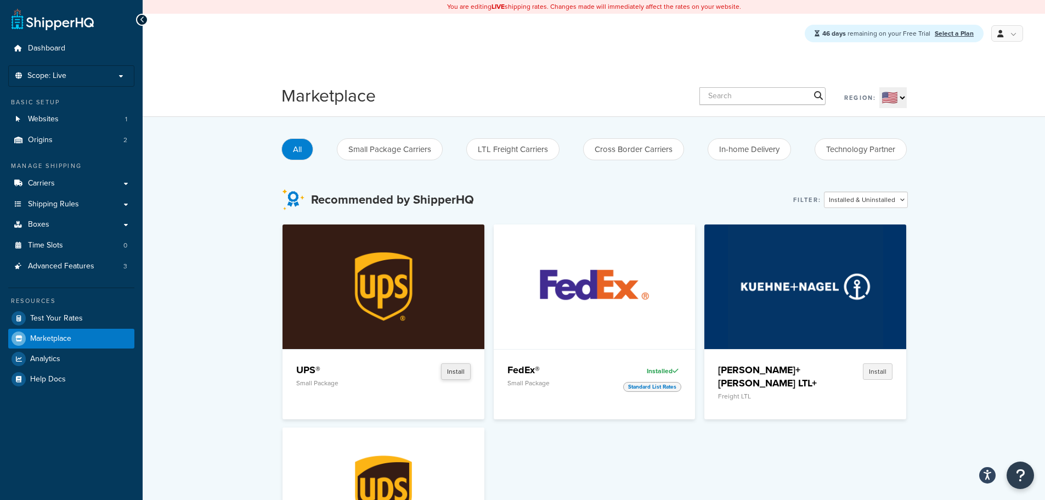
click at [459, 368] on button "Install" at bounding box center [456, 371] width 30 height 16
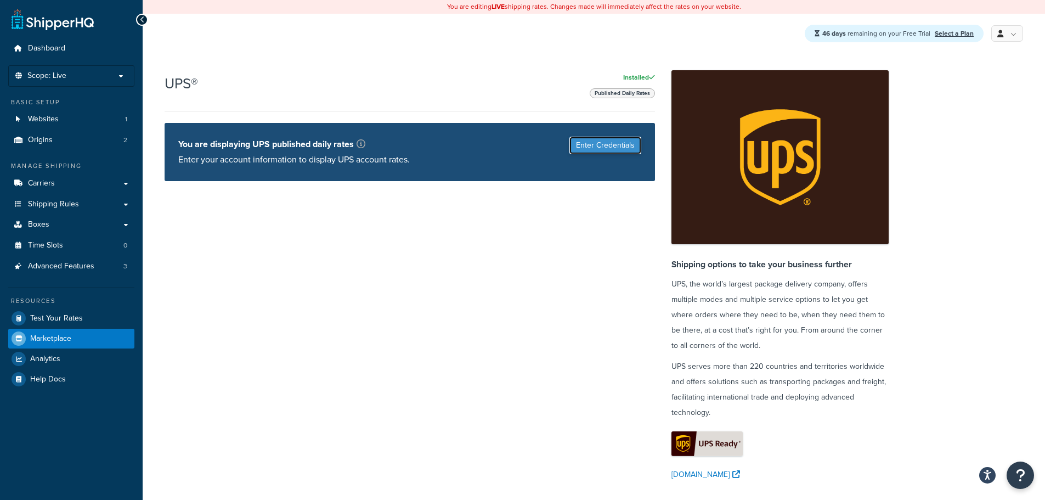
click at [624, 142] on button "Enter Credentials" at bounding box center [606, 146] width 72 height 18
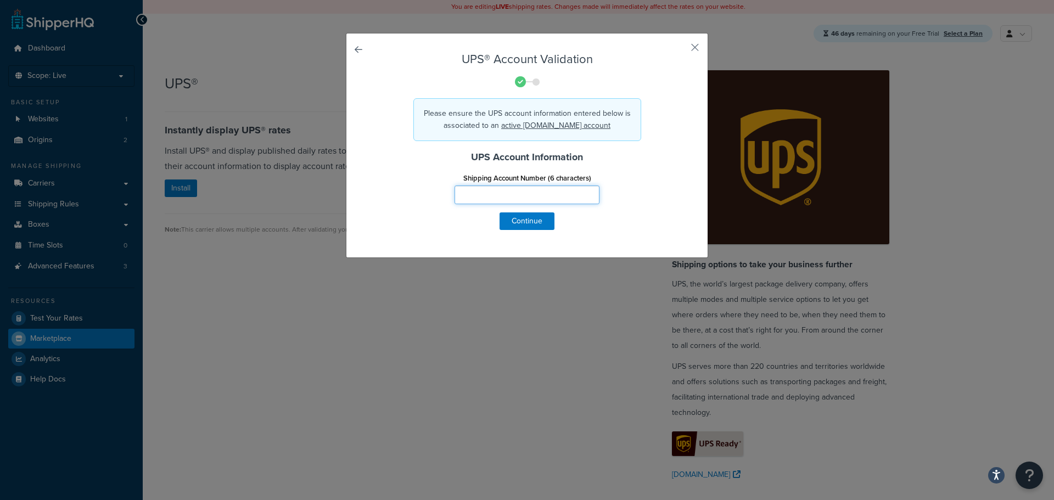
click at [482, 201] on input "Shipping Account Number (6 characters)" at bounding box center [526, 194] width 145 height 19
click at [563, 121] on link "active UPS.com account" at bounding box center [555, 126] width 109 height 12
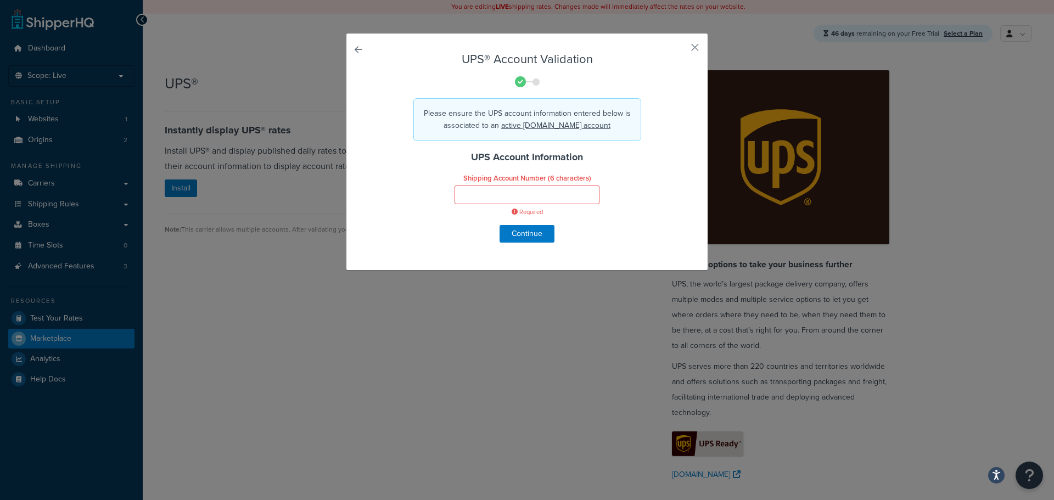
click at [1044, 255] on div "UPS® Account Validation Please ensure the UPS account information entered below…" at bounding box center [527, 250] width 1054 height 500
click at [541, 195] on input "Shipping Account Number (6 characters)" at bounding box center [526, 194] width 145 height 19
click at [543, 195] on input "Shipping Account Number (6 characters)" at bounding box center [526, 194] width 145 height 19
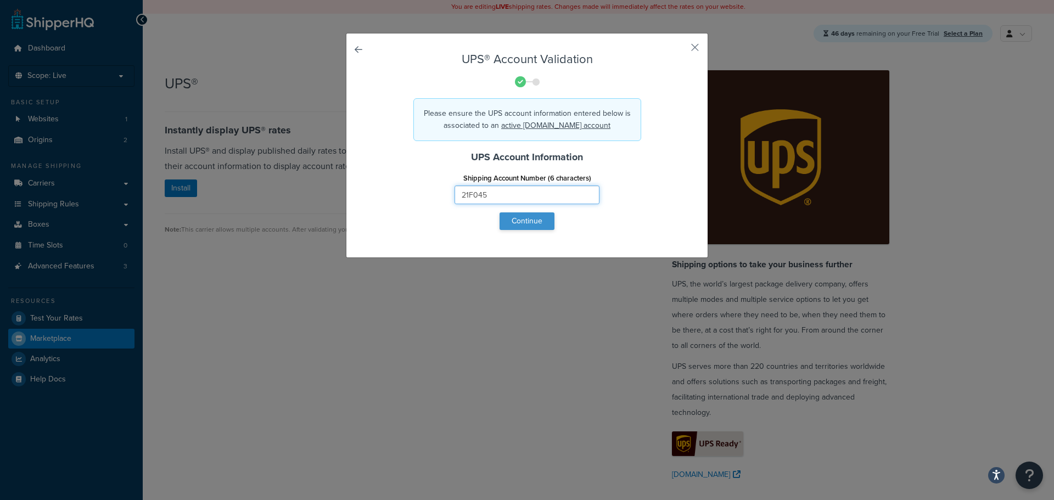
type input "21F045"
click at [540, 221] on button "Continue" at bounding box center [526, 221] width 55 height 18
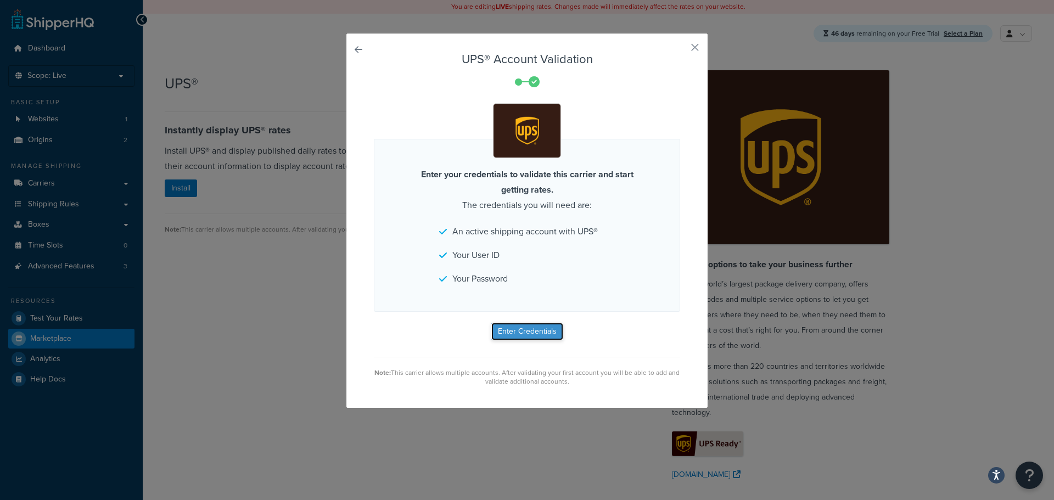
click at [530, 326] on button "Enter Credentials" at bounding box center [527, 332] width 72 height 18
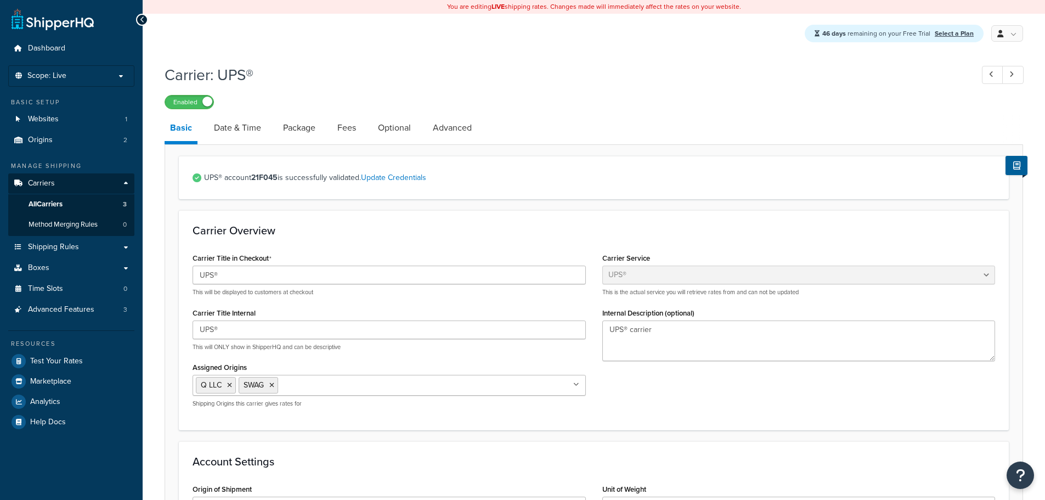
select select "ups"
click at [80, 378] on link "Marketplace" at bounding box center [71, 381] width 126 height 20
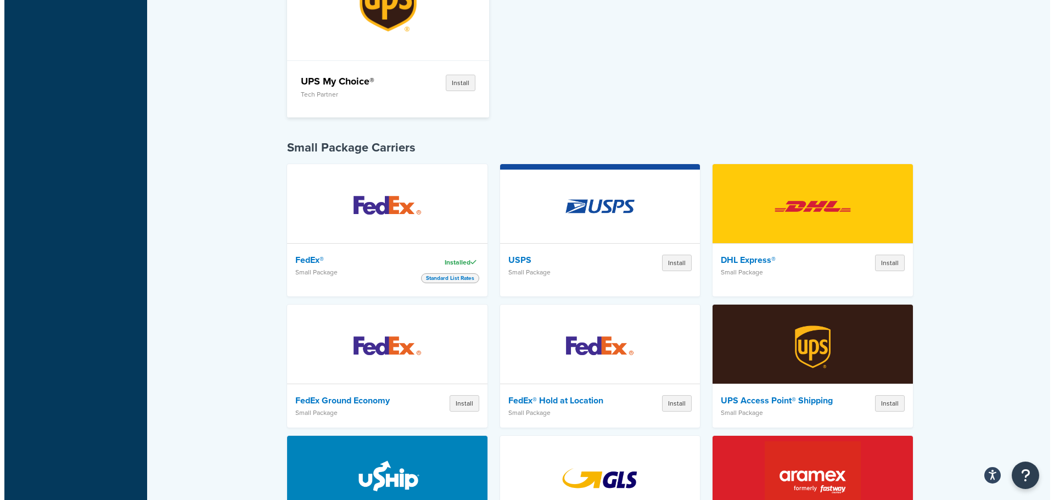
scroll to position [494, 0]
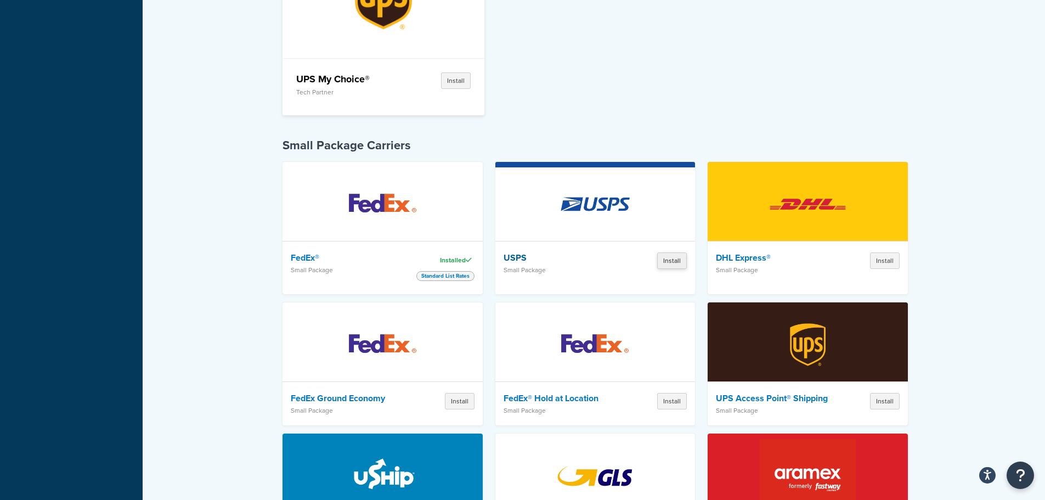
click at [667, 252] on button "Install" at bounding box center [672, 260] width 30 height 16
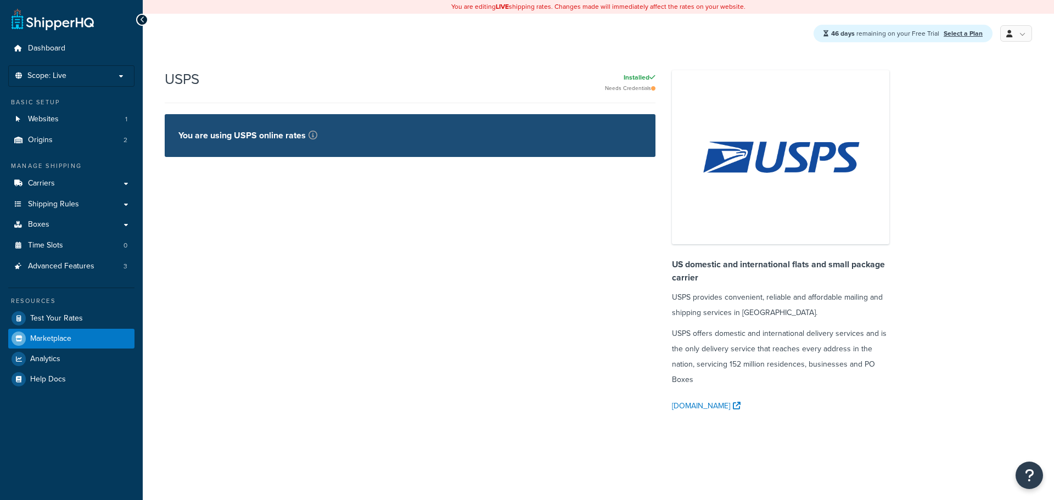
click at [497, 206] on div "You are editing LIVE shipping rates. Changes made will immediately affect the r…" at bounding box center [598, 250] width 911 height 500
click at [302, 130] on p "You are using USPS online rates" at bounding box center [247, 135] width 139 height 15
click at [261, 137] on p "You are using USPS online rates" at bounding box center [247, 135] width 139 height 15
click at [143, 21] on icon at bounding box center [142, 20] width 5 height 8
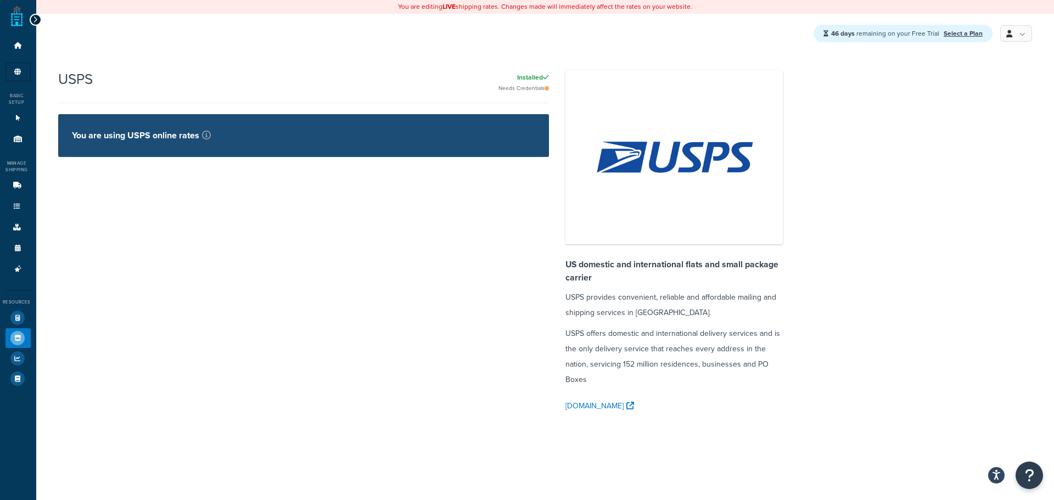
click at [33, 22] on icon at bounding box center [35, 20] width 5 height 8
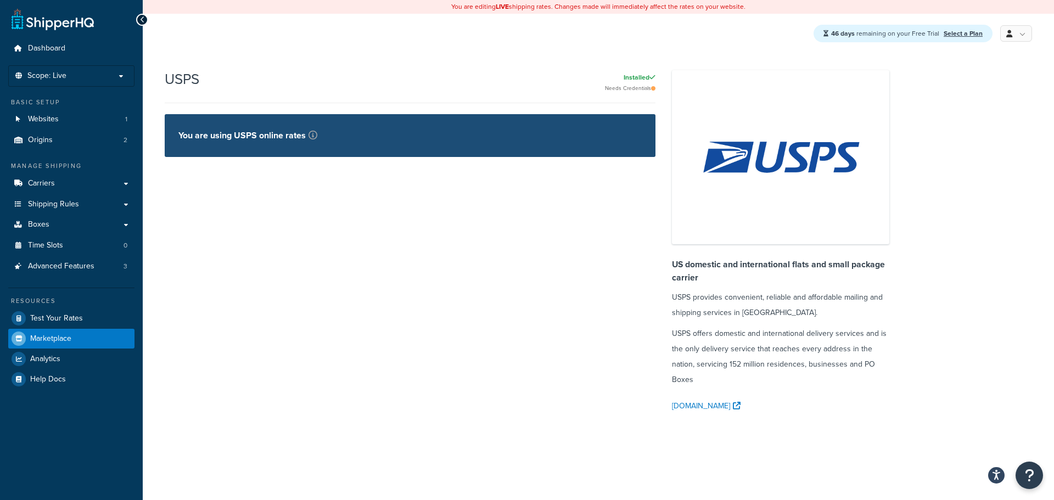
click at [255, 138] on p "You are using USPS online rates" at bounding box center [247, 135] width 139 height 15
click at [309, 133] on icon at bounding box center [312, 135] width 9 height 9
click at [82, 341] on link "Marketplace" at bounding box center [71, 339] width 126 height 20
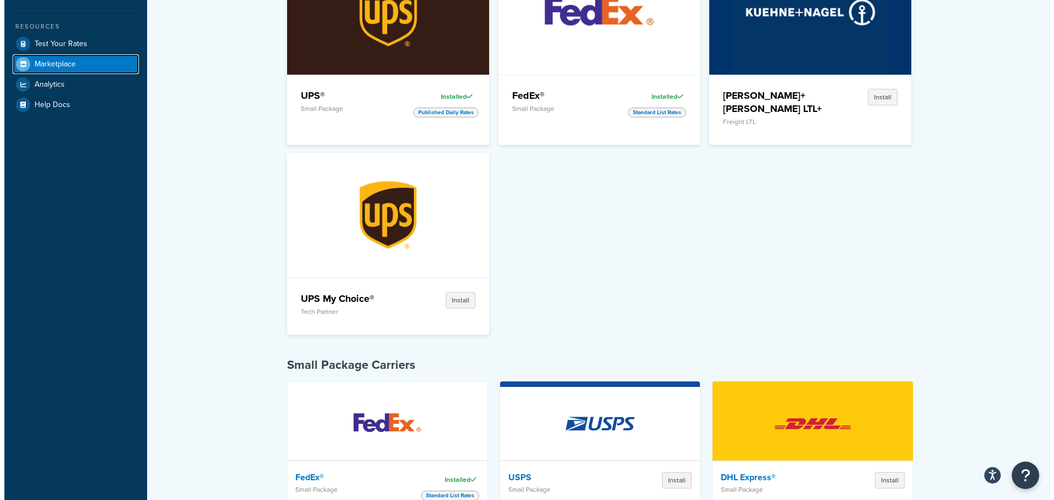
scroll to position [494, 0]
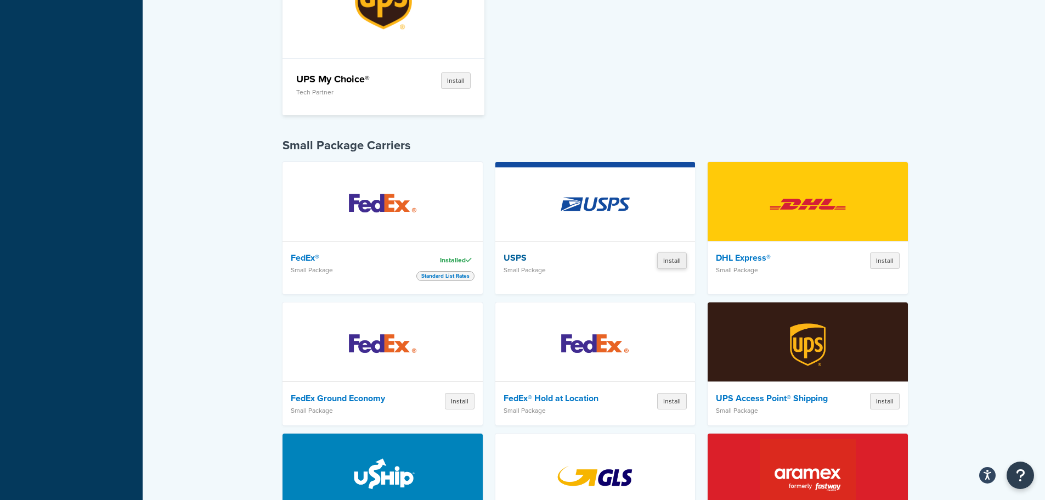
click at [671, 252] on button "Install" at bounding box center [672, 260] width 30 height 16
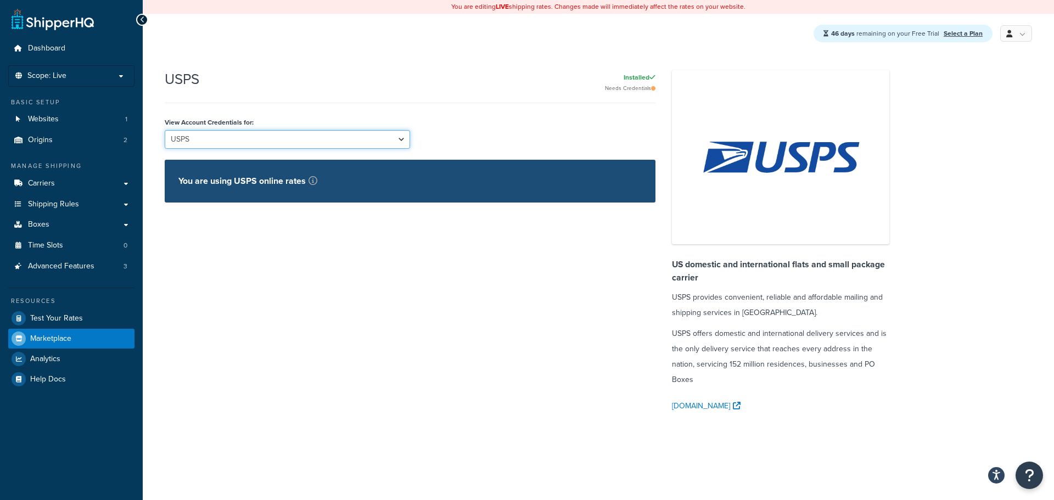
click at [275, 144] on select "USPS USPS (2)" at bounding box center [287, 139] width 245 height 19
click at [165, 131] on select "USPS USPS (2)" at bounding box center [287, 139] width 245 height 19
click at [261, 180] on p "You are using USPS online rates" at bounding box center [247, 180] width 139 height 15
drag, startPoint x: 605, startPoint y: 86, endPoint x: 611, endPoint y: 94, distance: 10.2
click at [610, 93] on div "USPS Installed Needs Credentials View Account Credentials for: USPS USPS (2) Yo…" at bounding box center [418, 142] width 507 height 144
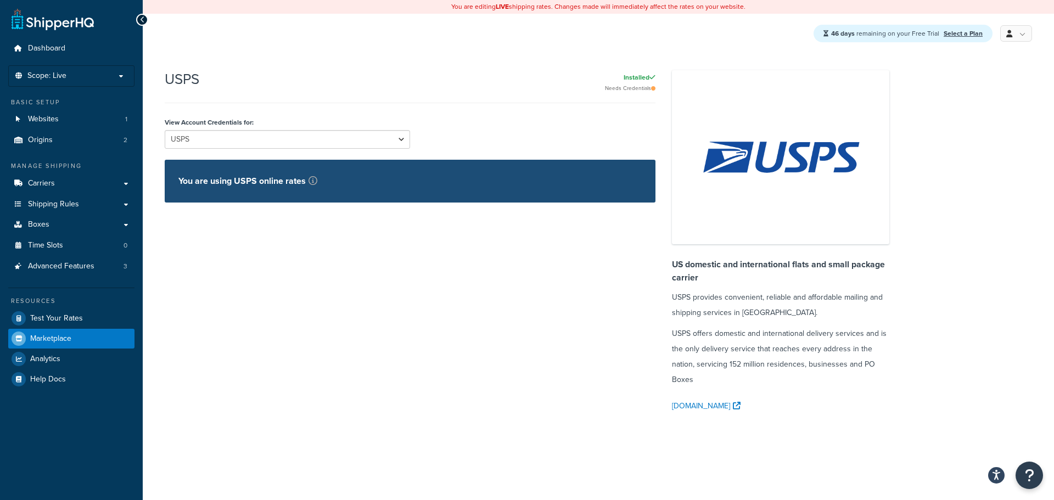
click at [611, 94] on div "USPS Installed Needs Credentials View Account Credentials for: USPS USPS (2) Yo…" at bounding box center [418, 142] width 507 height 144
click at [630, 88] on div "Needs Credentials" at bounding box center [431, 88] width 448 height 7
click at [693, 408] on link "USPS.com" at bounding box center [707, 405] width 71 height 15
click at [266, 193] on div "You are using USPS online rates" at bounding box center [410, 181] width 491 height 43
click at [238, 138] on select "USPS USPS (2)" at bounding box center [287, 139] width 245 height 19
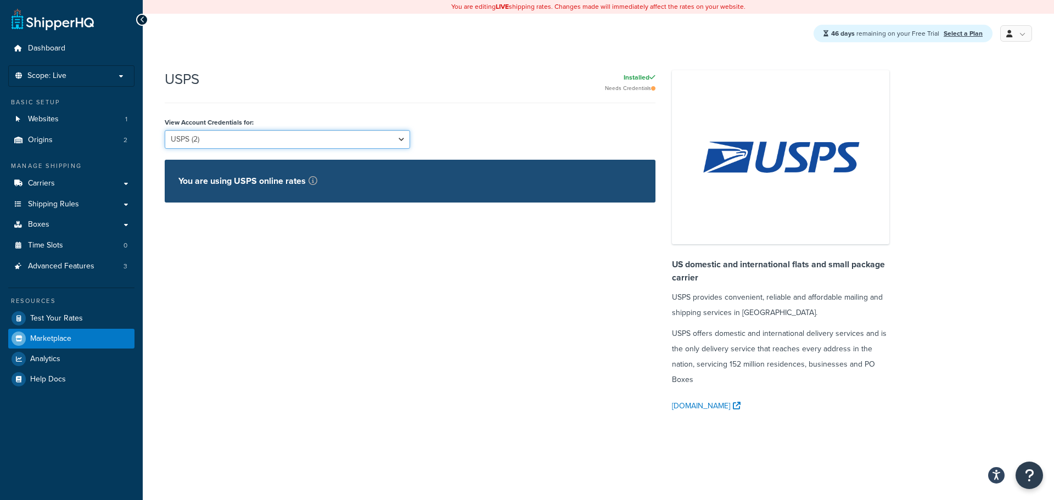
click at [165, 131] on select "USPS USPS (2)" at bounding box center [287, 139] width 245 height 19
click at [318, 145] on select "USPS USPS (2)" at bounding box center [287, 139] width 245 height 19
select select "162232"
click at [165, 131] on select "USPS USPS (2)" at bounding box center [287, 139] width 245 height 19
click at [67, 188] on link "Carriers" at bounding box center [71, 183] width 126 height 20
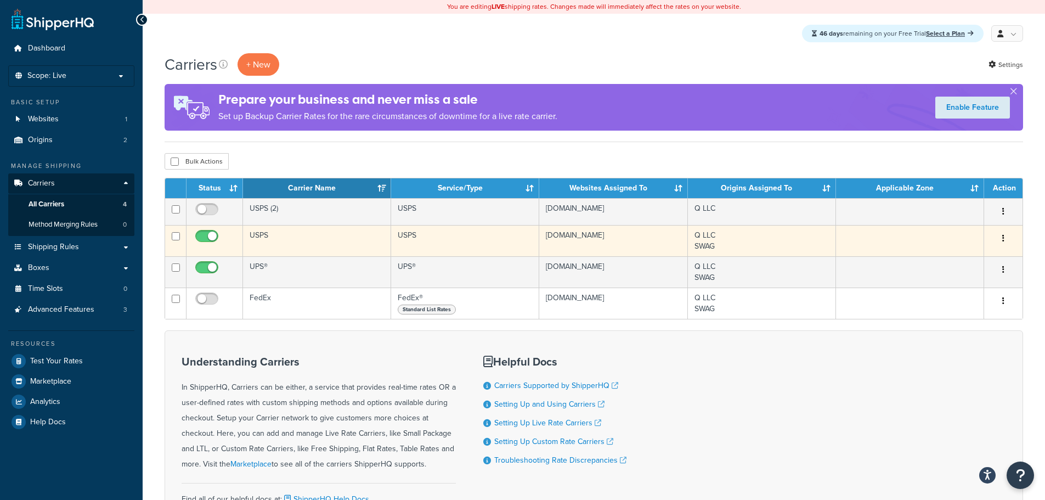
click at [1000, 243] on button "button" at bounding box center [1003, 239] width 15 height 18
click at [1001, 243] on button "button" at bounding box center [1003, 239] width 15 height 18
click at [1001, 240] on button "button" at bounding box center [1003, 239] width 15 height 18
click at [984, 255] on link "Edit" at bounding box center [959, 261] width 87 height 22
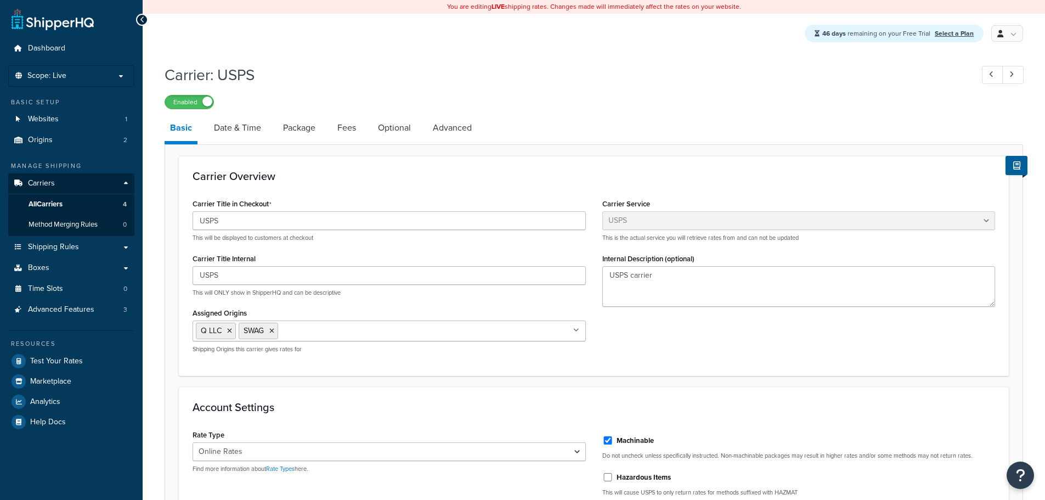
select select "usps"
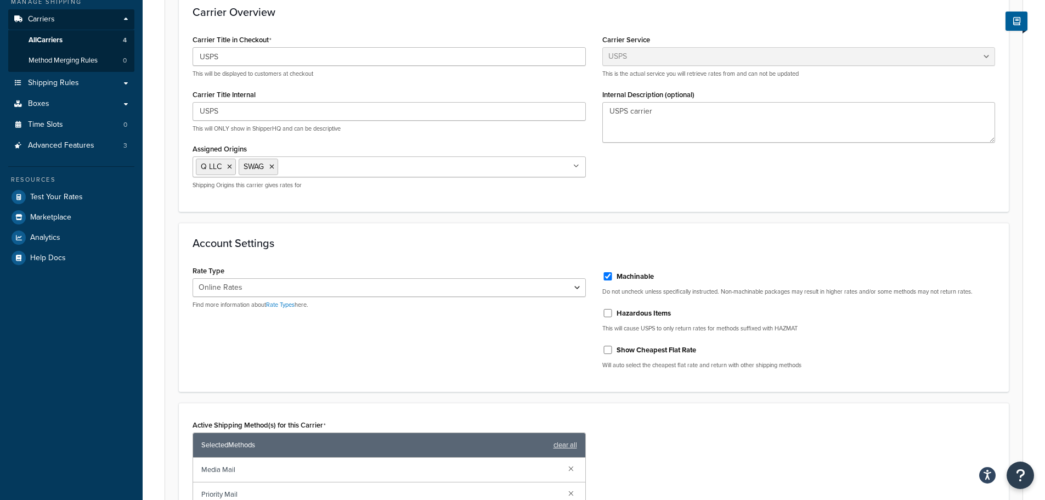
scroll to position [165, 0]
click at [246, 280] on select "Retail Rates Online Rates Commercial Plus" at bounding box center [389, 287] width 393 height 19
select select "ALL"
click at [193, 278] on select "Retail Rates Online Rates Commercial Plus" at bounding box center [389, 287] width 393 height 19
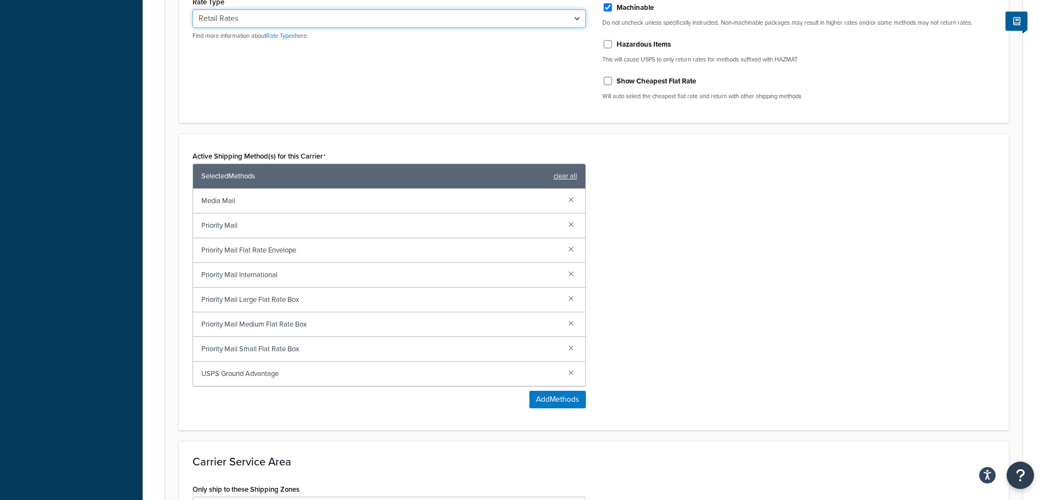
scroll to position [439, 0]
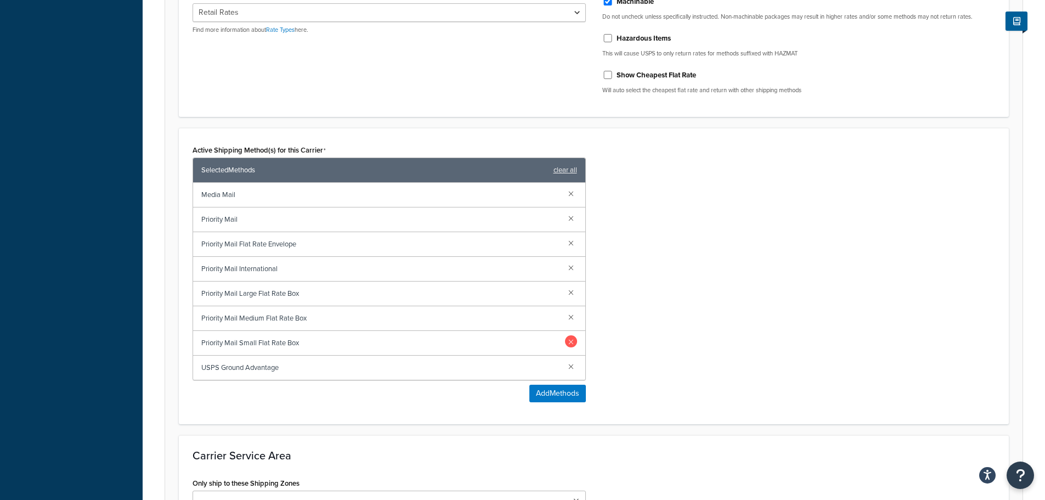
click at [575, 345] on link at bounding box center [571, 341] width 12 height 12
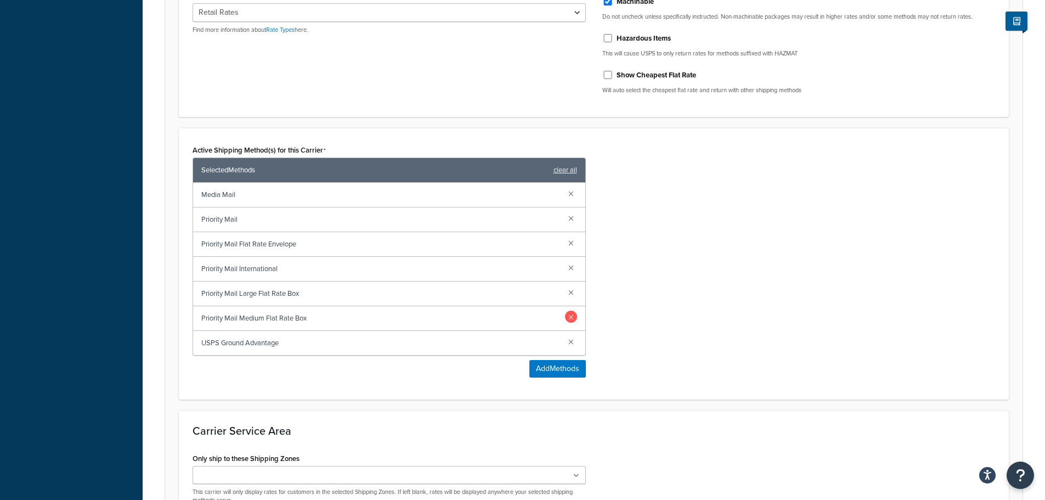
click at [571, 321] on link at bounding box center [571, 317] width 12 height 12
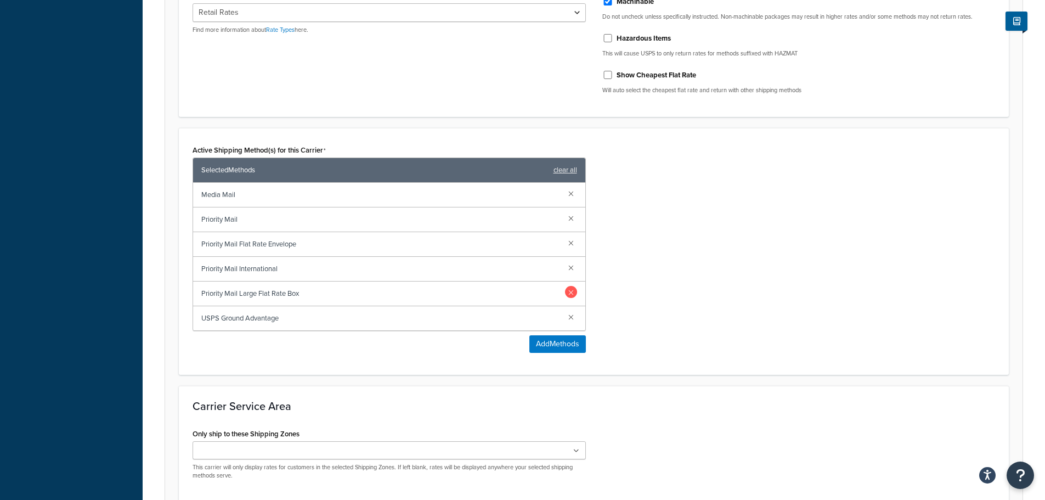
click at [573, 293] on link at bounding box center [571, 292] width 12 height 12
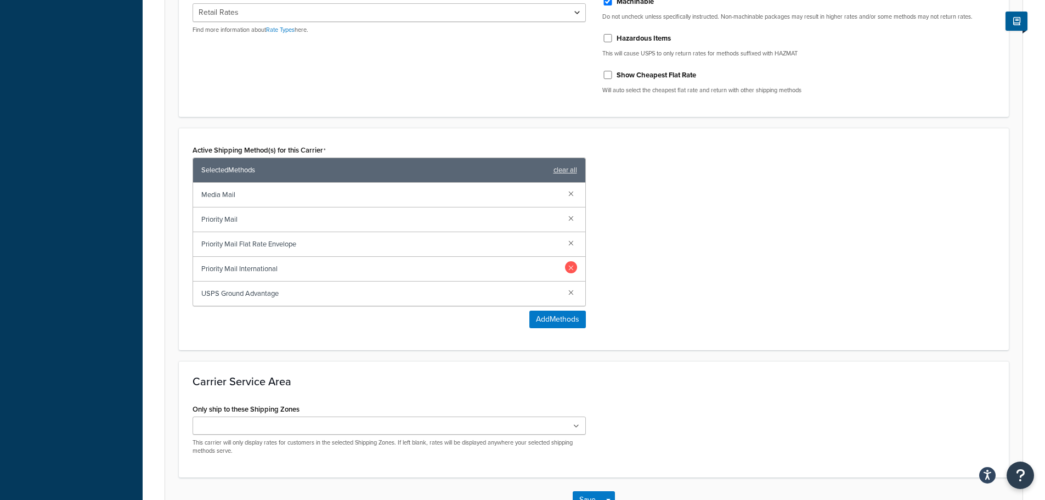
click at [570, 269] on link at bounding box center [571, 267] width 12 height 12
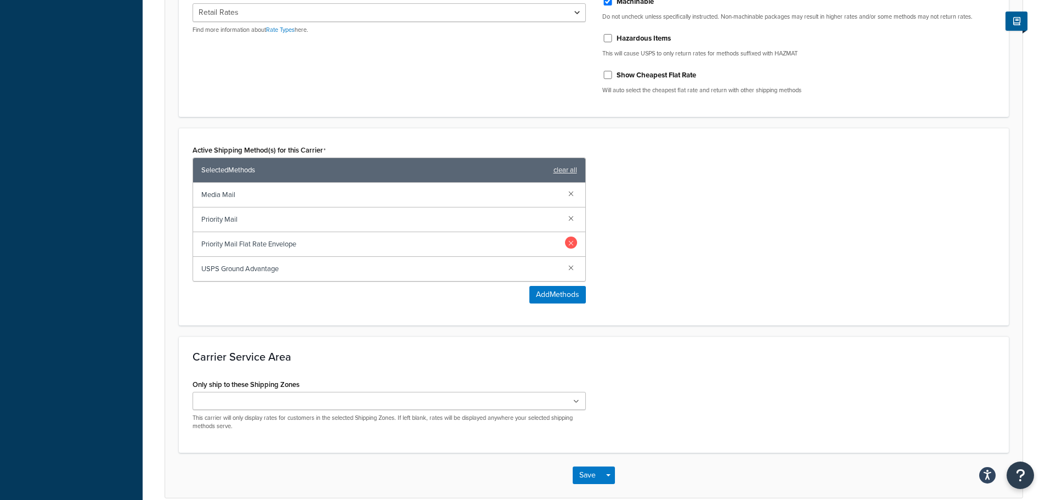
click at [570, 241] on link at bounding box center [571, 243] width 12 height 12
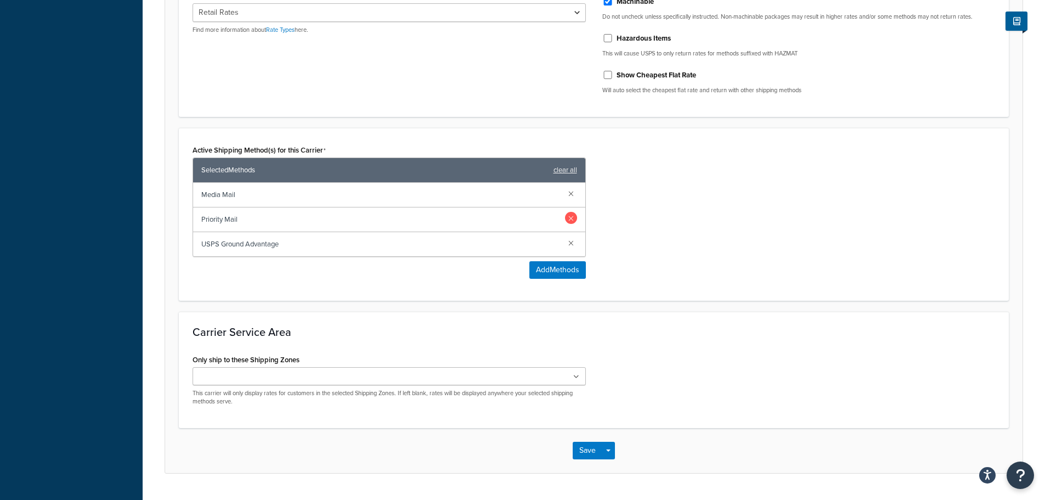
click at [571, 222] on link at bounding box center [571, 218] width 12 height 12
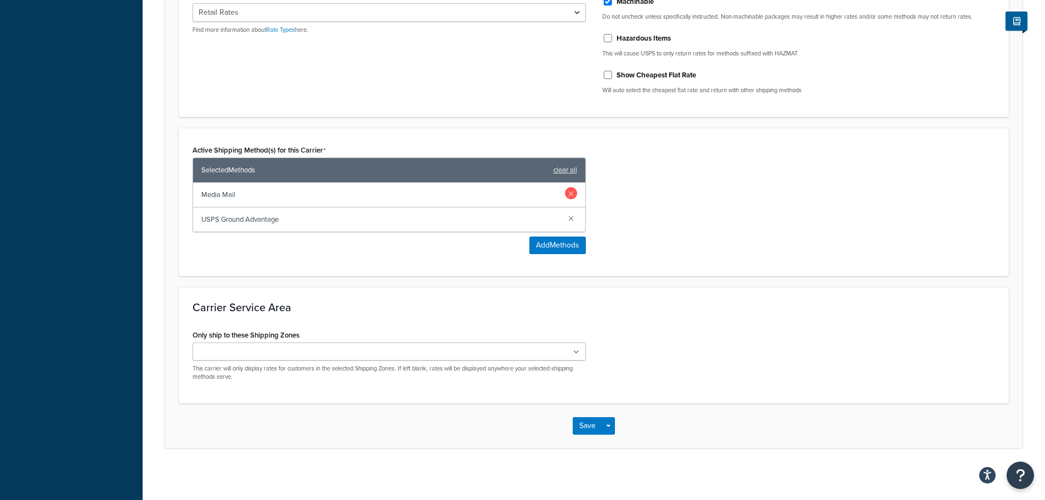
click at [571, 199] on link at bounding box center [571, 193] width 12 height 12
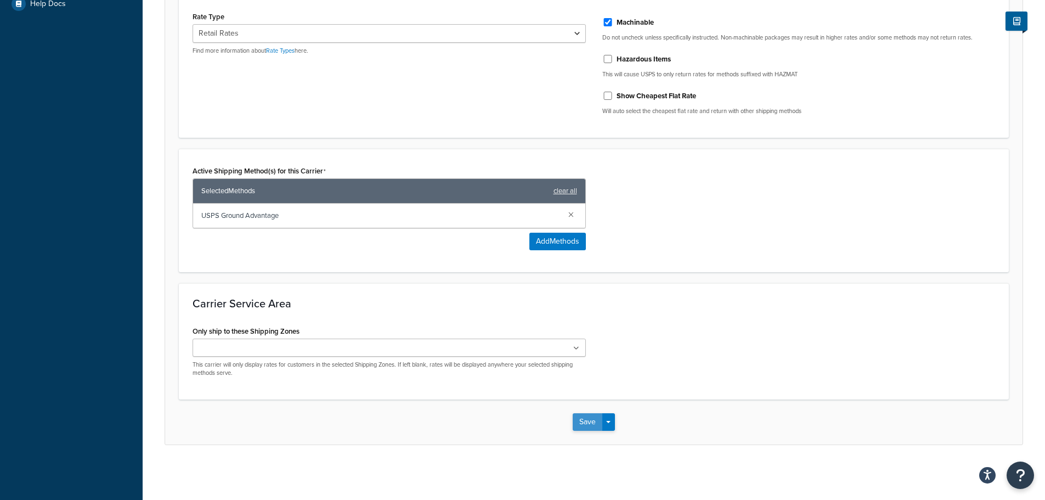
click at [591, 418] on button "Save" at bounding box center [588, 422] width 30 height 18
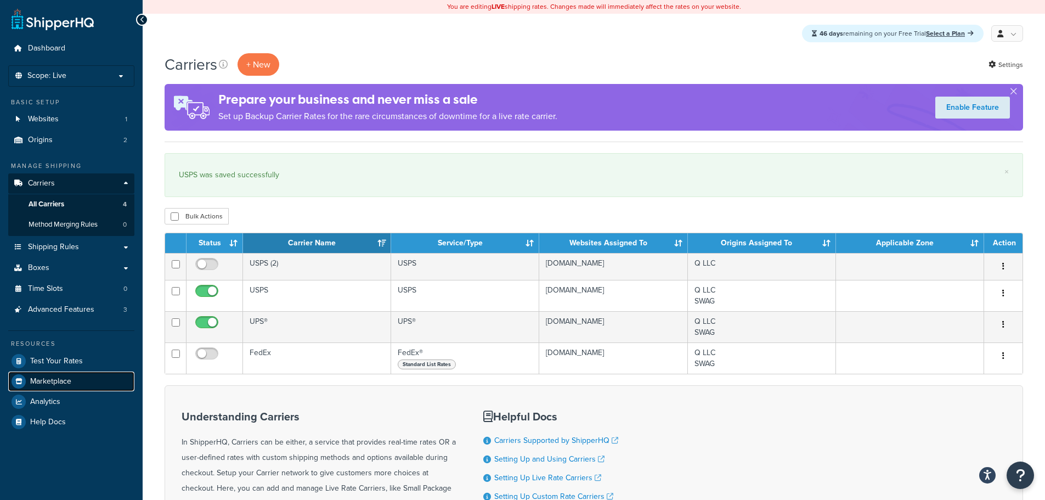
click at [68, 385] on span "Marketplace" at bounding box center [50, 381] width 41 height 9
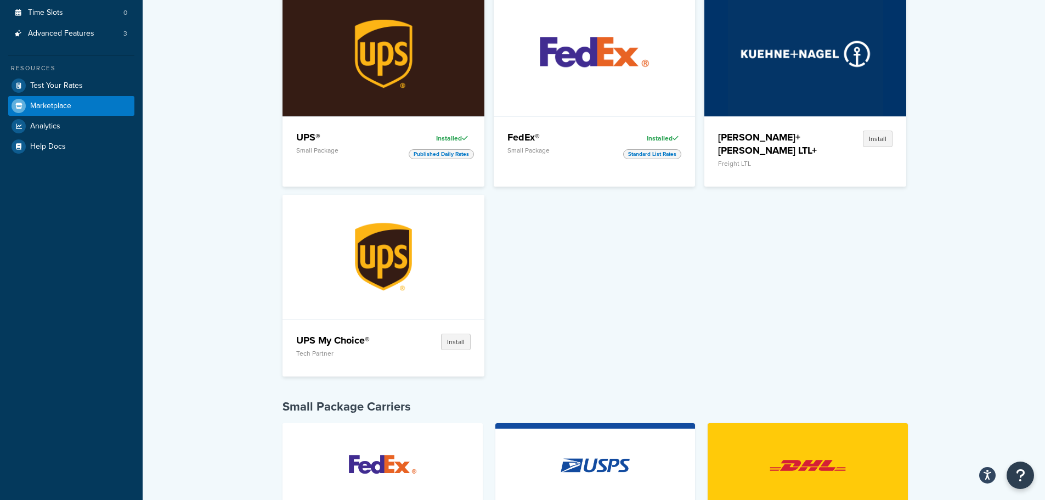
scroll to position [329, 0]
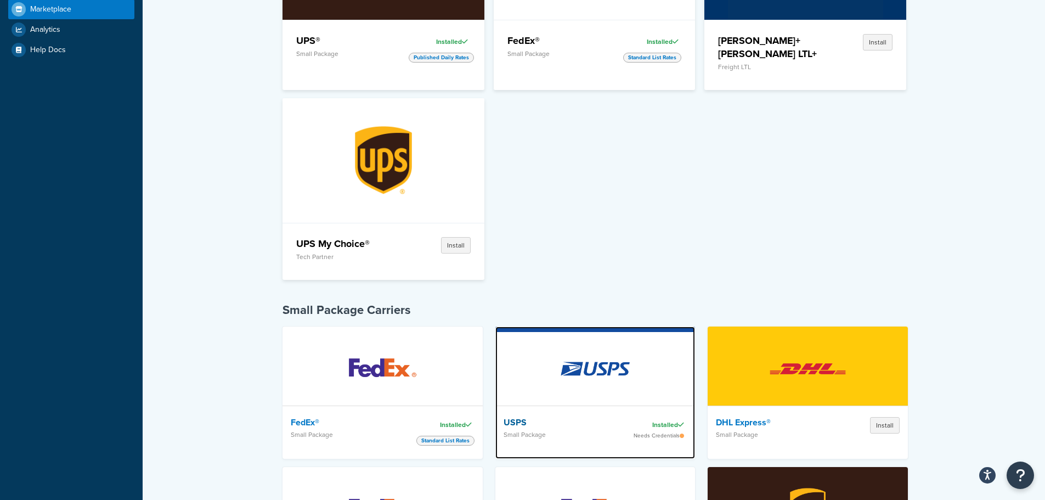
click at [655, 417] on div "Installed" at bounding box center [656, 424] width 62 height 15
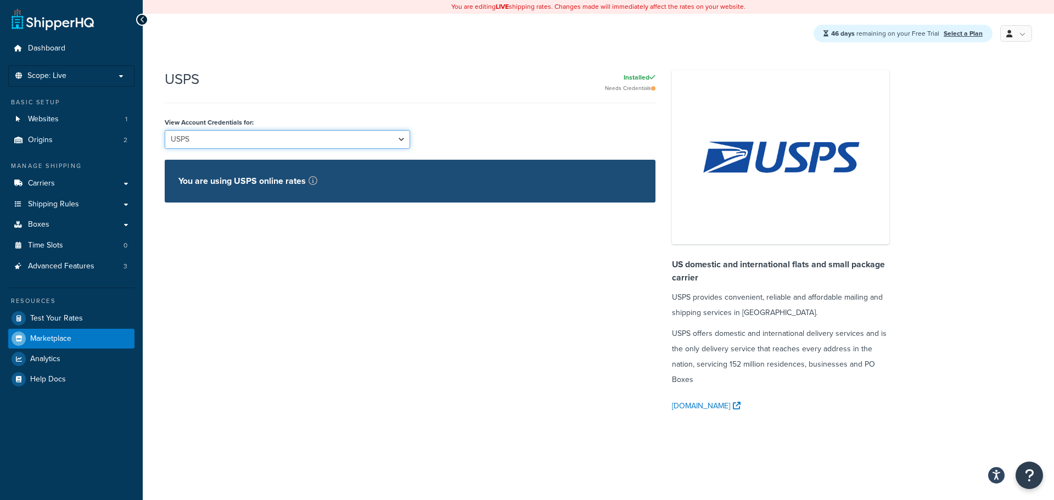
click at [335, 147] on select "USPS USPS (2)" at bounding box center [287, 139] width 245 height 19
click at [346, 139] on select "USPS USPS (2)" at bounding box center [287, 139] width 245 height 19
click at [165, 131] on select "USPS USPS (2)" at bounding box center [287, 139] width 245 height 19
click at [221, 174] on p "You are using USPS online rates" at bounding box center [247, 180] width 139 height 15
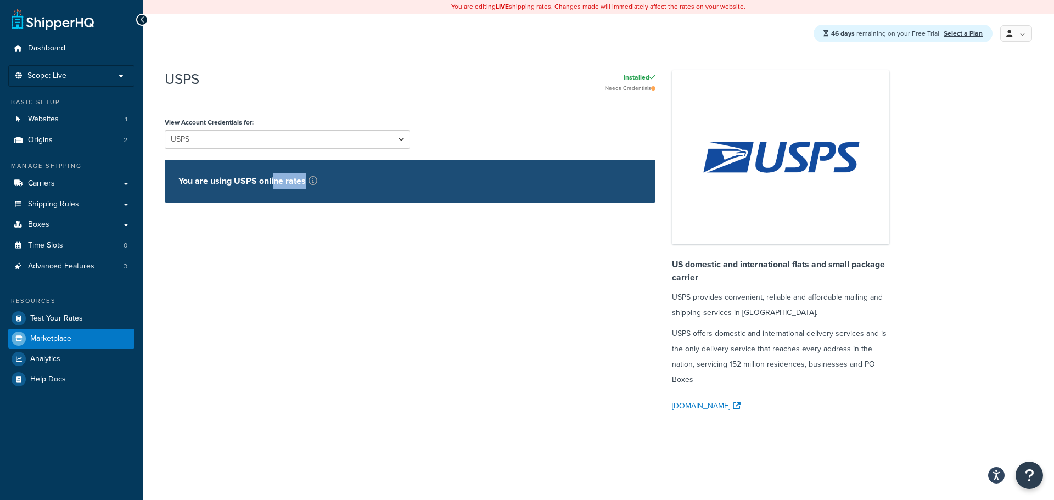
click at [317, 188] on div "You are using USPS online rates" at bounding box center [410, 181] width 491 height 43
click at [647, 89] on div "Needs Credentials" at bounding box center [431, 88] width 448 height 7
click at [606, 88] on div "Needs Credentials" at bounding box center [431, 88] width 448 height 7
click at [627, 84] on div "Installed" at bounding box center [431, 77] width 448 height 15
click at [632, 81] on div "Installed" at bounding box center [431, 77] width 448 height 15
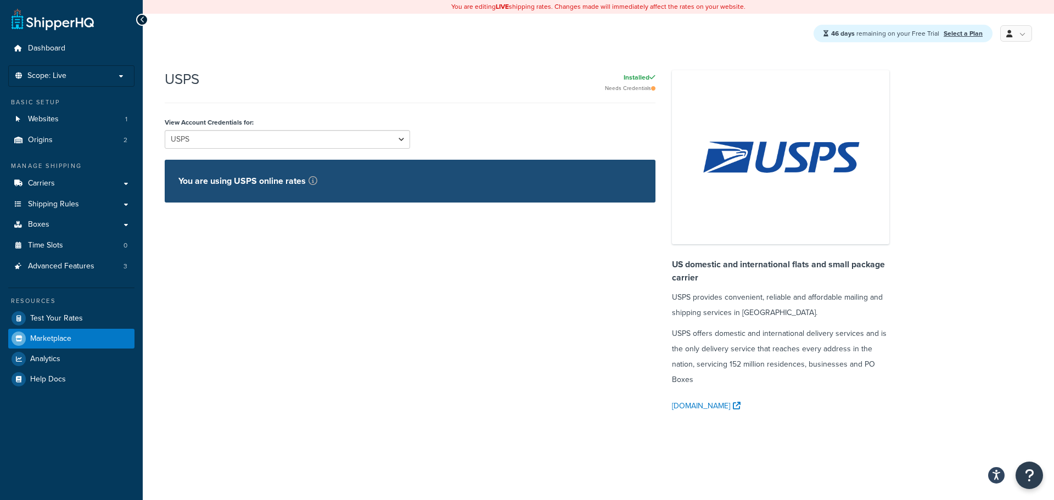
click at [632, 80] on div "Installed" at bounding box center [431, 77] width 448 height 15
click at [72, 340] on link "Marketplace" at bounding box center [71, 339] width 126 height 20
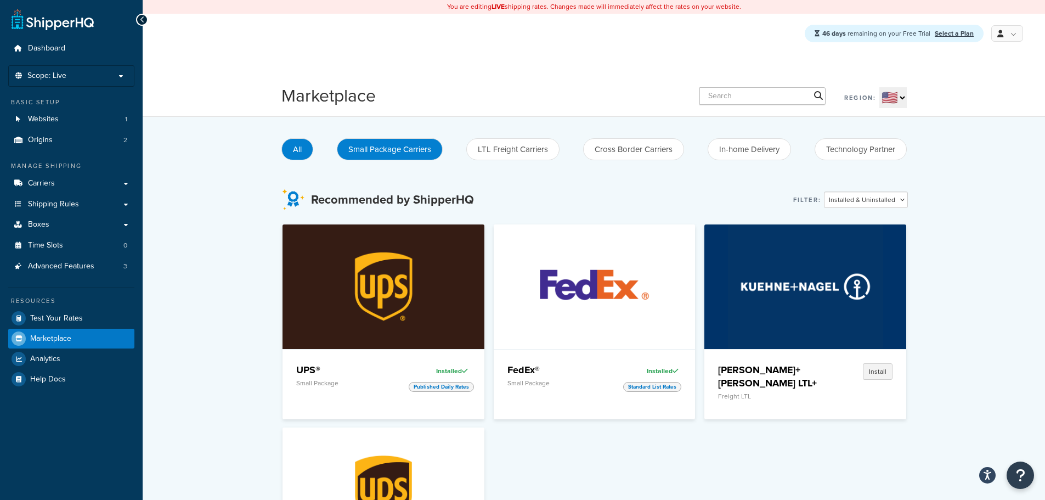
click at [397, 145] on button "Small Package Carriers" at bounding box center [390, 149] width 106 height 22
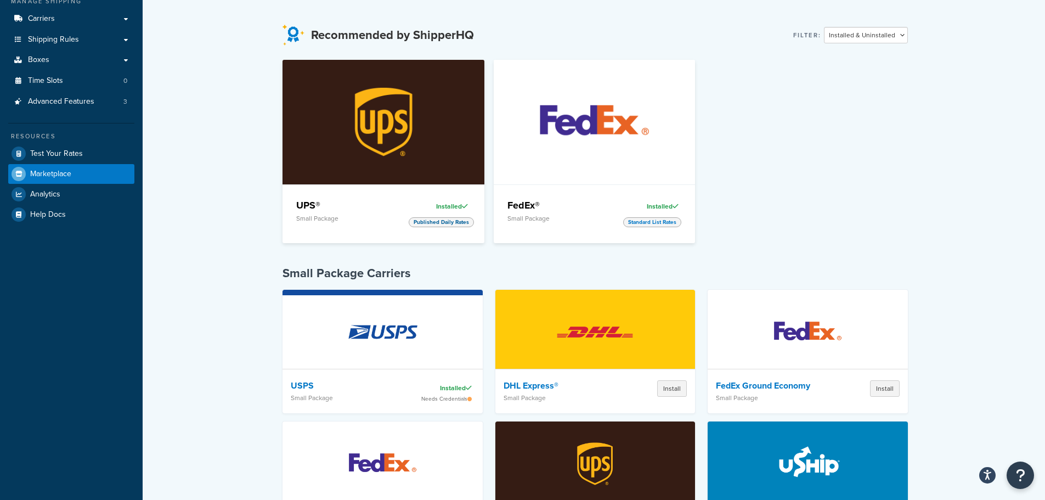
scroll to position [274, 0]
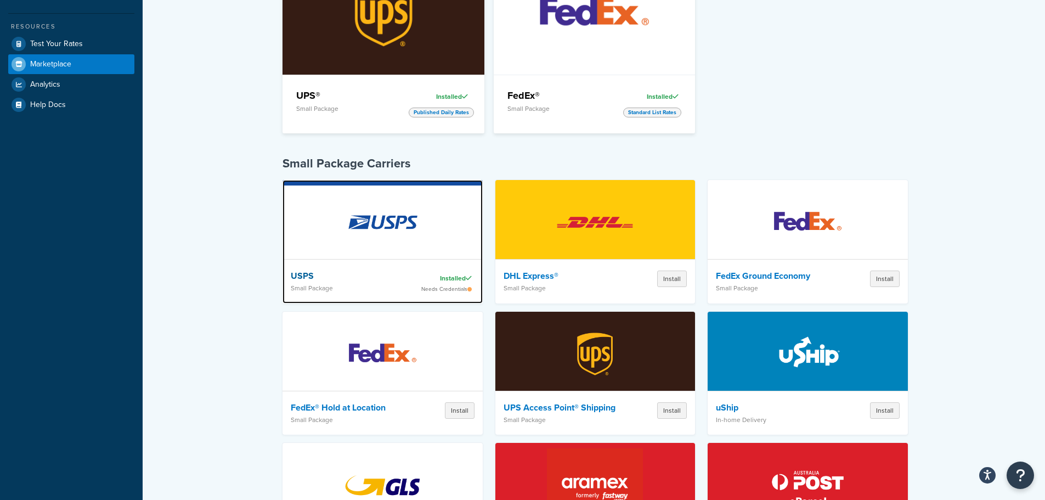
click at [383, 221] on img at bounding box center [383, 222] width 96 height 77
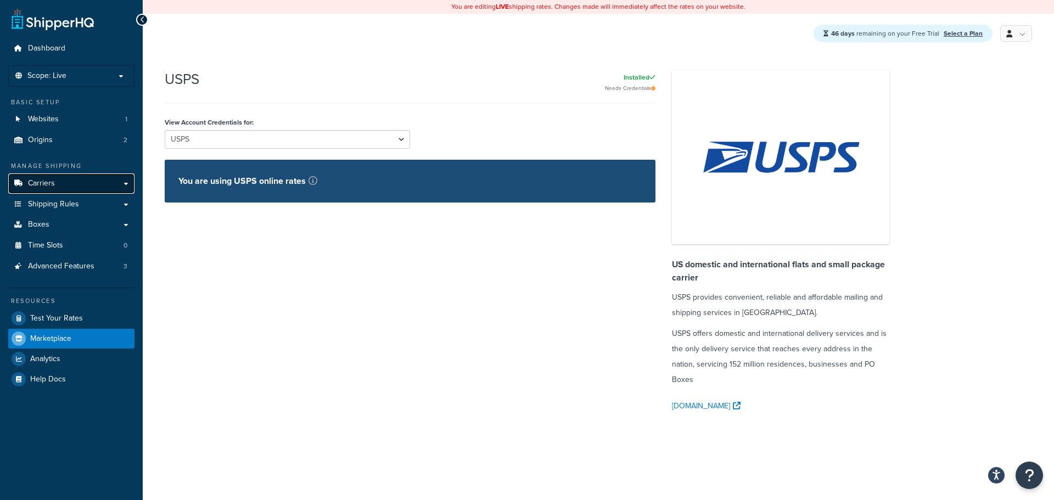
click at [98, 183] on link "Carriers" at bounding box center [71, 183] width 126 height 20
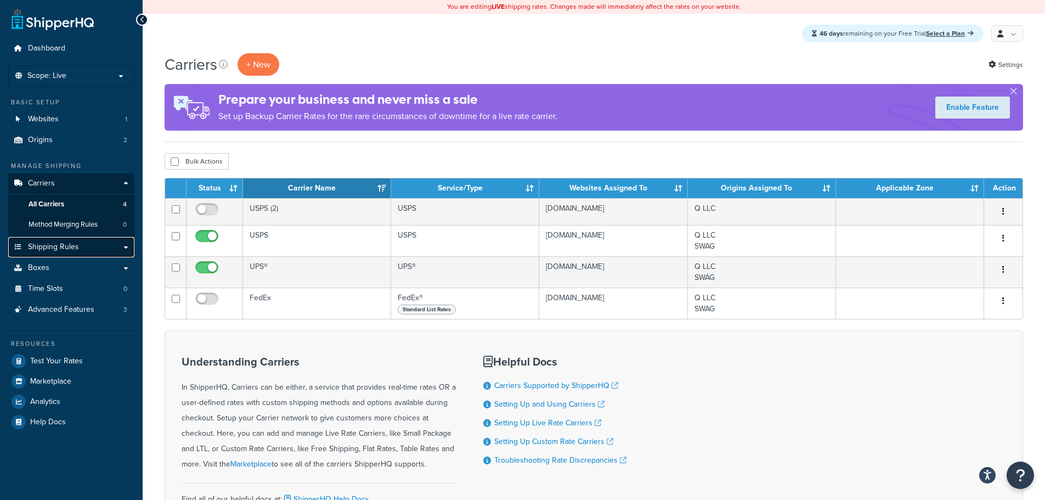
click at [67, 243] on span "Shipping Rules" at bounding box center [53, 247] width 51 height 9
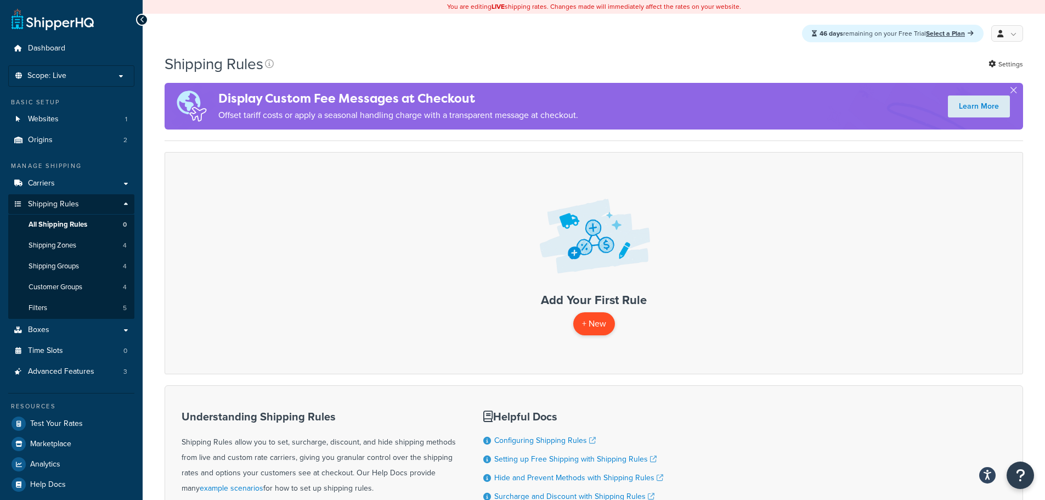
click at [584, 322] on p "+ New" at bounding box center [594, 323] width 42 height 22
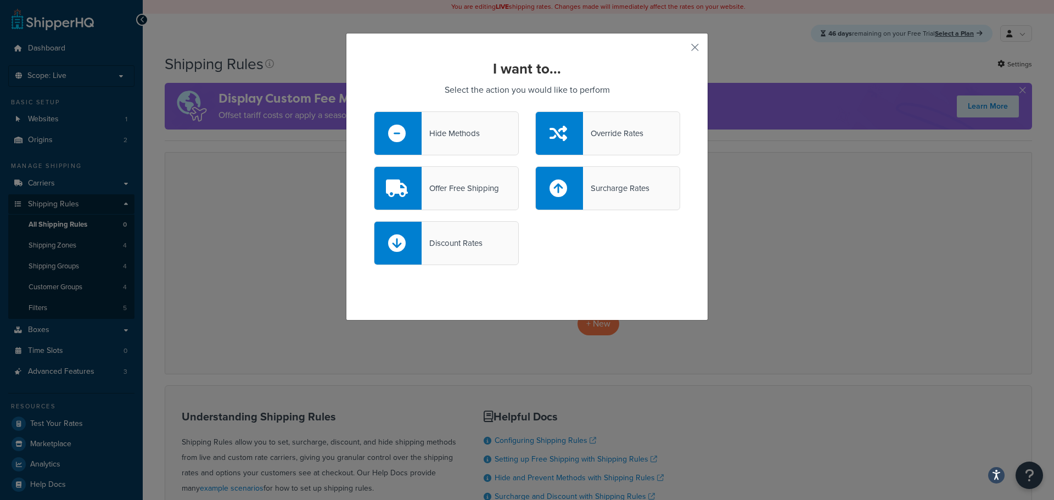
click at [444, 138] on div "Hide Methods" at bounding box center [450, 133] width 58 height 15
click at [0, 0] on input "Hide Methods" at bounding box center [0, 0] width 0 height 0
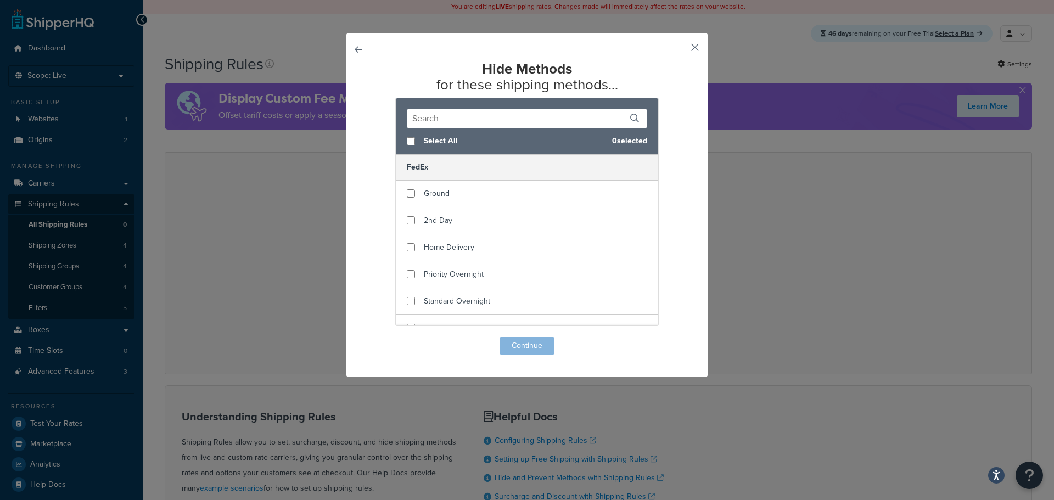
click at [680, 50] on button "button" at bounding box center [678, 51] width 3 height 3
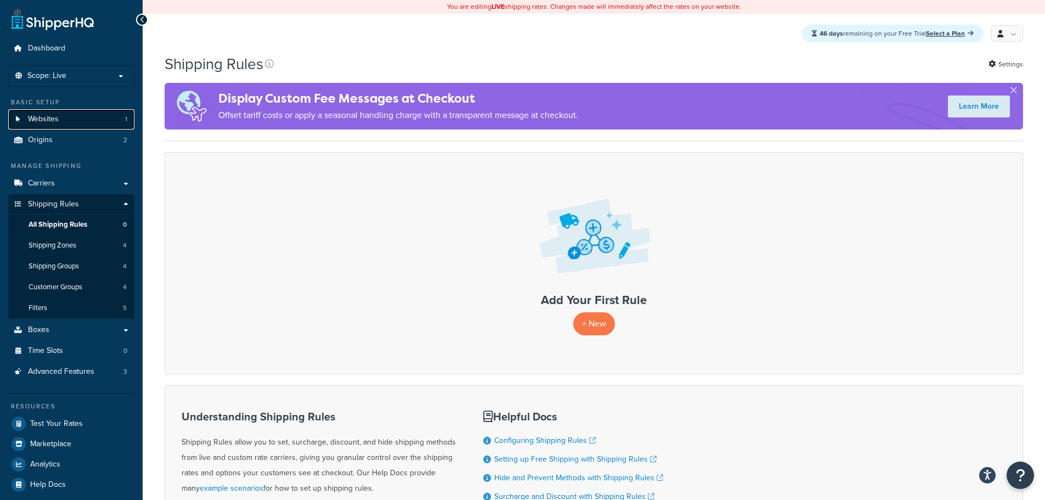
click at [99, 126] on link "Websites 1" at bounding box center [71, 119] width 126 height 20
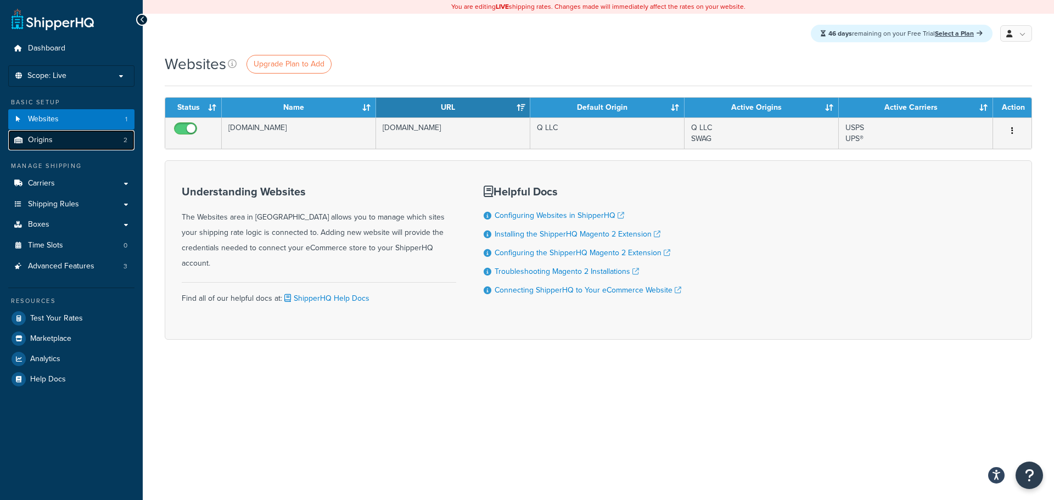
drag, startPoint x: 0, startPoint y: 0, endPoint x: 94, endPoint y: 142, distance: 169.8
click at [94, 142] on link "Origins 2" at bounding box center [71, 140] width 126 height 20
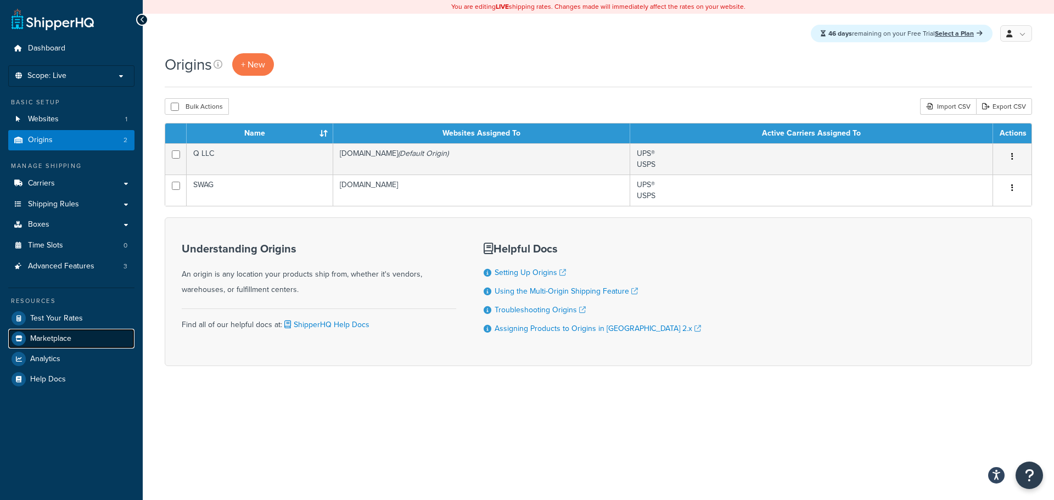
click at [72, 334] on link "Marketplace" at bounding box center [71, 339] width 126 height 20
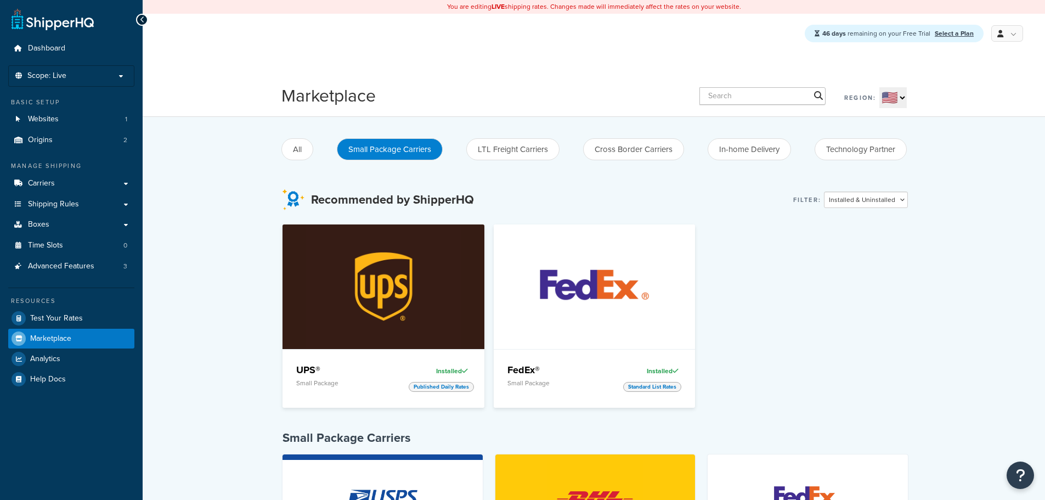
click at [72, 318] on span "Test Your Rates" at bounding box center [56, 318] width 53 height 9
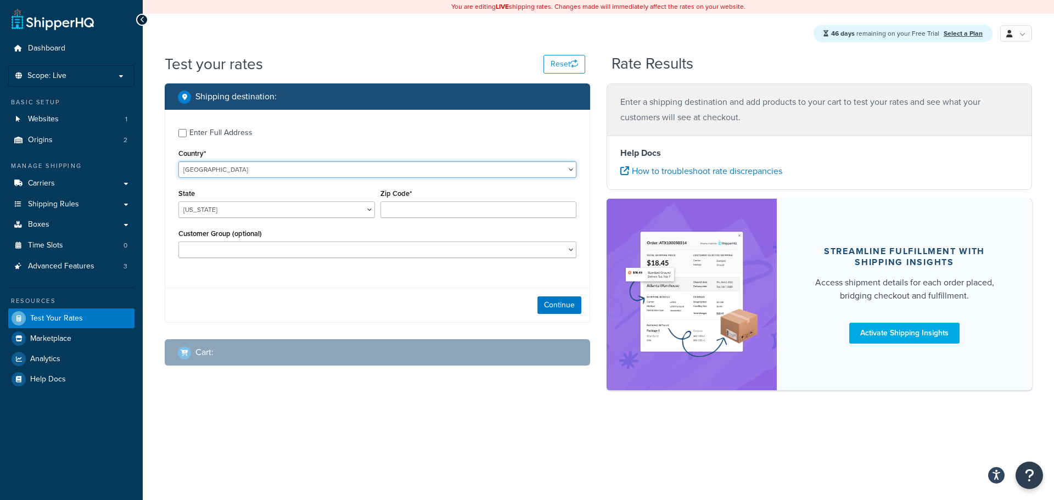
click at [198, 167] on select "[GEOGRAPHIC_DATA] [GEOGRAPHIC_DATA] [GEOGRAPHIC_DATA] [GEOGRAPHIC_DATA] [GEOGRA…" at bounding box center [377, 169] width 398 height 16
click at [200, 213] on select "[US_STATE] [US_STATE] [US_STATE] [US_STATE] [US_STATE] Armed Forces Americas Ar…" at bounding box center [276, 209] width 196 height 16
click at [202, 207] on select "[US_STATE] [US_STATE] [US_STATE] [US_STATE] [US_STATE] Armed Forces Americas Ar…" at bounding box center [276, 209] width 196 height 16
click at [204, 204] on select "[US_STATE] [US_STATE] [US_STATE] [US_STATE] [US_STATE] Armed Forces Americas Ar…" at bounding box center [276, 209] width 196 height 16
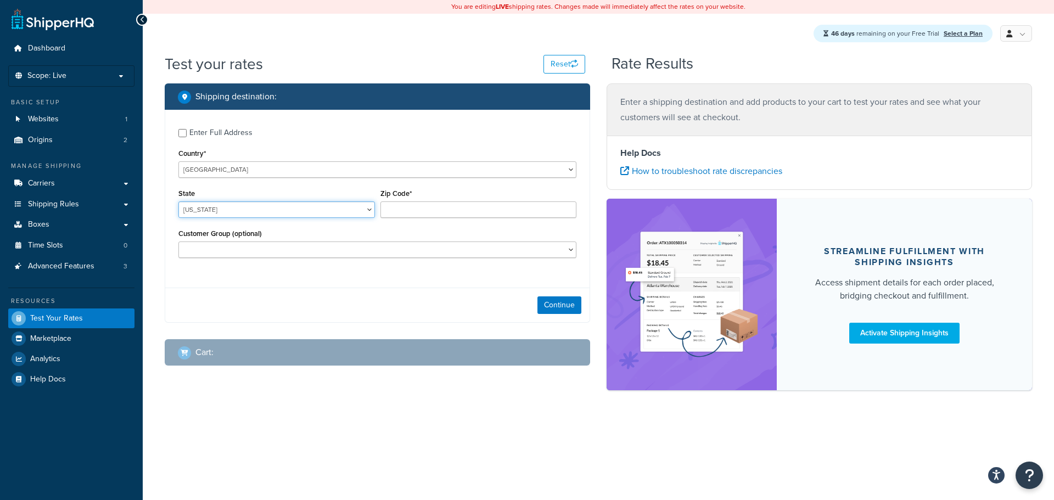
select select "NH"
click at [178, 202] on select "[US_STATE] [US_STATE] [US_STATE] [US_STATE] [US_STATE] Armed Forces Americas Ar…" at bounding box center [276, 209] width 196 height 16
drag, startPoint x: 471, startPoint y: 200, endPoint x: 471, endPoint y: 209, distance: 9.3
click at [471, 202] on div "Zip Code*" at bounding box center [478, 202] width 196 height 32
click at [471, 209] on input "Zip Code*" at bounding box center [478, 209] width 196 height 16
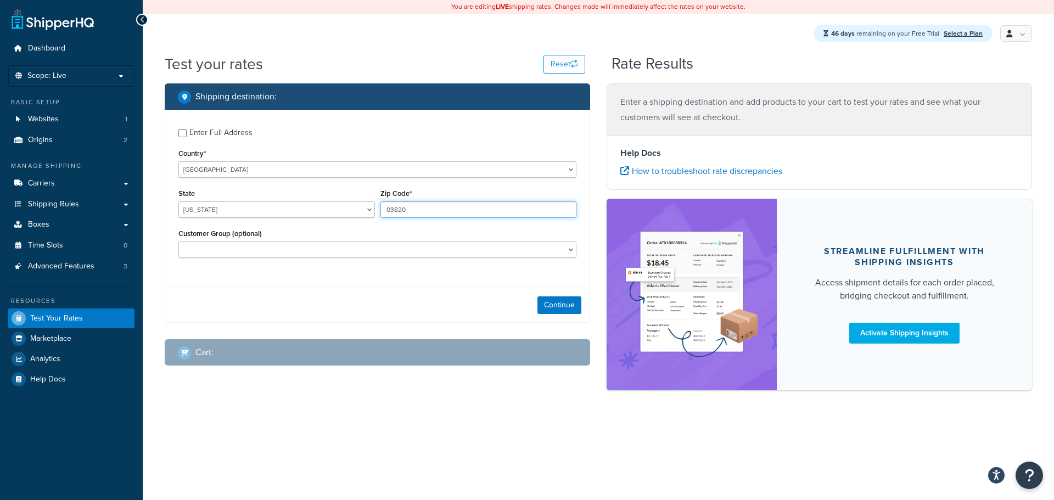
type input "03820"
click at [510, 252] on select "Employee Retail Wholesale" at bounding box center [377, 249] width 398 height 16
select select "Retail"
click at [178, 242] on select "Employee Retail Wholesale" at bounding box center [377, 249] width 398 height 16
click at [568, 301] on button "Continue" at bounding box center [559, 305] width 44 height 18
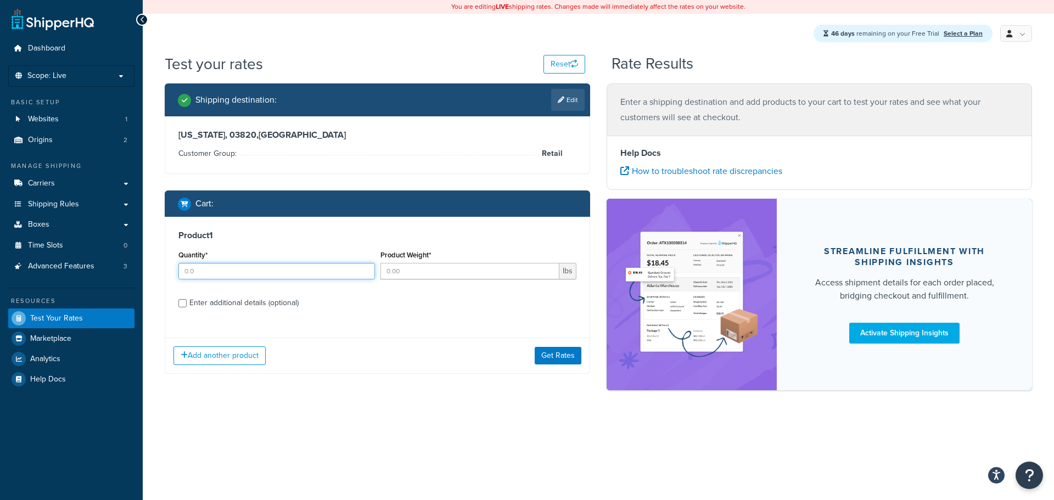
click at [225, 272] on input "Quantity*" at bounding box center [276, 271] width 196 height 16
type input "1"
click at [403, 275] on input "Product Weight*" at bounding box center [469, 271] width 179 height 16
click at [548, 359] on div "Add another product Get Rates" at bounding box center [377, 355] width 424 height 36
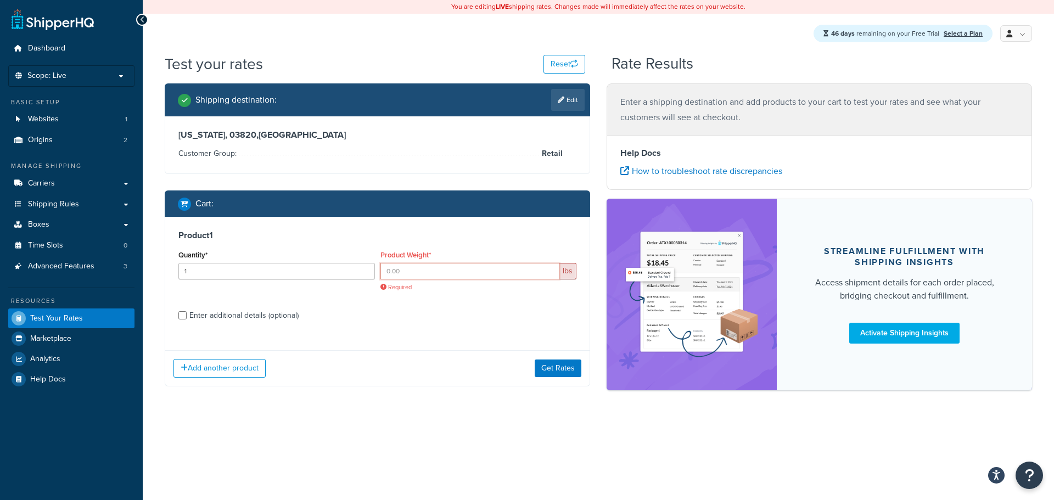
drag, startPoint x: 499, startPoint y: 279, endPoint x: 500, endPoint y: 271, distance: 8.3
click at [499, 274] on input "Product Weight*" at bounding box center [469, 271] width 179 height 16
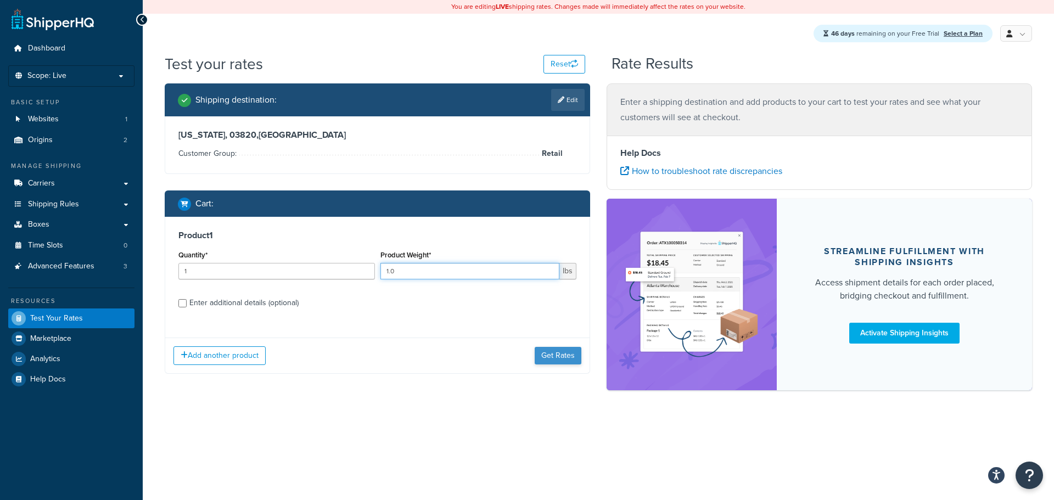
type input "1.0"
click at [550, 353] on button "Get Rates" at bounding box center [557, 356] width 47 height 18
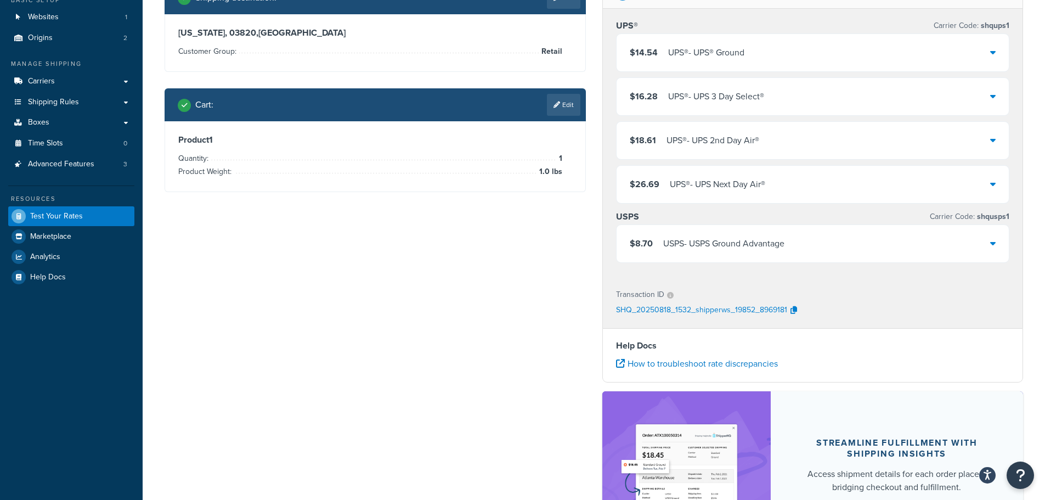
scroll to position [31, 0]
